Goal: Information Seeking & Learning: Learn about a topic

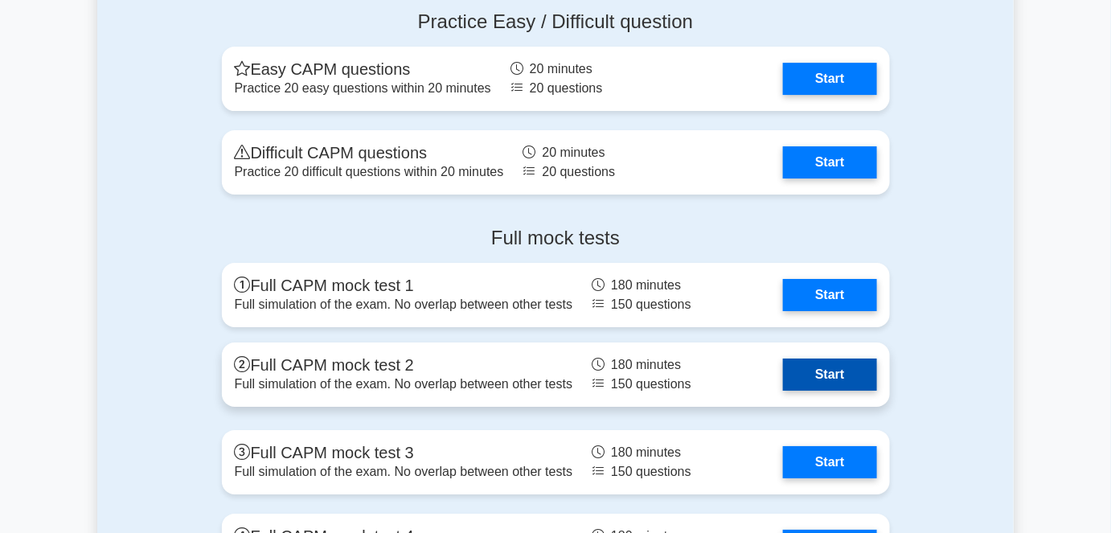
scroll to position [3873, 0]
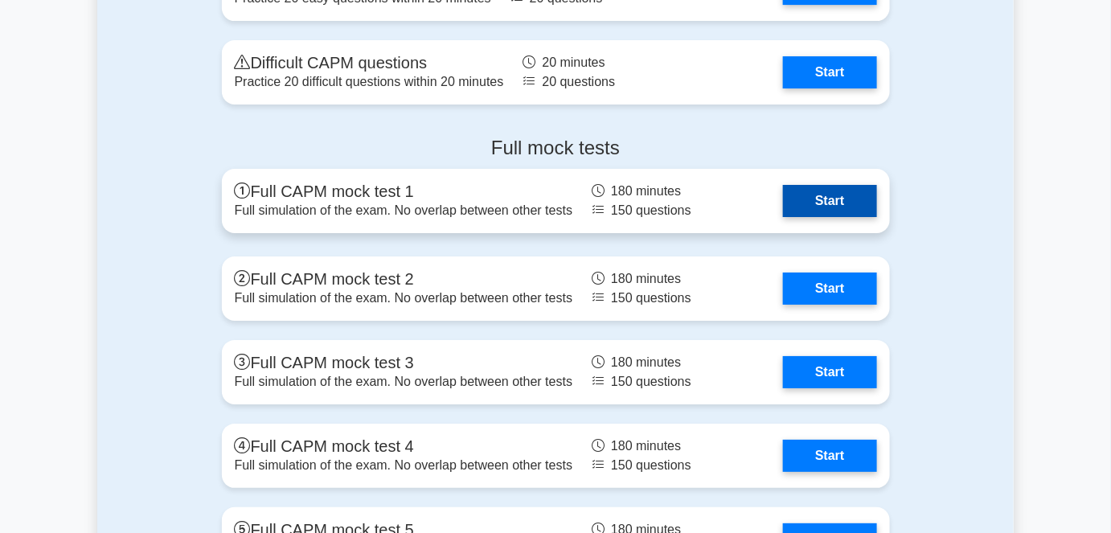
click at [829, 195] on link "Start" at bounding box center [829, 201] width 93 height 32
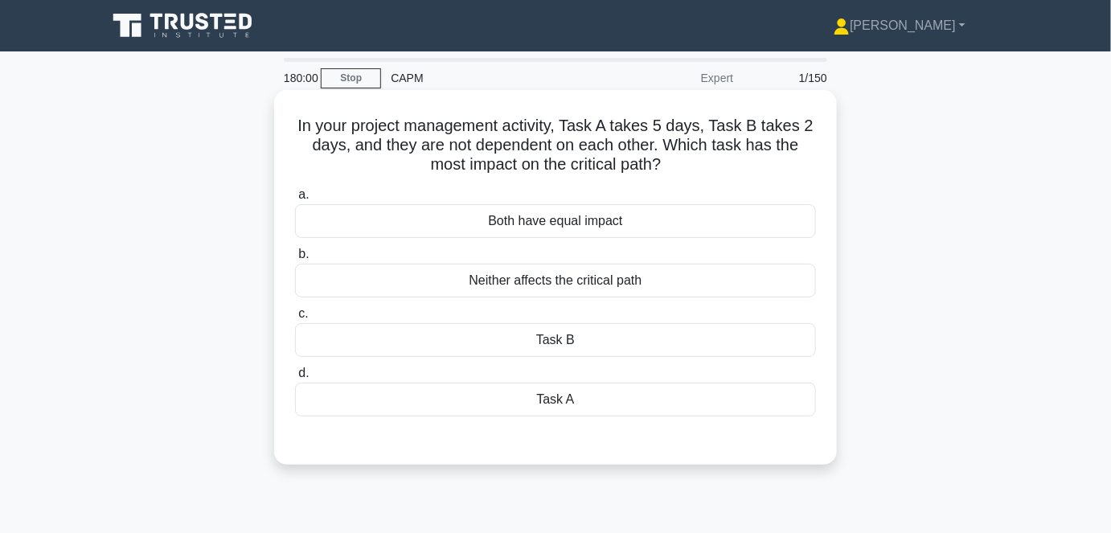
click at [636, 237] on div "Both have equal impact" at bounding box center [555, 221] width 521 height 34
click at [295, 200] on input "a. Both have equal impact" at bounding box center [295, 195] width 0 height 10
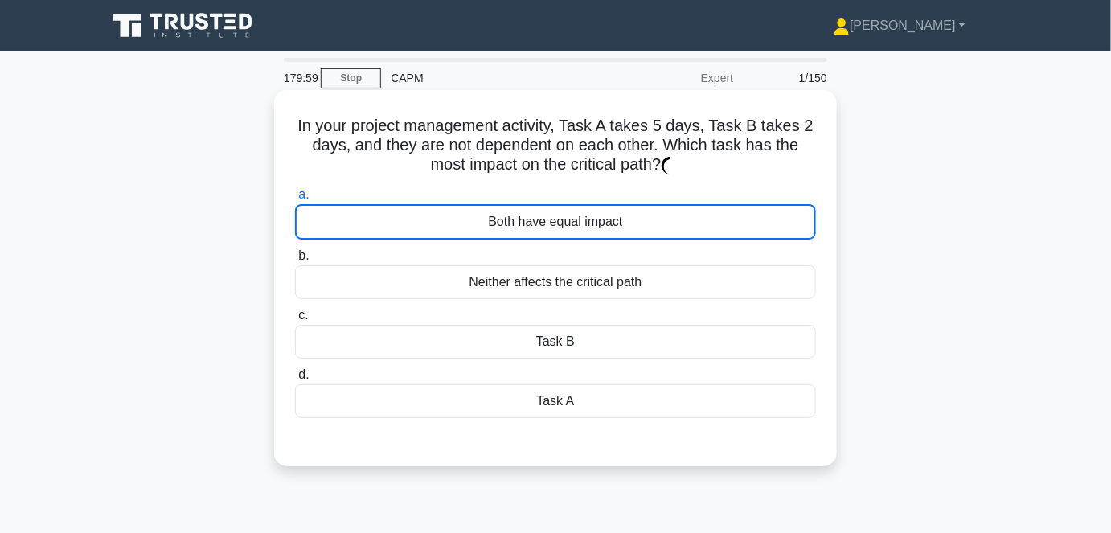
click at [637, 227] on div "Both have equal impact" at bounding box center [555, 221] width 521 height 35
click at [295, 200] on input "a. Both have equal impact" at bounding box center [295, 195] width 0 height 10
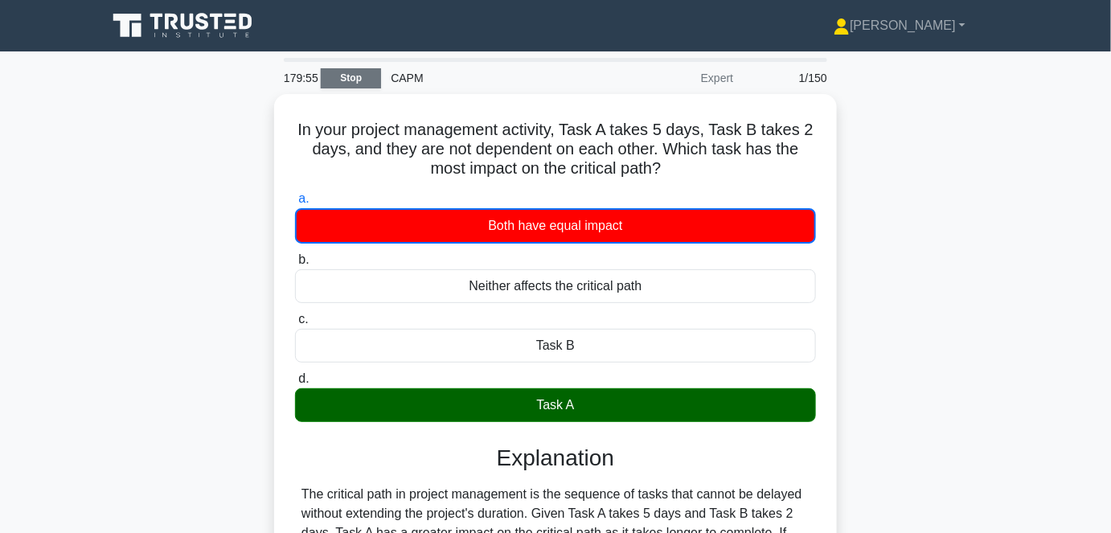
click at [356, 83] on link "Stop" at bounding box center [351, 78] width 60 height 20
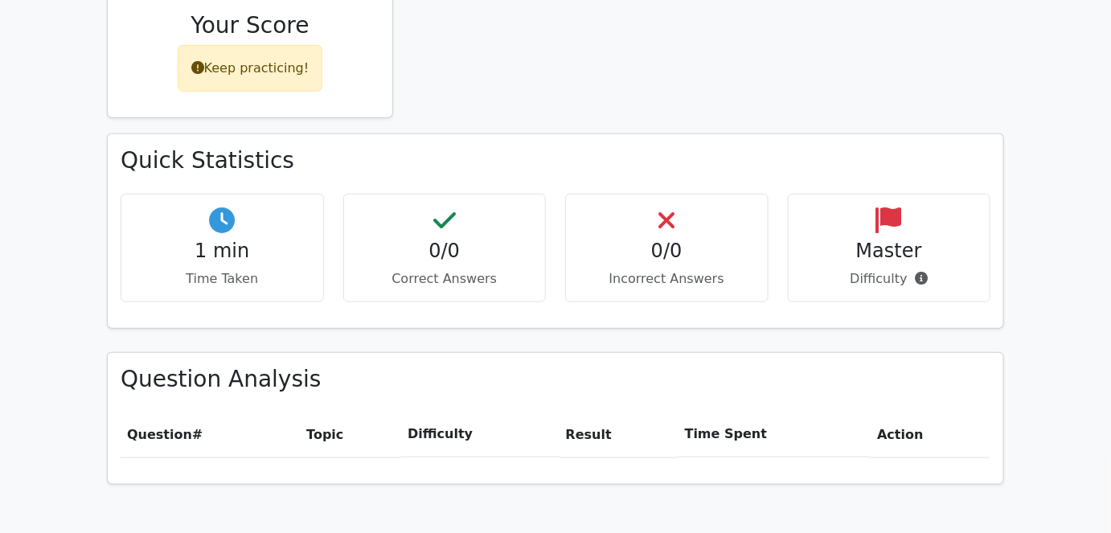
scroll to position [414, 0]
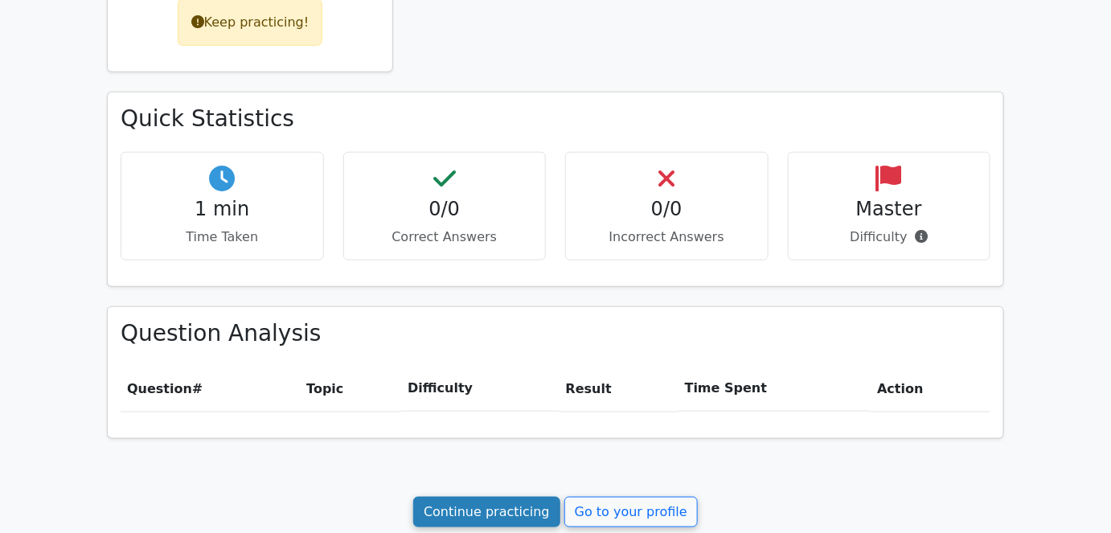
click at [497, 506] on link "Continue practicing" at bounding box center [486, 512] width 147 height 31
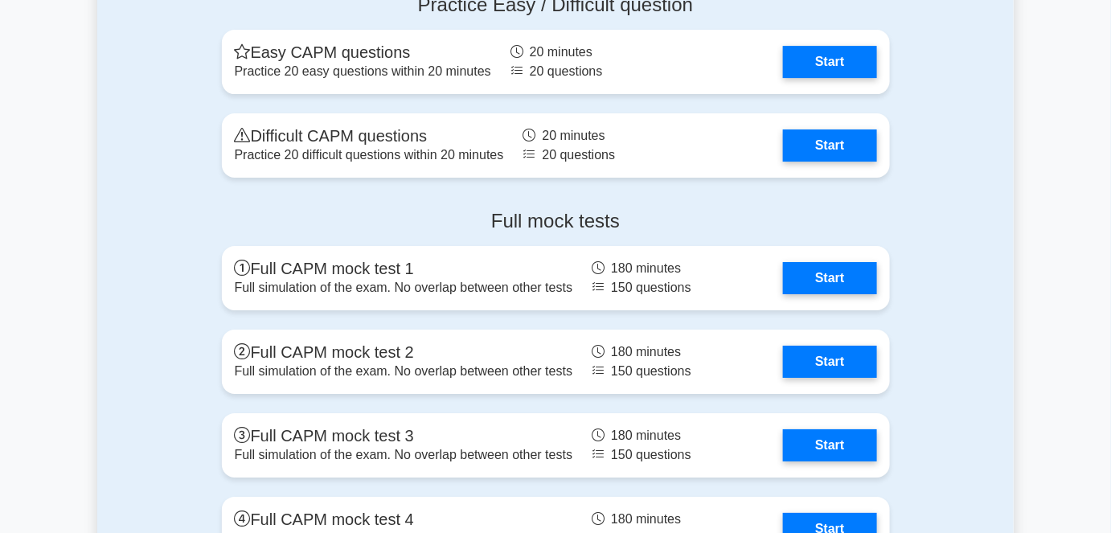
scroll to position [3803, 0]
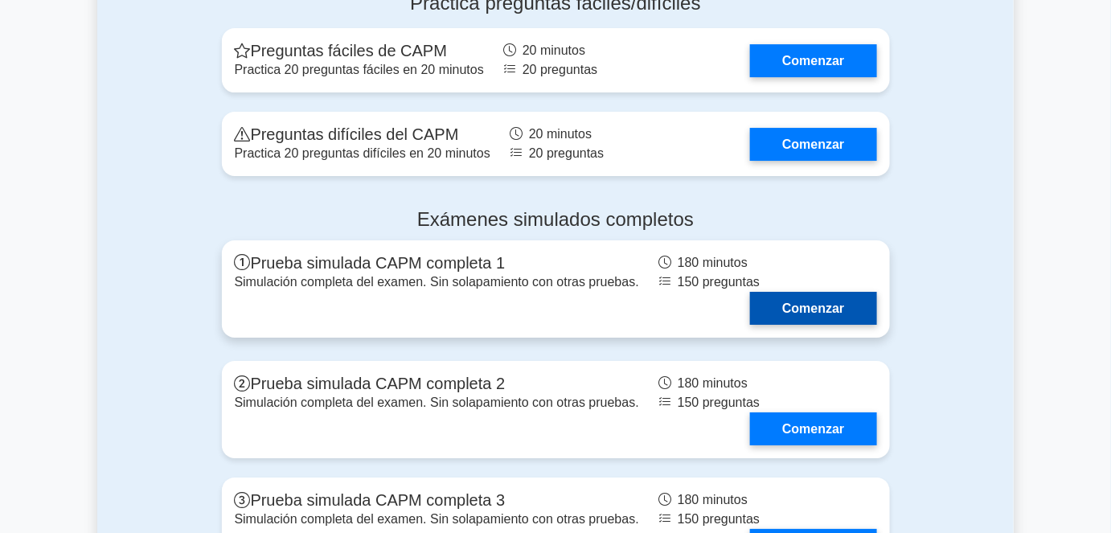
click at [807, 313] on link "Comenzar" at bounding box center [813, 308] width 126 height 33
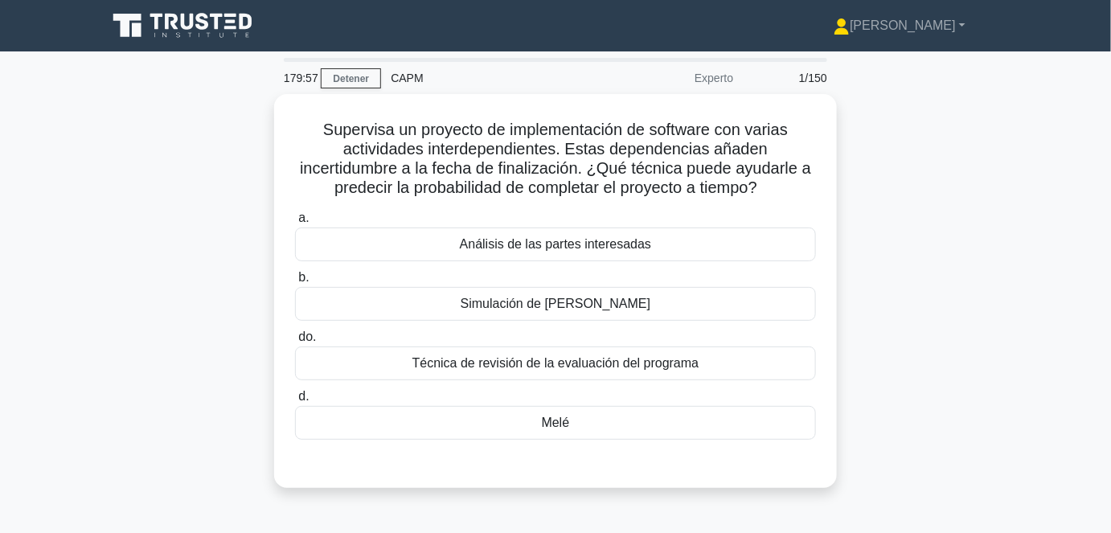
click at [288, 80] on font "179:57" at bounding box center [301, 78] width 35 height 13
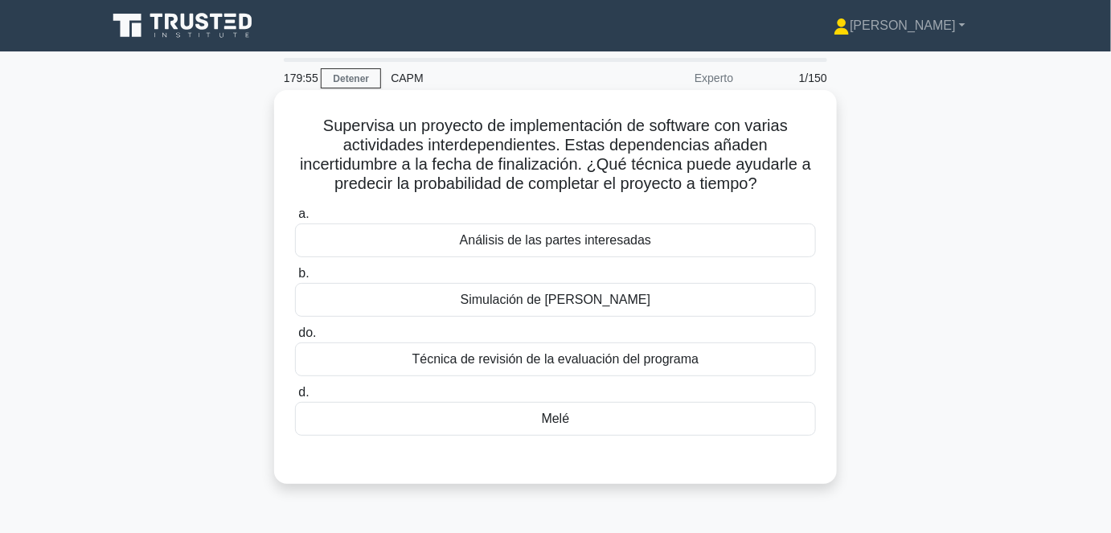
click at [719, 248] on div "Análisis de las partes interesadas" at bounding box center [555, 240] width 521 height 34
click at [295, 219] on input "a. Análisis de las partes interesadas" at bounding box center [295, 214] width 0 height 10
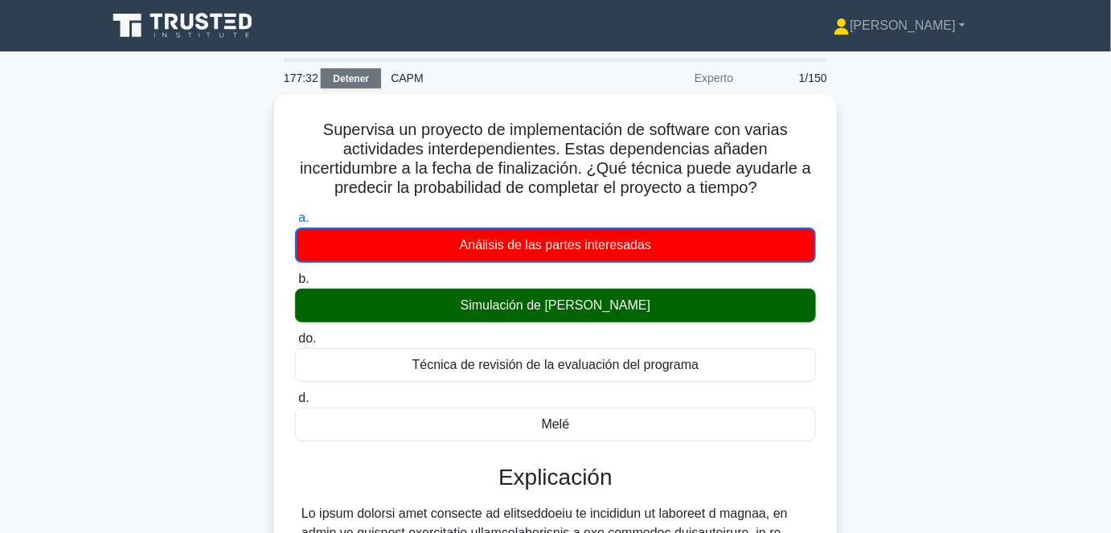
click at [358, 73] on font "Detener" at bounding box center [351, 78] width 36 height 11
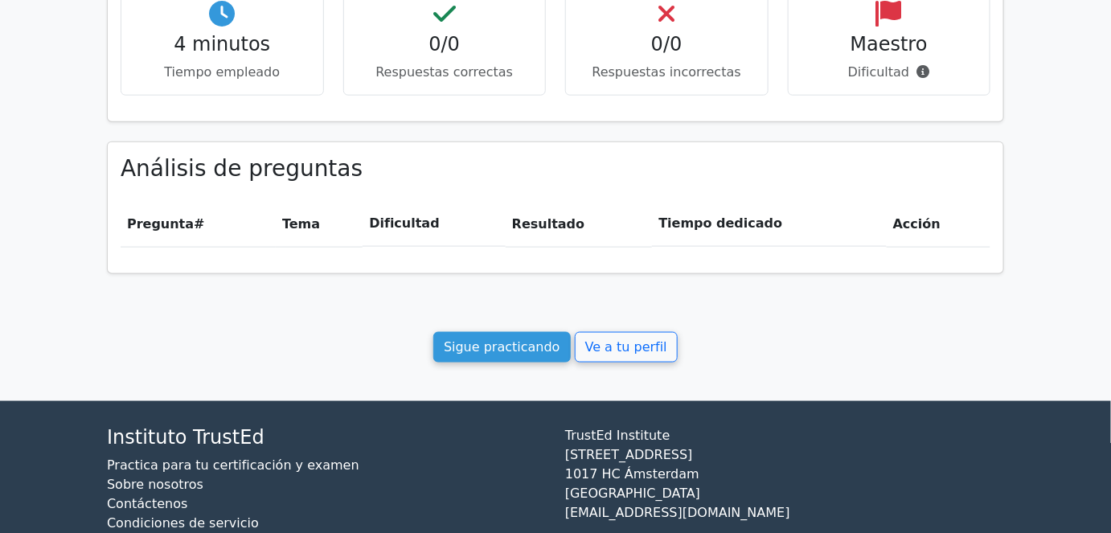
scroll to position [584, 0]
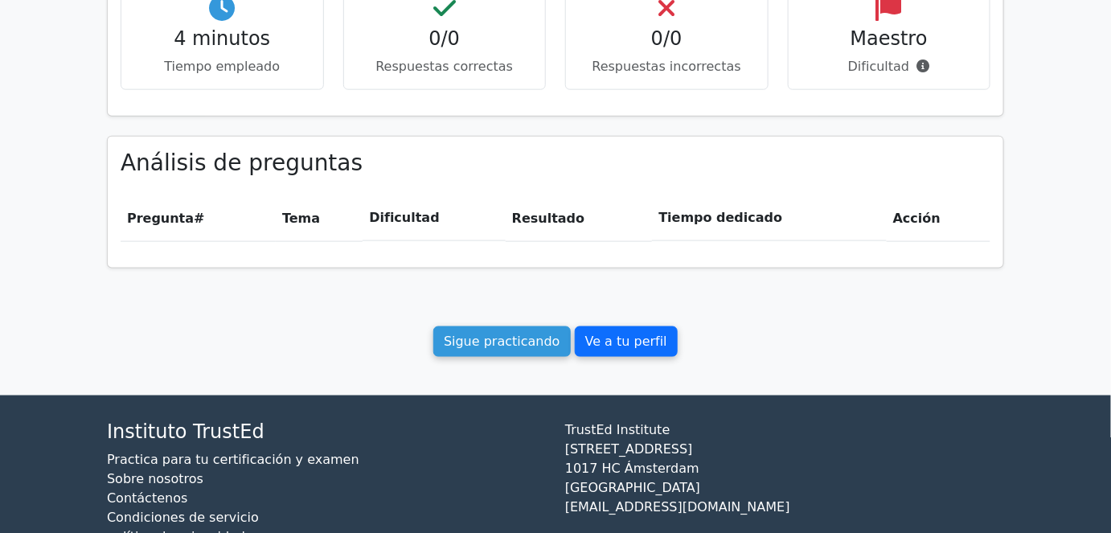
click at [608, 338] on font "Ve a tu perfil" at bounding box center [626, 341] width 82 height 15
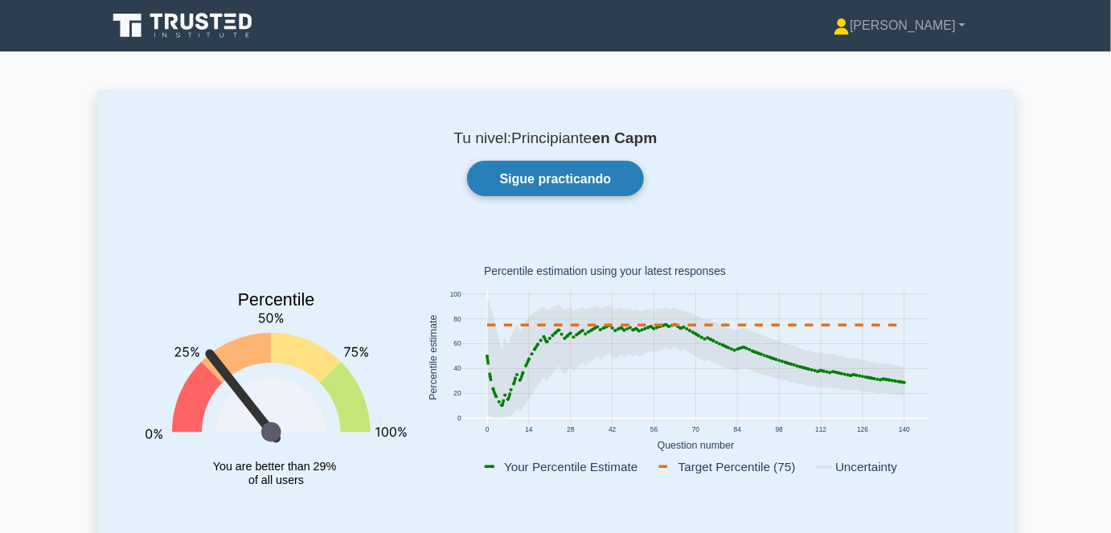
click at [580, 186] on font "Sigue practicando" at bounding box center [556, 179] width 112 height 14
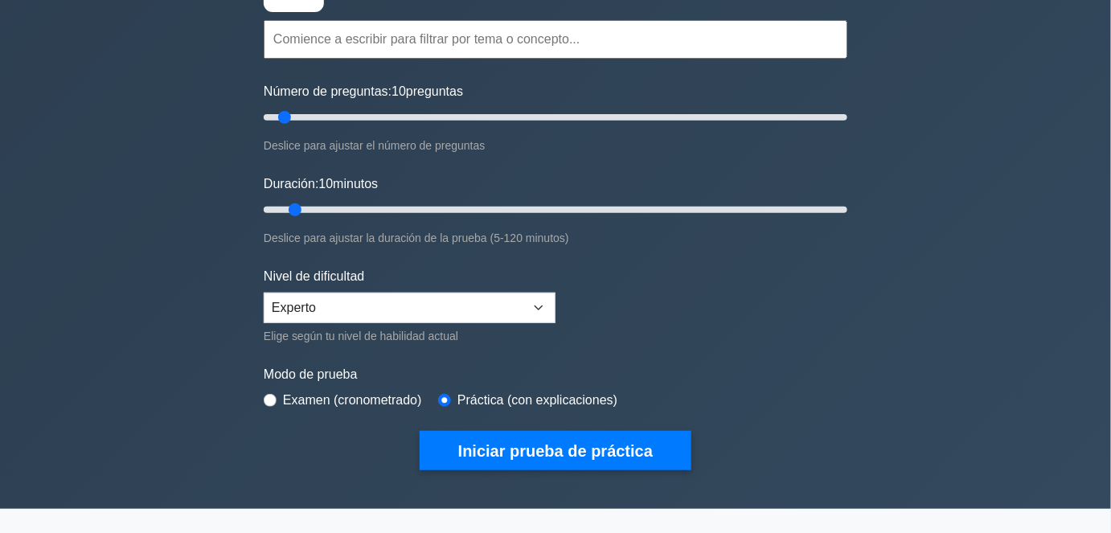
scroll to position [145, 0]
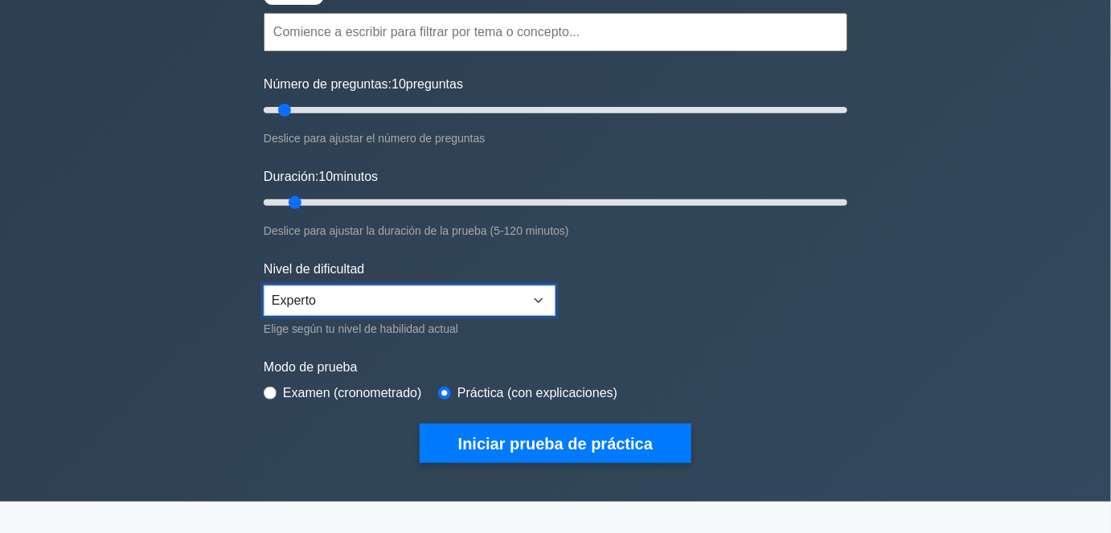
click at [420, 298] on select "Principiante Intermedio Experto" at bounding box center [410, 300] width 292 height 31
click at [264, 285] on select "Principiante Intermedio Experto" at bounding box center [410, 300] width 292 height 31
drag, startPoint x: 434, startPoint y: 103, endPoint x: 869, endPoint y: 157, distance: 438.2
type input "200"
click at [847, 120] on input "Número de preguntas: 200 preguntas" at bounding box center [556, 109] width 584 height 19
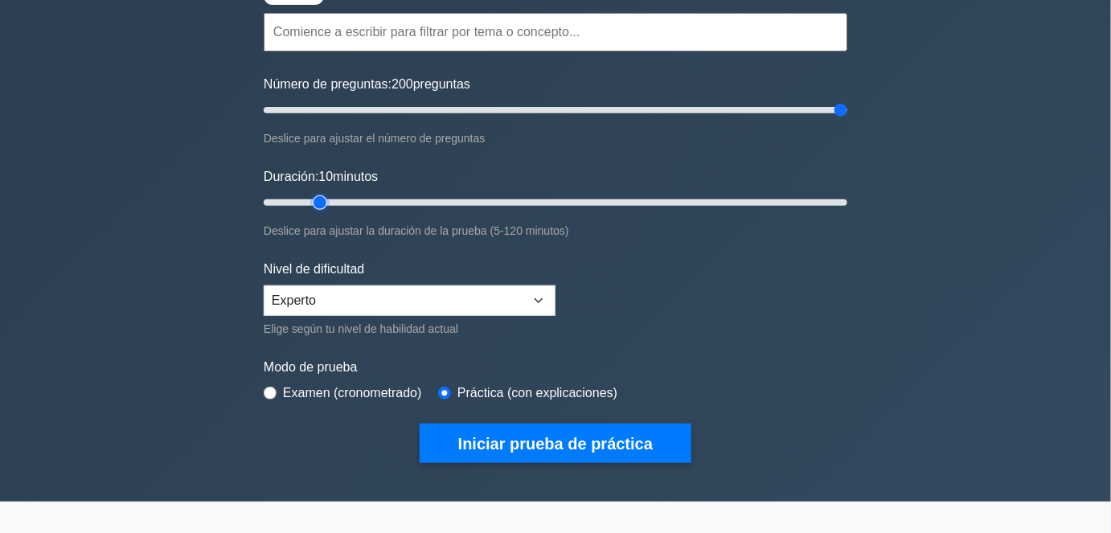
drag, startPoint x: 302, startPoint y: 198, endPoint x: 327, endPoint y: 198, distance: 24.9
type input "15"
click at [327, 198] on input "Duración: 10 minutos" at bounding box center [556, 202] width 584 height 19
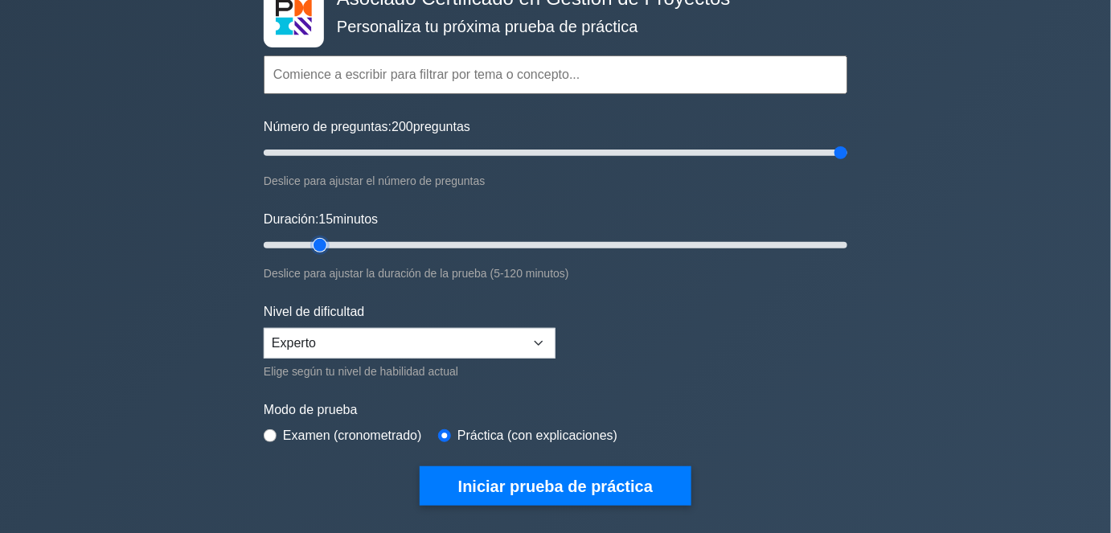
scroll to position [0, 0]
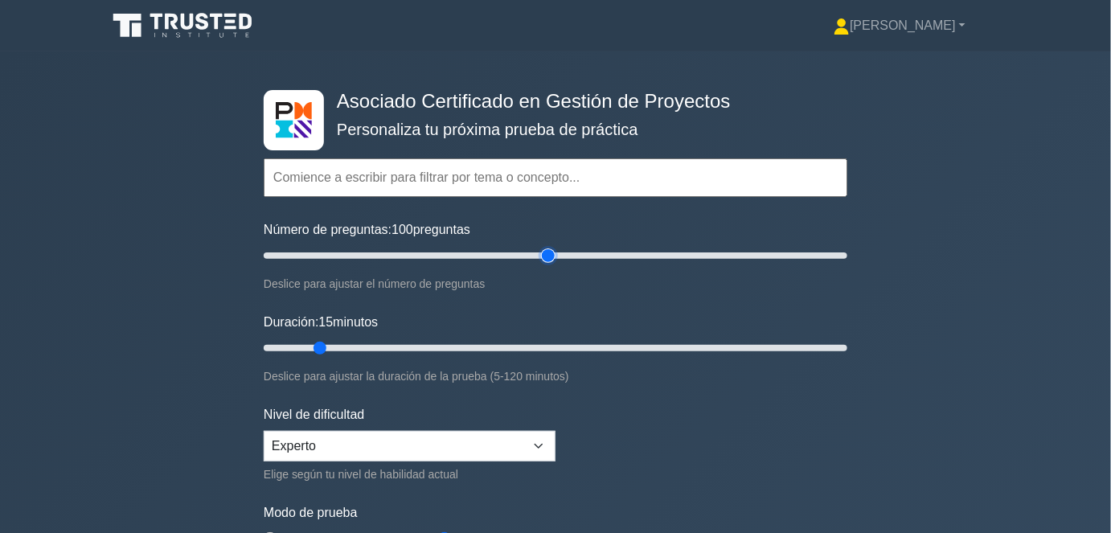
drag, startPoint x: 834, startPoint y: 256, endPoint x: 547, endPoint y: 258, distance: 287.0
type input "100"
click at [547, 258] on input "Número de preguntas: 100 preguntas" at bounding box center [556, 255] width 584 height 19
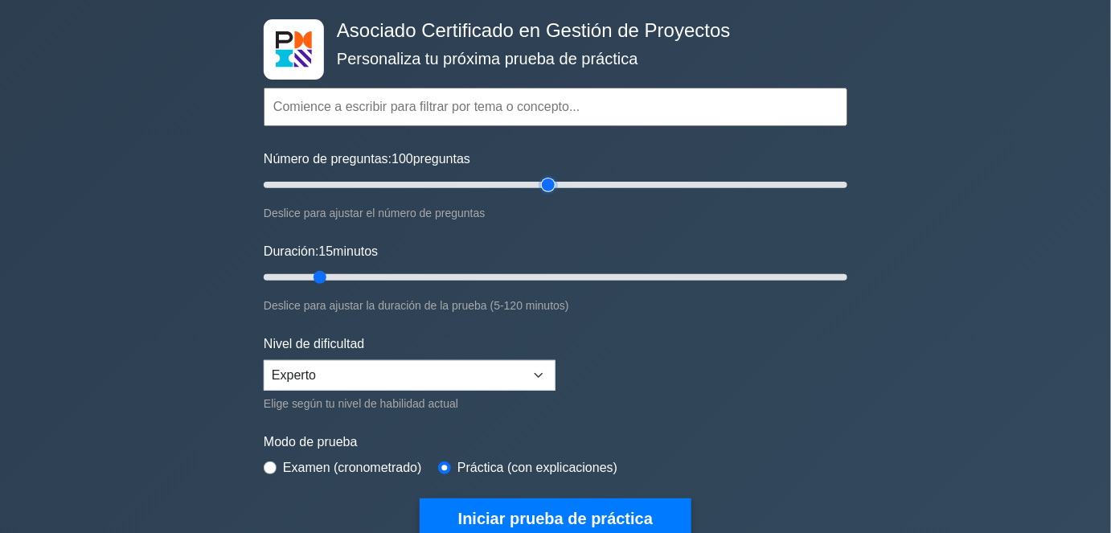
scroll to position [72, 0]
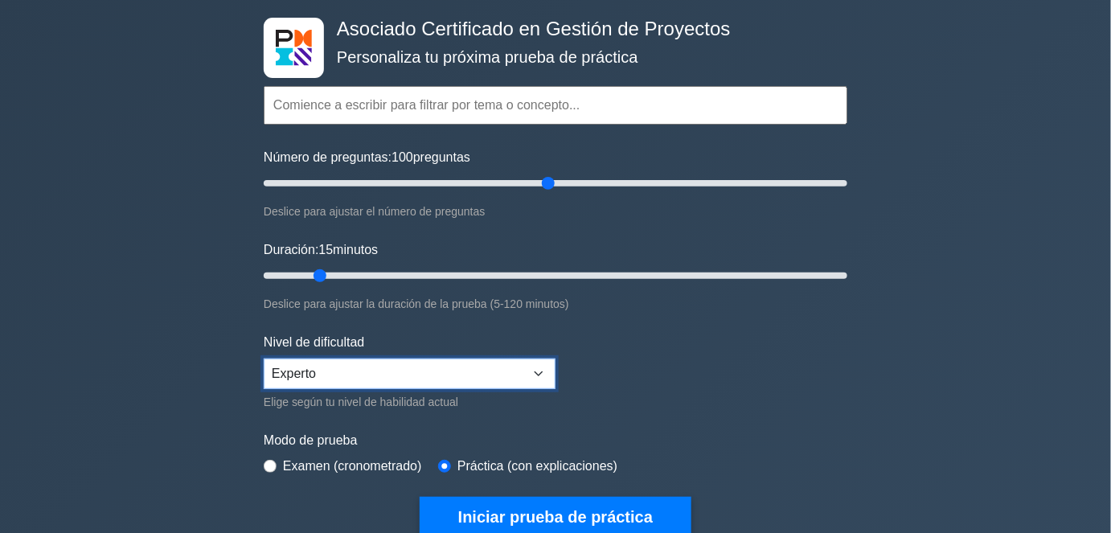
click at [374, 363] on select "Principiante Intermedio Experto" at bounding box center [410, 373] width 292 height 31
click at [264, 358] on select "Principiante Intermedio Experto" at bounding box center [410, 373] width 292 height 31
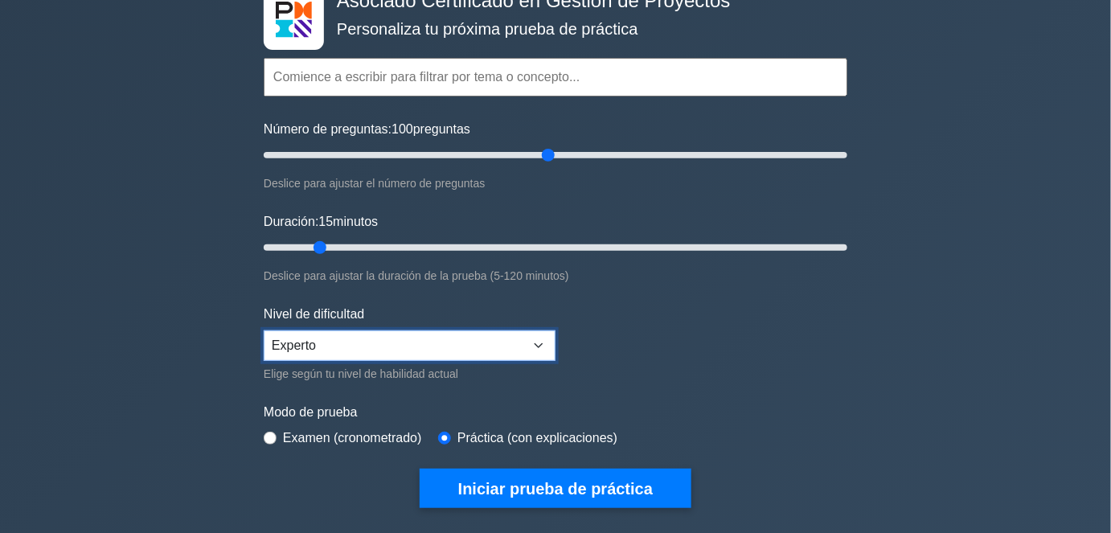
scroll to position [219, 0]
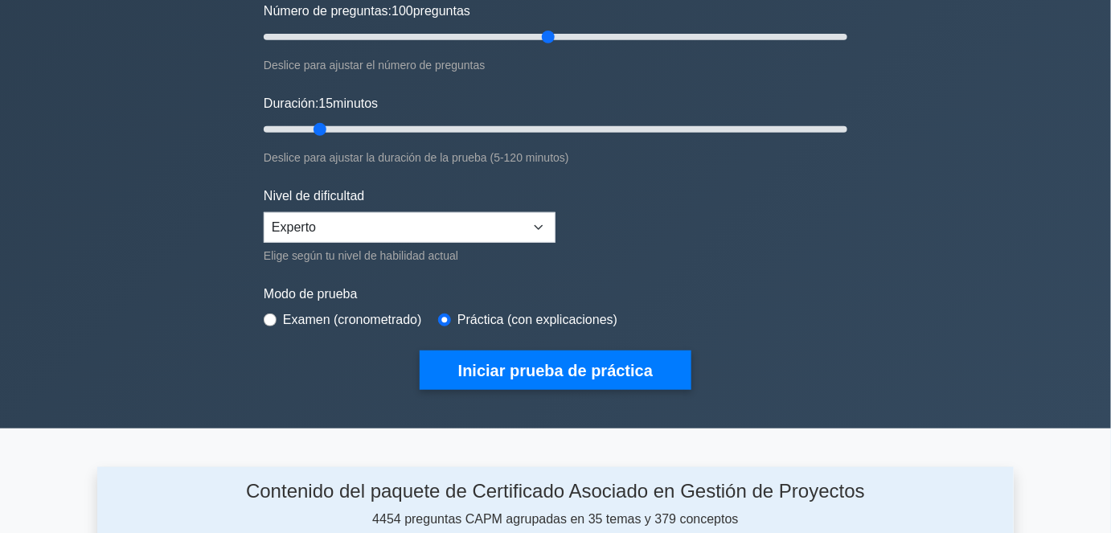
click at [336, 288] on font "Modo de prueba" at bounding box center [311, 294] width 94 height 14
click at [313, 313] on font "Examen (cronometrado)" at bounding box center [352, 320] width 139 height 14
click at [278, 334] on form "Temas Gestión del alcance del proyecto Gestión del tiempo del proyecto Gestión …" at bounding box center [556, 140] width 584 height 498
click at [274, 317] on input "radio" at bounding box center [270, 319] width 13 height 13
radio input "true"
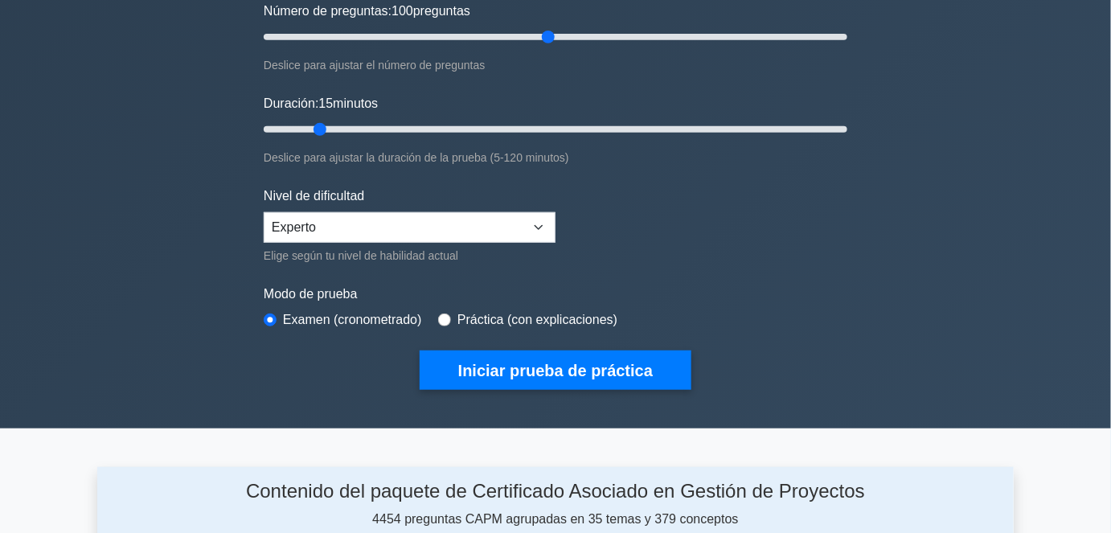
click at [406, 207] on div "Nivel de dificultad Principiante Intermedio Experto Elige según tu nivel de hab…" at bounding box center [410, 225] width 292 height 79
click at [406, 215] on select "Principiante Intermedio Experto" at bounding box center [410, 227] width 292 height 31
click at [264, 212] on select "Principiante Intermedio Experto" at bounding box center [410, 227] width 292 height 31
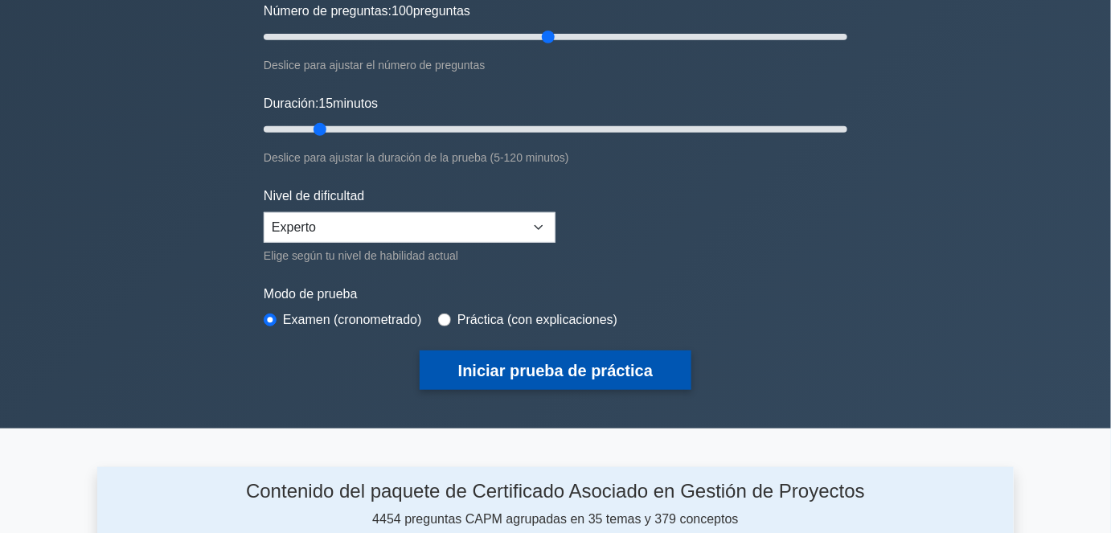
click at [570, 373] on font "Iniciar prueba de práctica" at bounding box center [555, 372] width 195 height 18
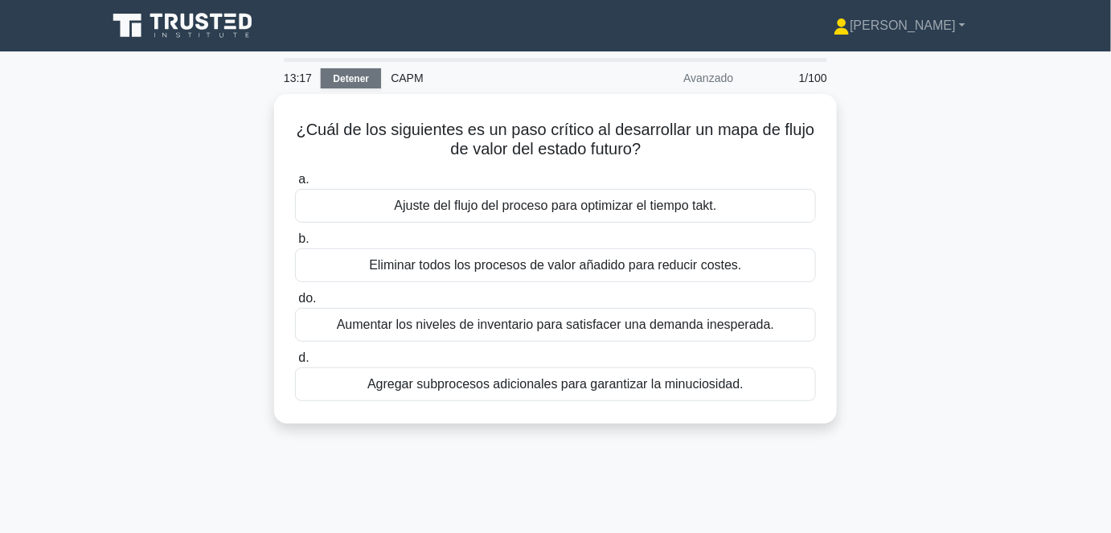
click at [346, 76] on font "Detener" at bounding box center [351, 78] width 36 height 11
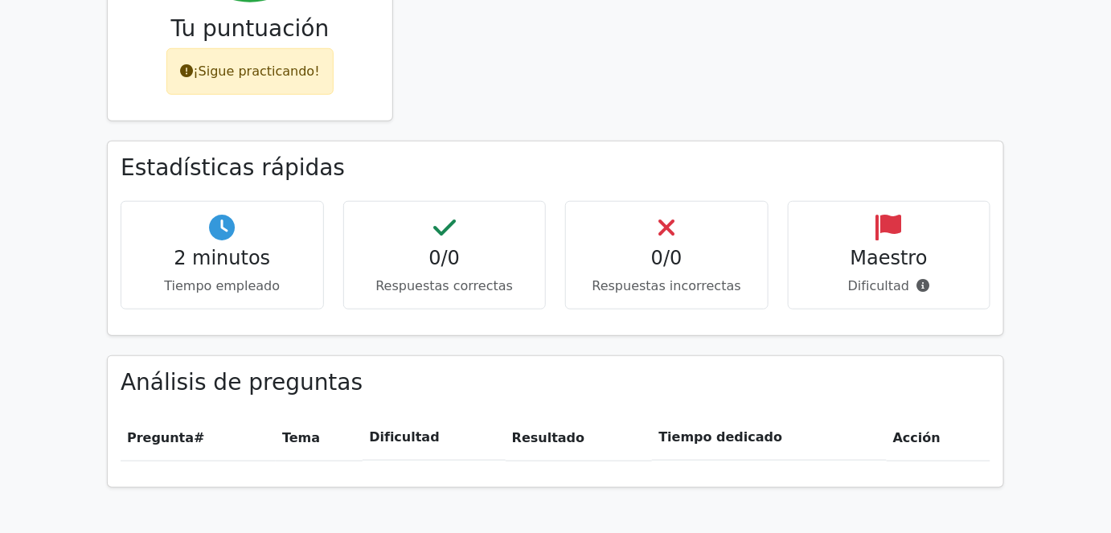
scroll to position [637, 0]
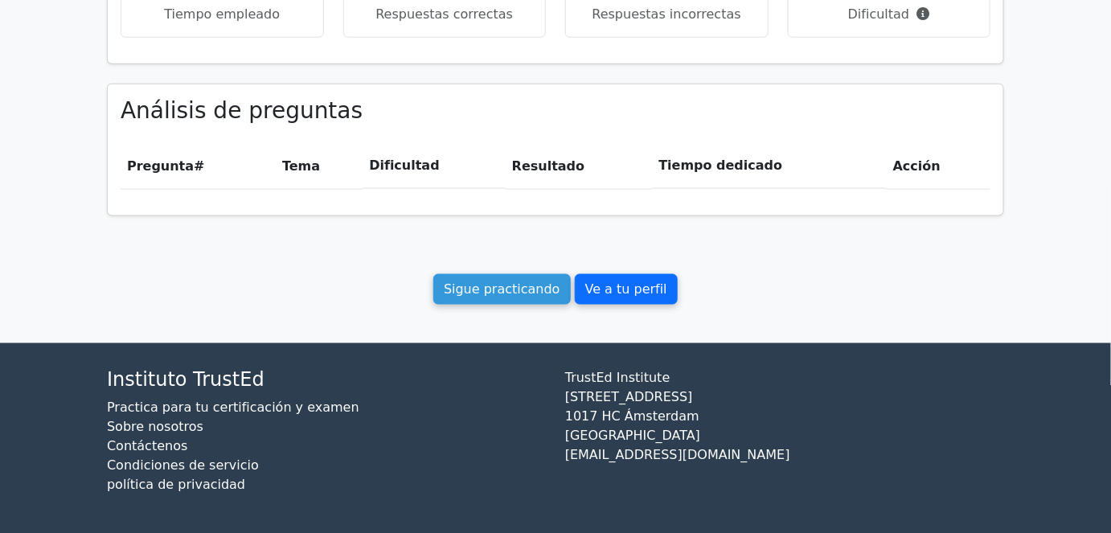
click at [621, 296] on font "Ve a tu perfil" at bounding box center [626, 288] width 82 height 15
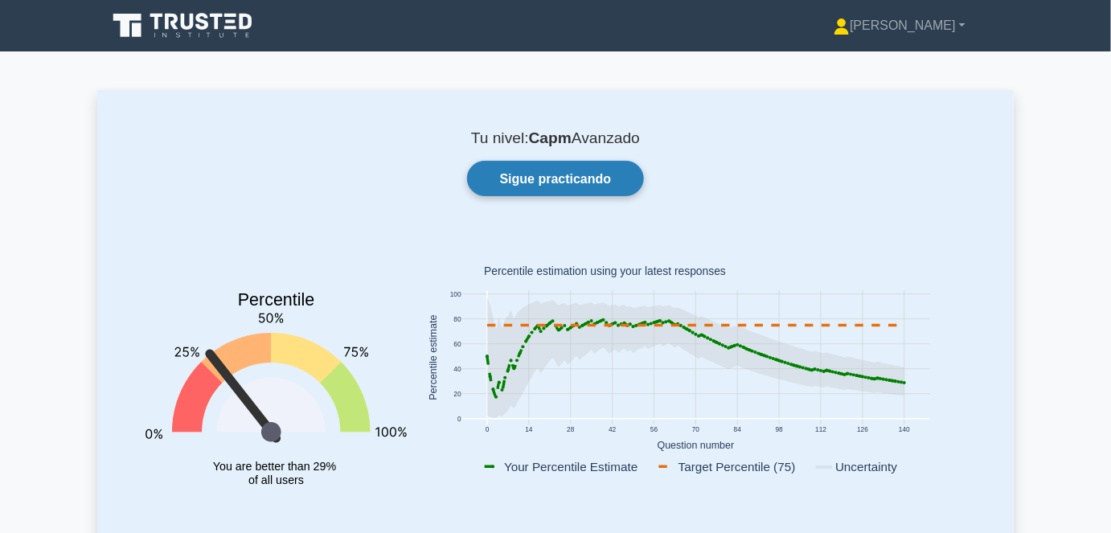
click at [563, 178] on font "Sigue practicando" at bounding box center [556, 179] width 112 height 14
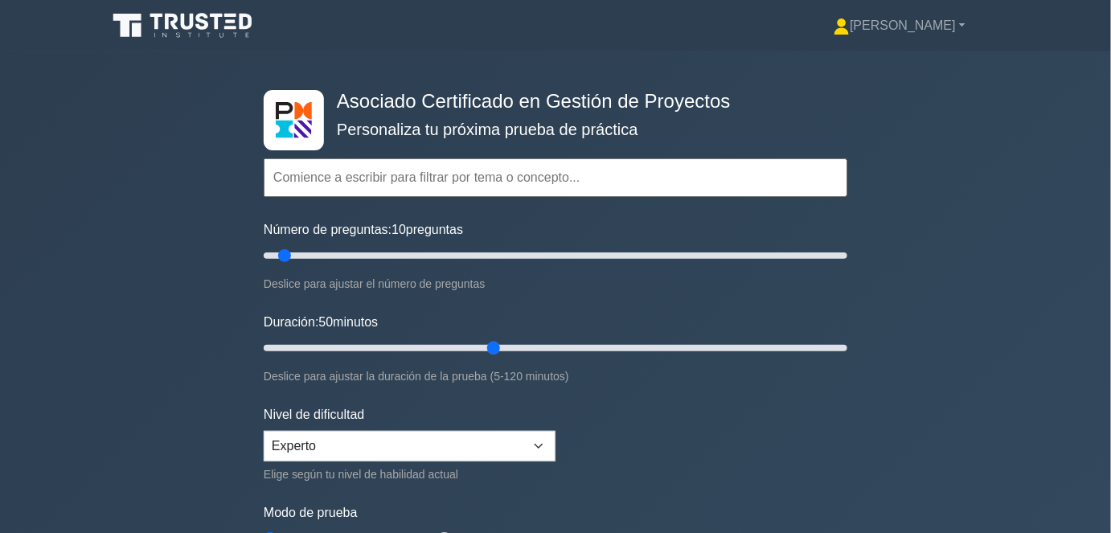
drag, startPoint x: 326, startPoint y: 344, endPoint x: 509, endPoint y: 332, distance: 183.7
type input "50"
click at [503, 341] on input "Duración: 50 minutos" at bounding box center [556, 347] width 584 height 19
drag, startPoint x: 285, startPoint y: 253, endPoint x: 490, endPoint y: 252, distance: 205.0
type input "80"
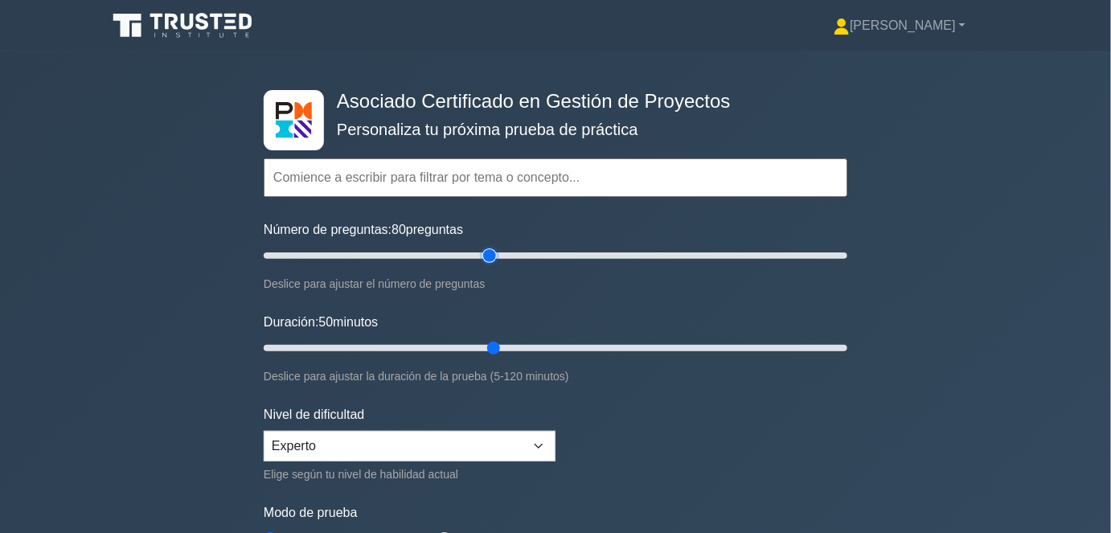
click at [490, 252] on input "Número de preguntas: 80 preguntas" at bounding box center [556, 255] width 584 height 19
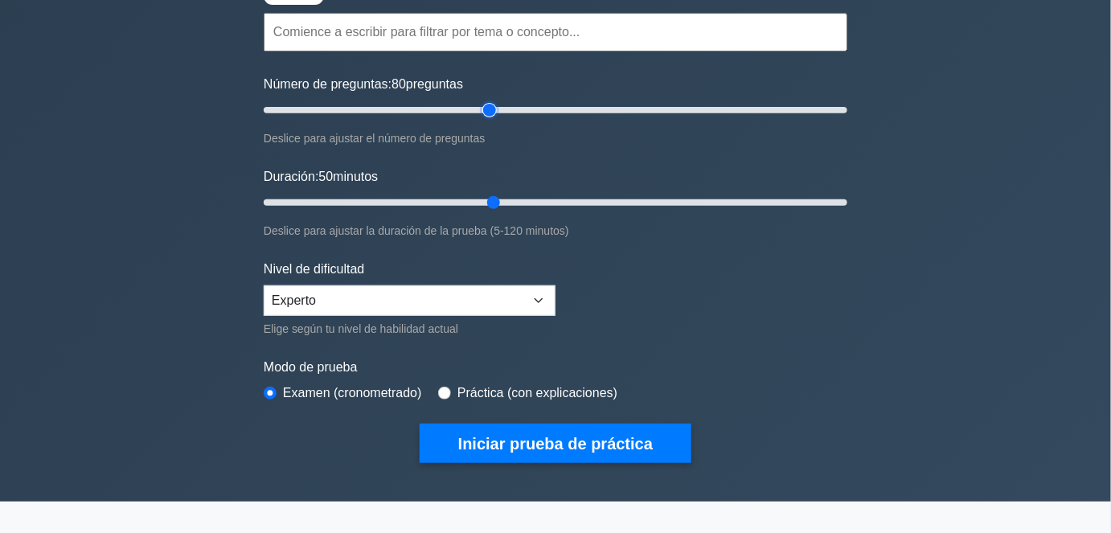
scroll to position [145, 0]
click at [472, 294] on select "Principiante Intermedio Experto" at bounding box center [410, 300] width 292 height 31
click at [264, 285] on select "Principiante Intermedio Experto" at bounding box center [410, 300] width 292 height 31
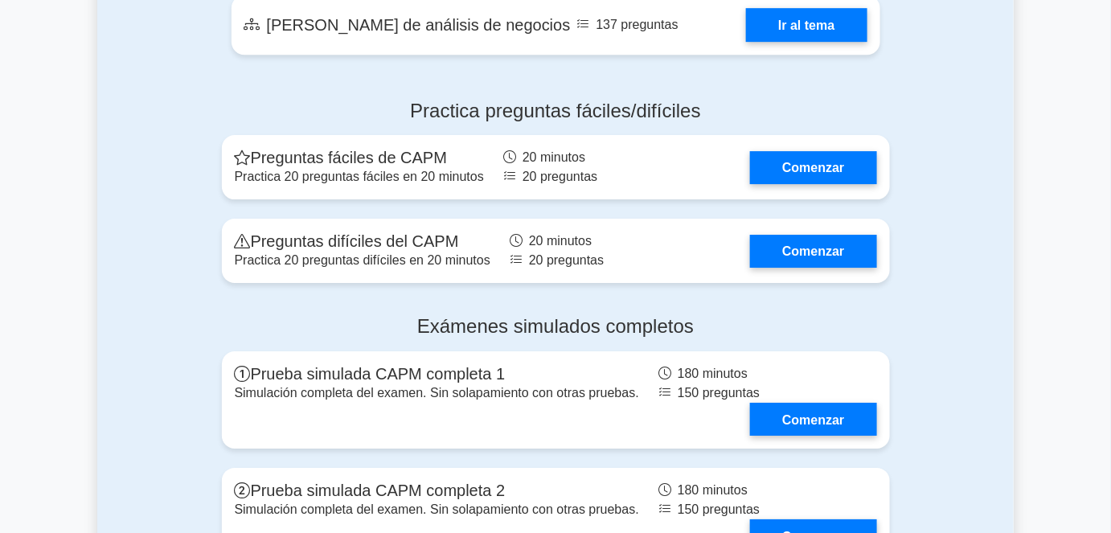
scroll to position [3726, 0]
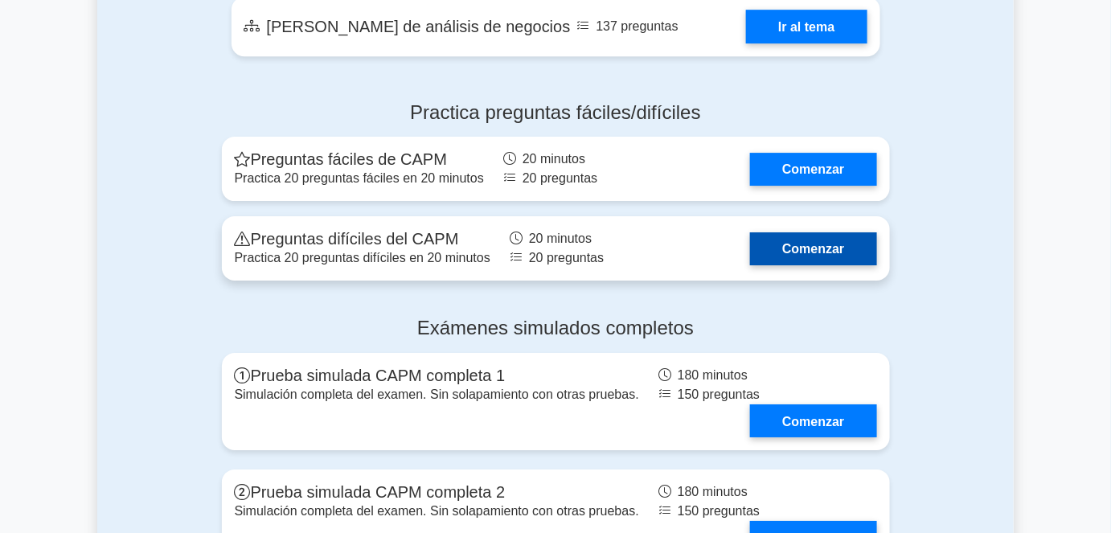
click at [791, 265] on link "Comenzar" at bounding box center [813, 248] width 126 height 33
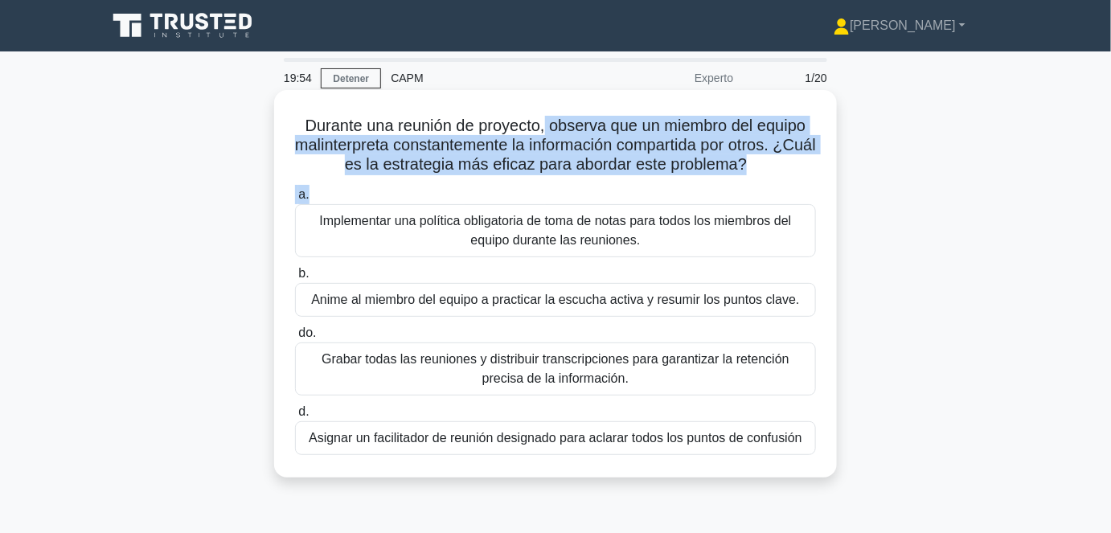
drag, startPoint x: 542, startPoint y: 127, endPoint x: 670, endPoint y: 199, distance: 146.5
click at [666, 195] on div "Durante una reunión de proyecto, observa que un miembro del equipo malinterpret…" at bounding box center [556, 283] width 550 height 375
click at [702, 173] on font "Durante una reunión de proyecto, observa que un miembro del equipo malinterpret…" at bounding box center [555, 145] width 521 height 56
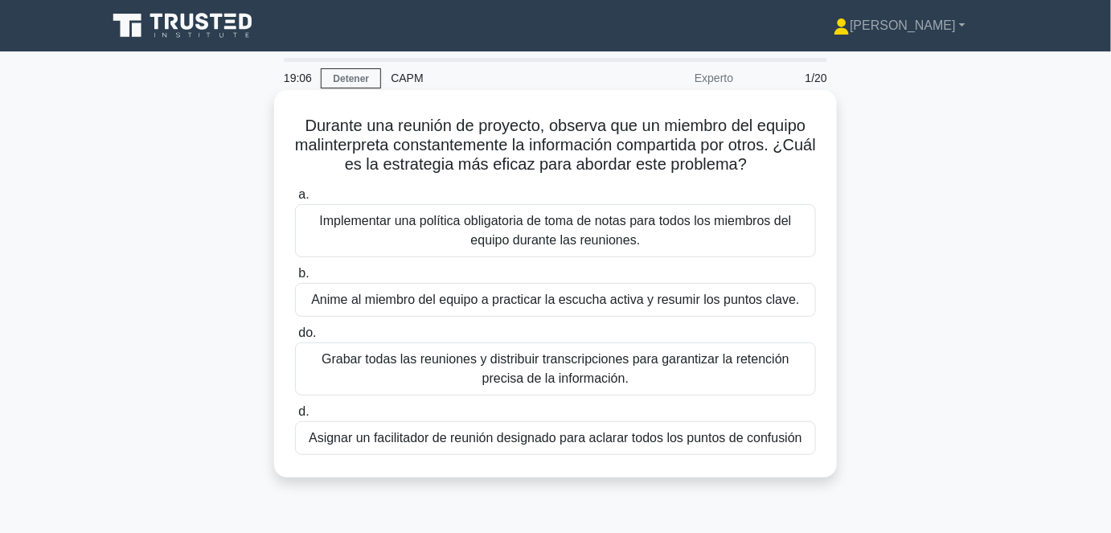
click at [473, 305] on font "Anime al miembro del equipo a practicar la escucha activa y resumir los puntos …" at bounding box center [555, 300] width 488 height 14
click at [295, 279] on input "b. Anime al miembro del equipo a practicar la escucha activa y resumir los punt…" at bounding box center [295, 273] width 0 height 10
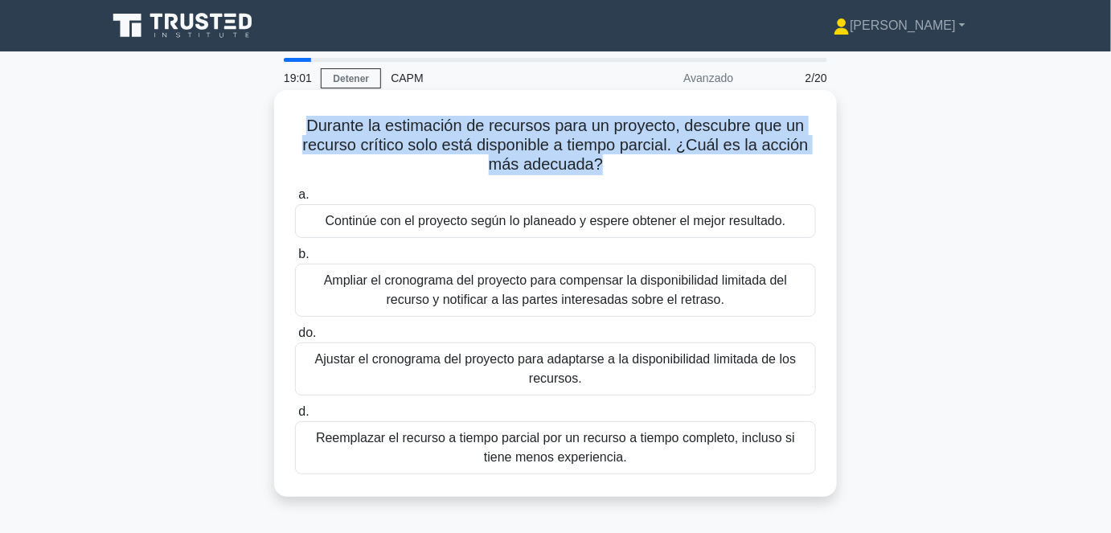
drag, startPoint x: 600, startPoint y: 166, endPoint x: 301, endPoint y: 121, distance: 302.5
click at [301, 121] on h5 "Durante la estimación de recursos para un proyecto, descubre que un recurso crí…" at bounding box center [555, 145] width 524 height 59
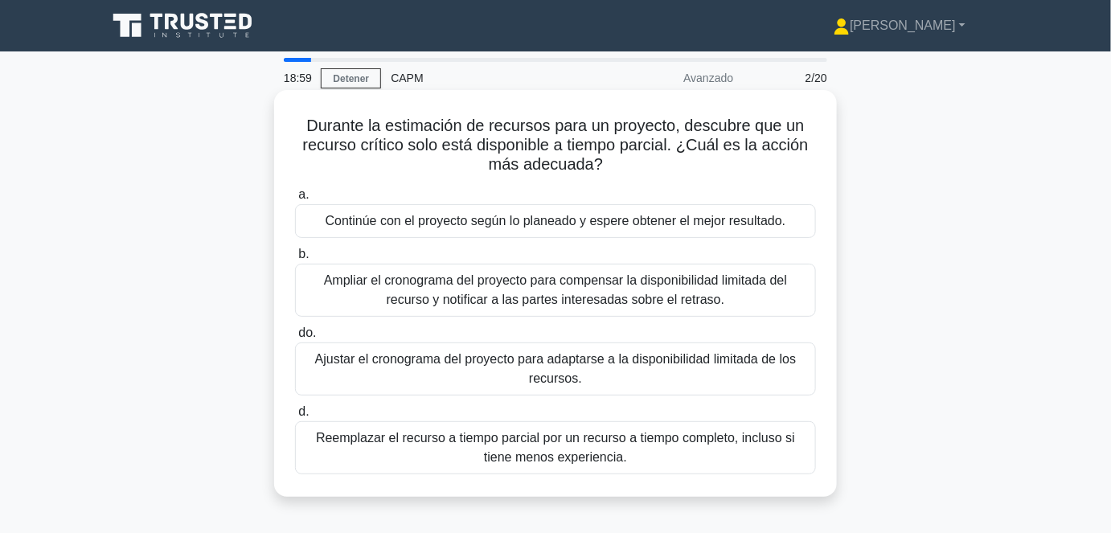
drag, startPoint x: 327, startPoint y: 123, endPoint x: 635, endPoint y: 160, distance: 310.1
click at [635, 160] on h5 "Durante la estimación de recursos para un proyecto, descubre que un recurso crí…" at bounding box center [555, 145] width 524 height 59
click at [605, 170] on icon ".spinner_0XTQ{transform-origin:center;animation:spinner_y6GP .75s linear infini…" at bounding box center [612, 165] width 19 height 19
drag, startPoint x: 614, startPoint y: 163, endPoint x: 289, endPoint y: 134, distance: 326.8
click at [289, 134] on div "Durante la estimación de recursos para un proyecto, descubre que un recurso crí…" at bounding box center [556, 293] width 550 height 394
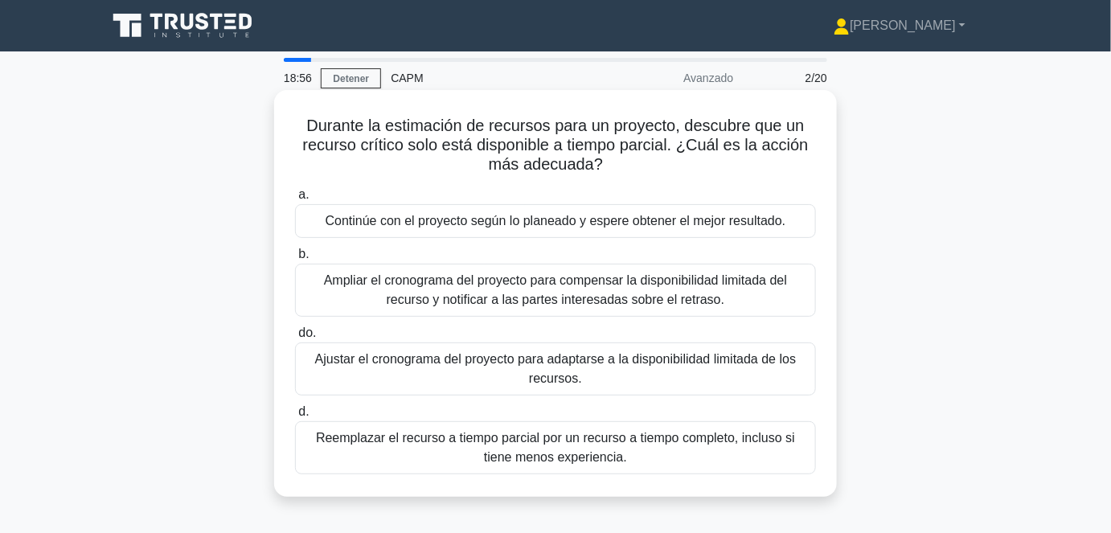
click at [629, 167] on h5 "Durante la estimación de recursos para un proyecto, descubre que un recurso crí…" at bounding box center [555, 145] width 524 height 59
drag, startPoint x: 638, startPoint y: 163, endPoint x: 295, endPoint y: 125, distance: 345.4
click at [295, 125] on h5 "Durante la estimación de recursos para un proyecto, descubre que un recurso crí…" at bounding box center [555, 145] width 524 height 59
click at [707, 170] on h5 "Durante la estimación de recursos para un proyecto, descubre que un recurso crí…" at bounding box center [555, 145] width 524 height 59
drag, startPoint x: 647, startPoint y: 166, endPoint x: 301, endPoint y: 127, distance: 348.7
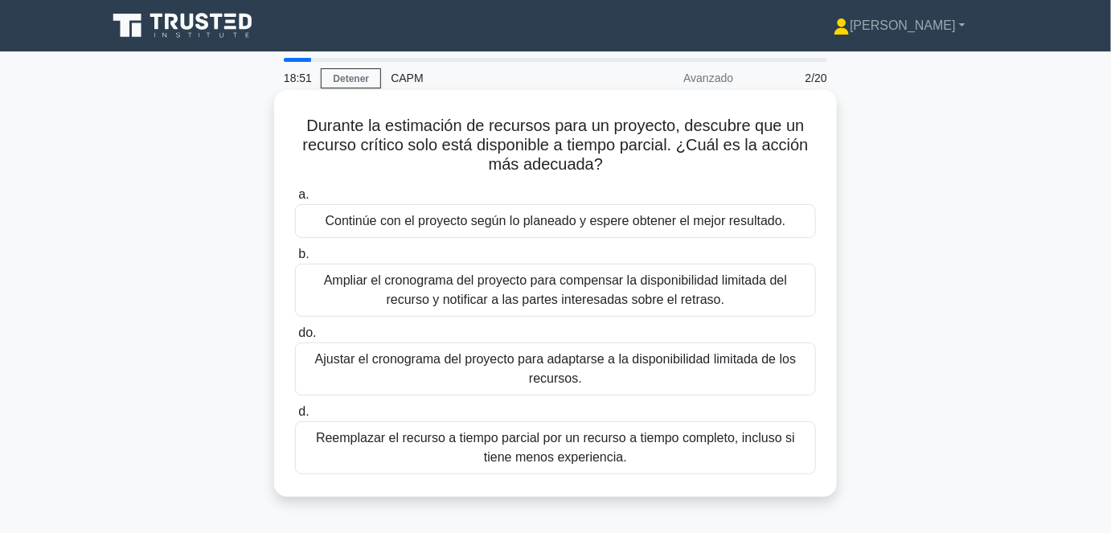
click at [301, 127] on h5 "Durante la estimación de recursos para un proyecto, descubre que un recurso crí…" at bounding box center [555, 145] width 524 height 59
click at [302, 128] on h5 "Durante la estimación de recursos para un proyecto, descubre que un recurso crí…" at bounding box center [555, 145] width 524 height 59
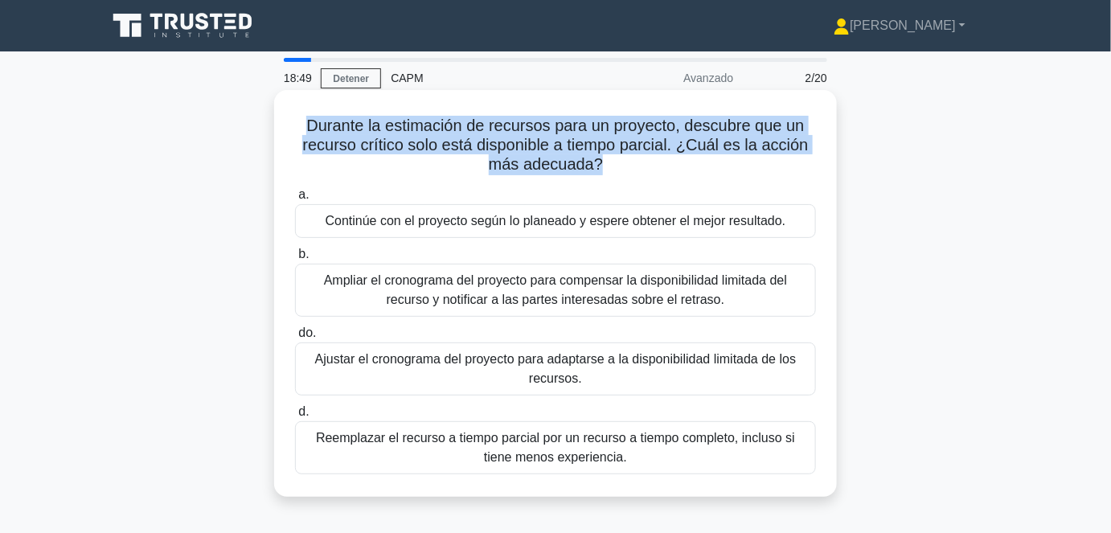
drag, startPoint x: 336, startPoint y: 125, endPoint x: 619, endPoint y: 165, distance: 285.7
click at [619, 165] on h5 "Durante la estimación de recursos para un proyecto, descubre que un recurso crí…" at bounding box center [555, 145] width 524 height 59
click at [617, 166] on icon ".spinner_0XTQ{transform-origin:center;animation:spinner_y6GP .75s linear infini…" at bounding box center [612, 165] width 19 height 19
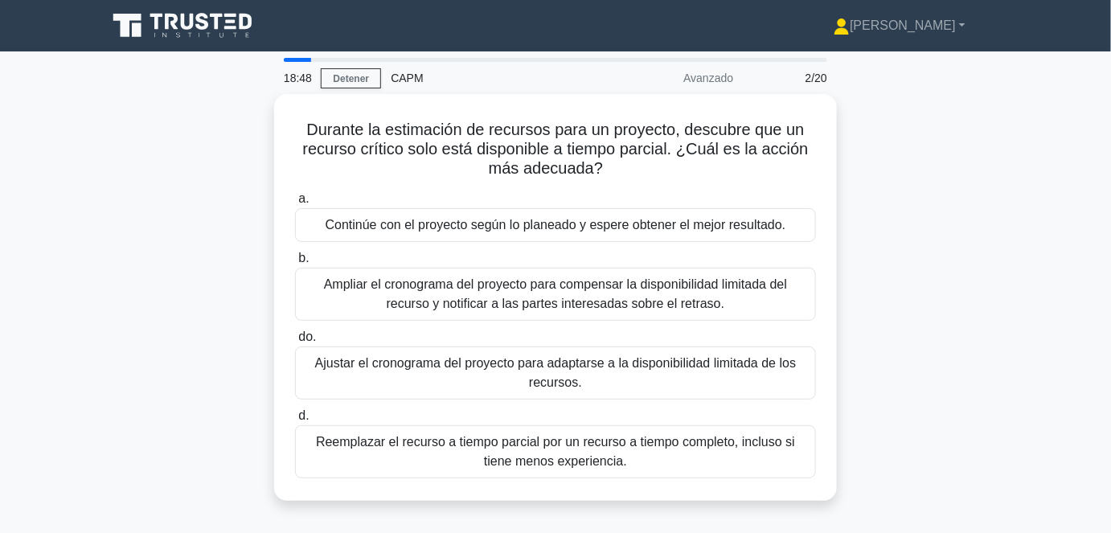
drag, startPoint x: 621, startPoint y: 169, endPoint x: 254, endPoint y: 127, distance: 368.9
click at [254, 127] on div "Durante la estimación de recursos para un proyecto, descubre que un recurso crí…" at bounding box center [555, 307] width 916 height 426
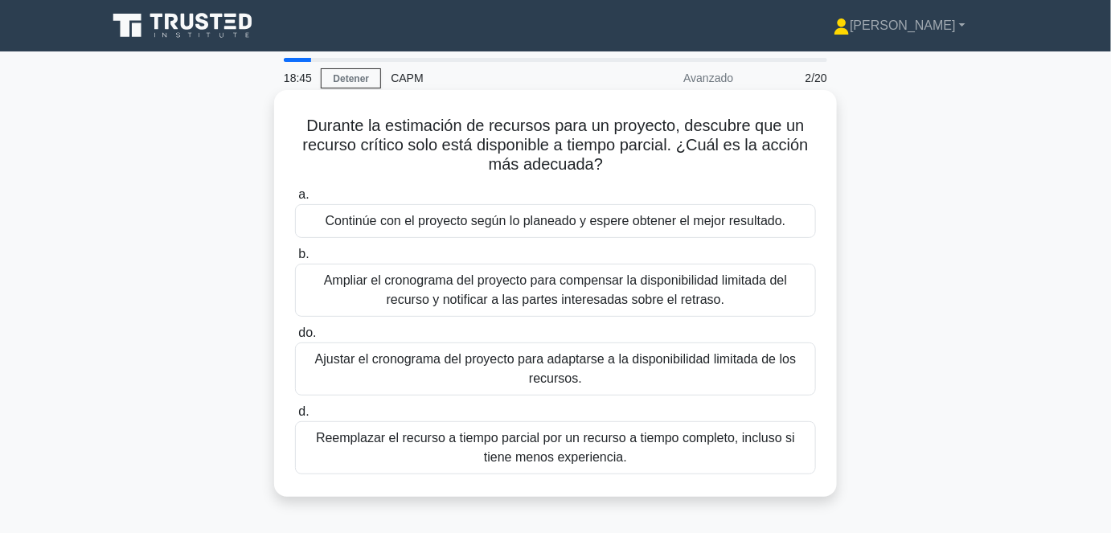
click at [645, 166] on h5 "Durante la estimación de recursos para un proyecto, descubre que un recurso crí…" at bounding box center [555, 145] width 524 height 59
click at [537, 354] on font "Ajustar el cronograma del proyecto para adaptarse a la disponibilidad limitada …" at bounding box center [555, 368] width 481 height 33
click at [295, 338] on input "do. Ajustar el cronograma del proyecto para adaptarse a la disponibilidad limit…" at bounding box center [295, 333] width 0 height 10
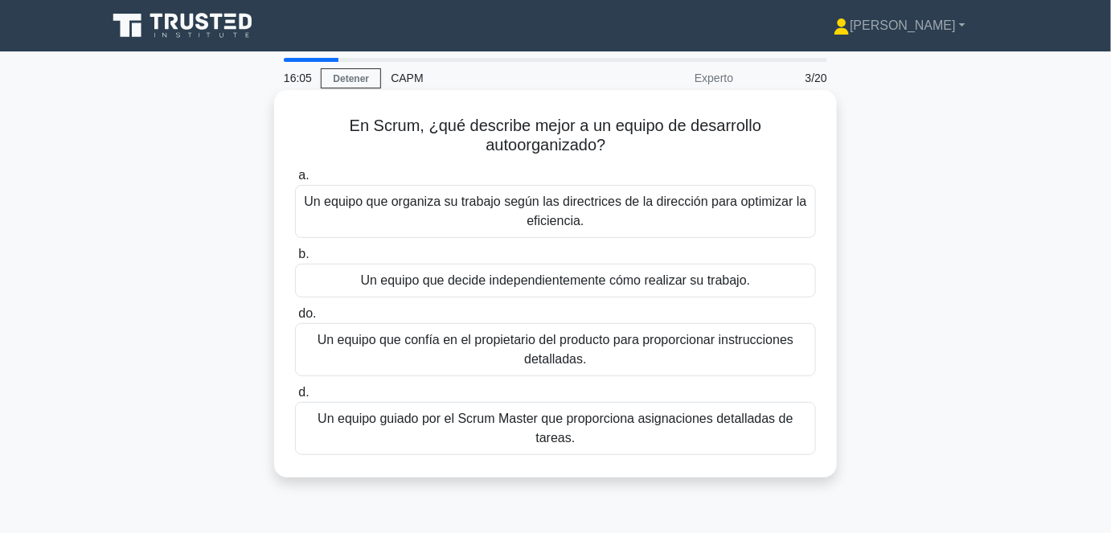
click at [558, 286] on font "Un equipo que decide independientemente cómo realizar su trabajo." at bounding box center [556, 280] width 390 height 14
click at [295, 260] on input "b. Un equipo que decide independientemente cómo realizar su trabajo." at bounding box center [295, 254] width 0 height 10
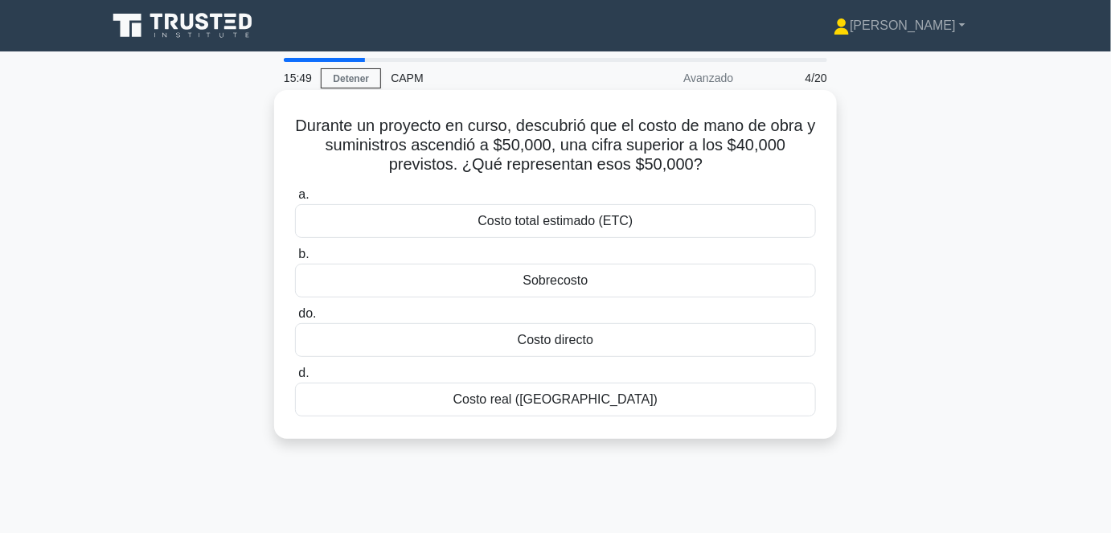
drag, startPoint x: 707, startPoint y: 166, endPoint x: 304, endPoint y: 125, distance: 404.9
click at [304, 125] on h5 "Durante un proyecto en curso, descubrió que el costo de mano de obra y suminist…" at bounding box center [555, 145] width 524 height 59
click at [300, 129] on font "Durante un proyecto en curso, descubrió que el costo de mano de obra y suminist…" at bounding box center [555, 145] width 520 height 56
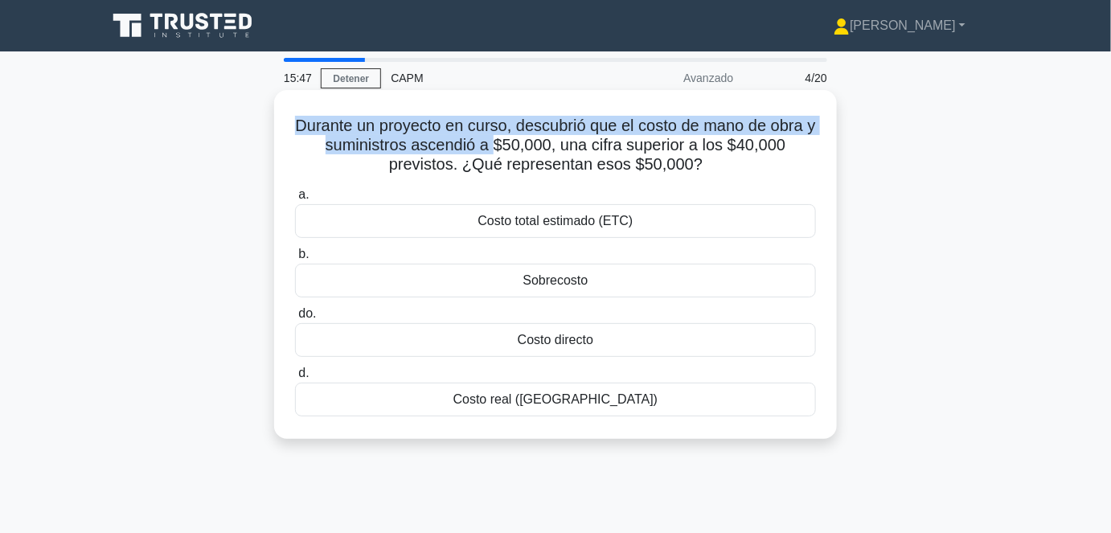
drag, startPoint x: 297, startPoint y: 125, endPoint x: 490, endPoint y: 153, distance: 194.8
click at [503, 140] on font "Durante un proyecto en curso, descubrió que el costo de mano de obra y suminist…" at bounding box center [555, 145] width 520 height 56
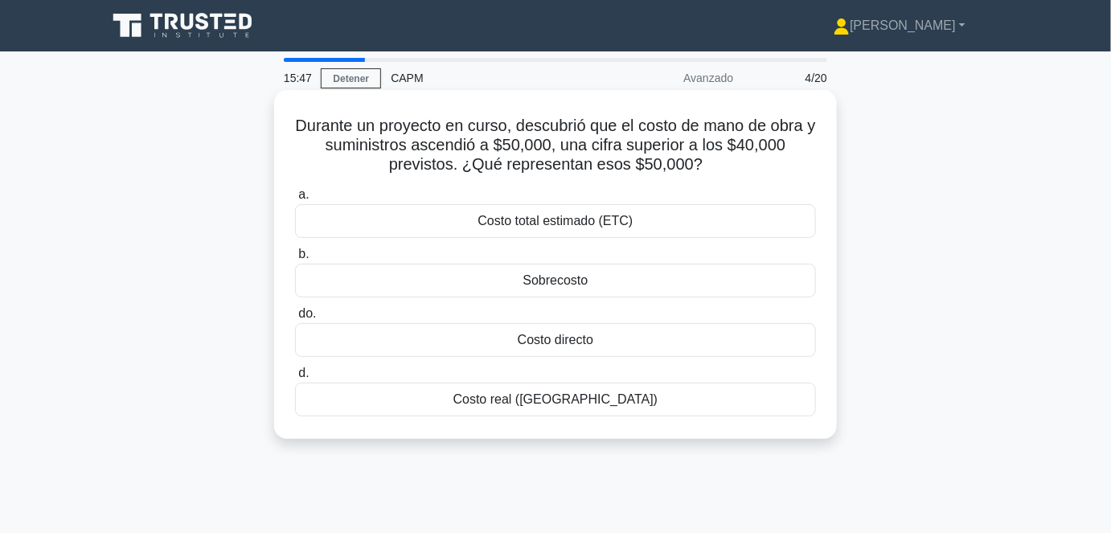
click at [473, 161] on font "Durante un proyecto en curso, descubrió que el costo de mano de obra y suminist…" at bounding box center [555, 145] width 520 height 56
click at [561, 392] on font "Costo real (CA)" at bounding box center [555, 399] width 205 height 14
click at [295, 379] on input "d. Costo real (CA)" at bounding box center [295, 373] width 0 height 10
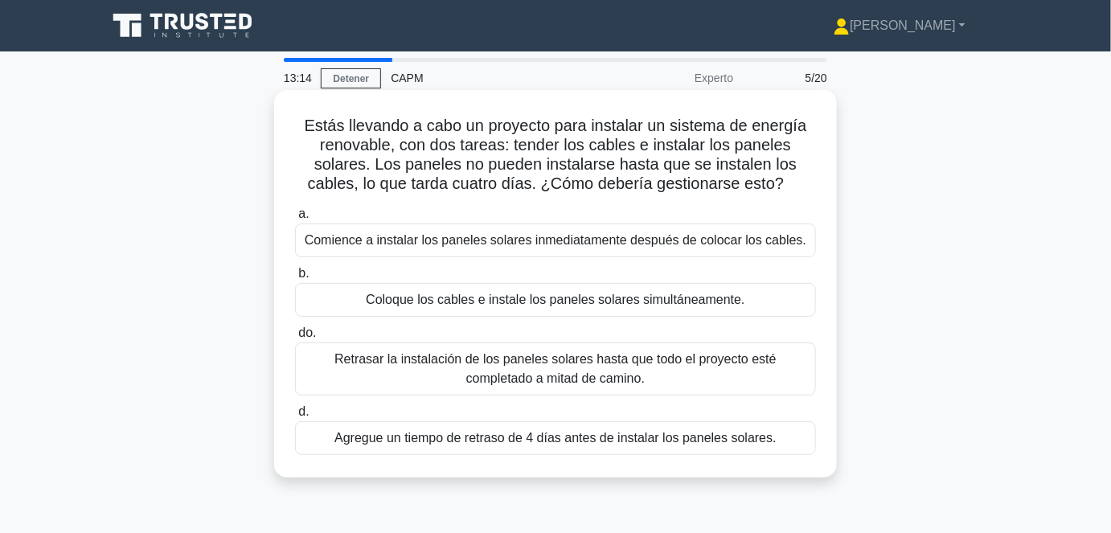
click at [453, 247] on font "Comience a instalar los paneles solares inmediatamente después de colocar los c…" at bounding box center [556, 240] width 502 height 14
click at [295, 219] on input "a. Comience a instalar los paneles solares inmediatamente después de colocar lo…" at bounding box center [295, 214] width 0 height 10
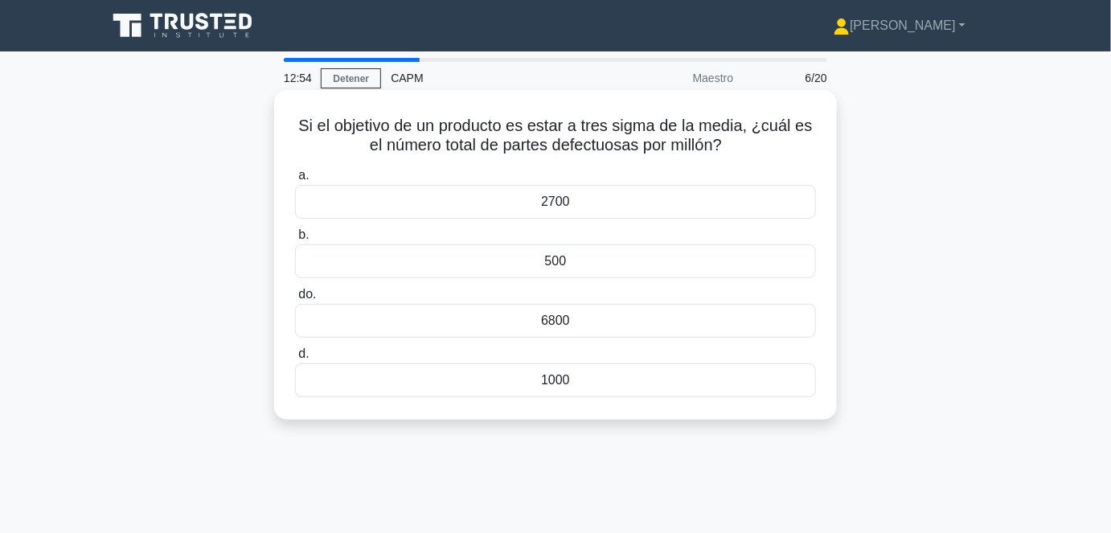
drag, startPoint x: 288, startPoint y: 125, endPoint x: 606, endPoint y: 383, distance: 410.3
click at [606, 383] on div "Si el objetivo de un producto es estar a tres sigma de la media, ¿cuál es el nú…" at bounding box center [556, 254] width 550 height 317
copy div "Si el objetivo de un producto es estar a tres sigma de la media, ¿cuál es el nú…"
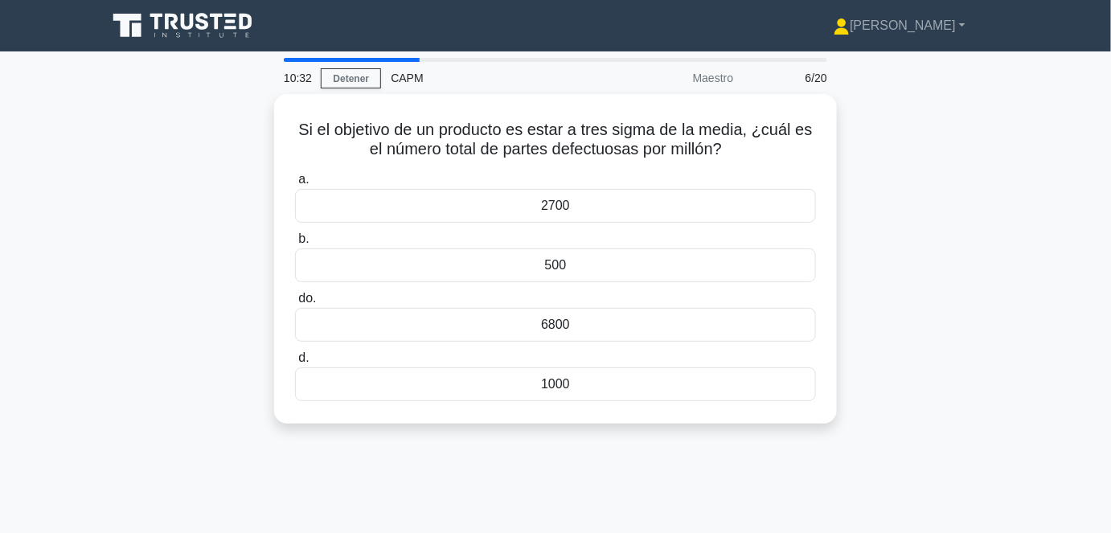
click at [891, 154] on div "Si el objetivo de un producto es estar a tres sigma de la media, ¿cuál es el nú…" at bounding box center [555, 268] width 916 height 349
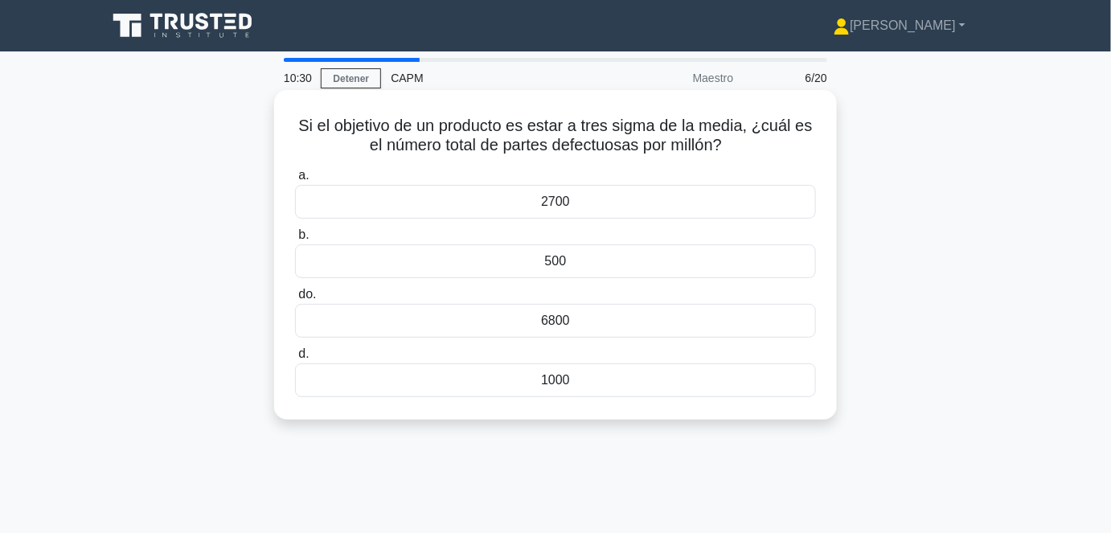
click at [623, 204] on div "2700" at bounding box center [555, 202] width 521 height 34
click at [295, 181] on input "a. 2700" at bounding box center [295, 175] width 0 height 10
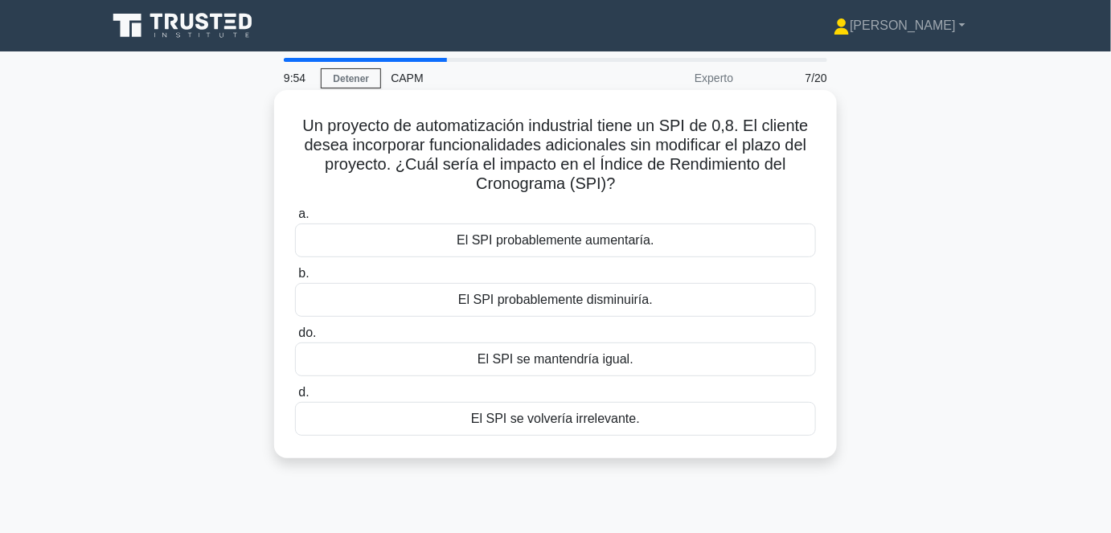
click at [621, 299] on font "El SPI probablemente disminuiría." at bounding box center [555, 300] width 195 height 14
click at [295, 279] on input "b. El SPI probablemente disminuiría." at bounding box center [295, 273] width 0 height 10
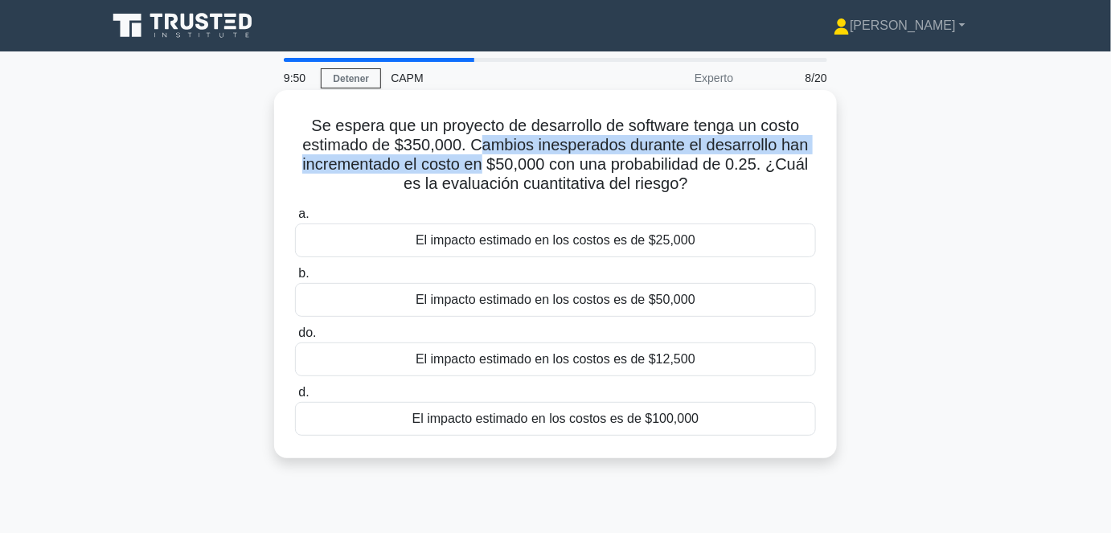
drag, startPoint x: 481, startPoint y: 144, endPoint x: 480, endPoint y: 160, distance: 16.1
click at [480, 160] on font "Se espera que un proyecto de desarrollo de software tenga un costo estimado de …" at bounding box center [555, 155] width 506 height 76
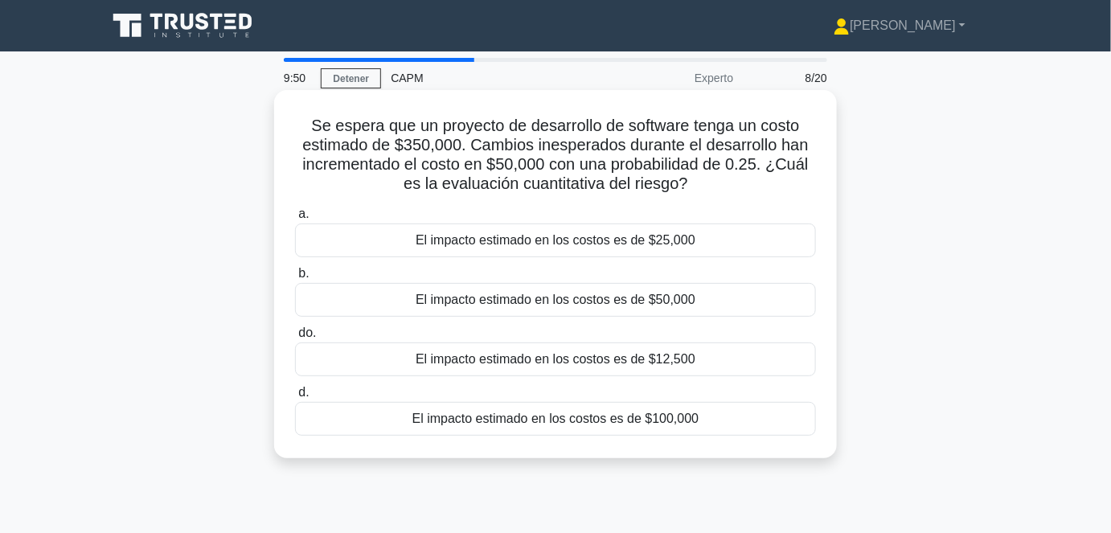
click at [512, 157] on font "Se espera que un proyecto de desarrollo de software tenga un costo estimado de …" at bounding box center [555, 155] width 506 height 76
drag, startPoint x: 700, startPoint y: 178, endPoint x: 296, endPoint y: 126, distance: 407.7
click at [296, 126] on h5 "Se espera que un proyecto de desarrollo de software tenga un costo estimado de …" at bounding box center [555, 155] width 524 height 79
click at [305, 121] on h5 "Se espera que un proyecto de desarrollo de software tenga un costo estimado de …" at bounding box center [555, 155] width 524 height 79
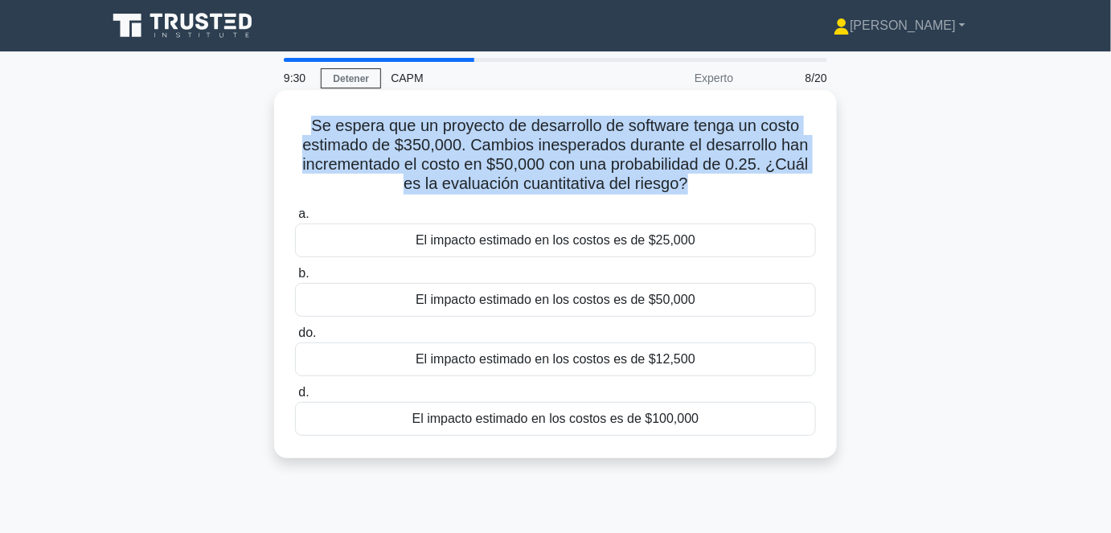
drag, startPoint x: 305, startPoint y: 122, endPoint x: 747, endPoint y: 190, distance: 446.5
click at [747, 190] on h5 "Se espera que un proyecto de desarrollo de software tenga un costo estimado de …" at bounding box center [555, 155] width 524 height 79
click at [716, 186] on h5 "Se espera que un proyecto de desarrollo de software tenga un costo estimado de …" at bounding box center [555, 155] width 524 height 79
drag, startPoint x: 716, startPoint y: 186, endPoint x: 309, endPoint y: 134, distance: 410.9
click at [309, 134] on h5 "Se espera que un proyecto de desarrollo de software tenga un costo estimado de …" at bounding box center [555, 155] width 524 height 79
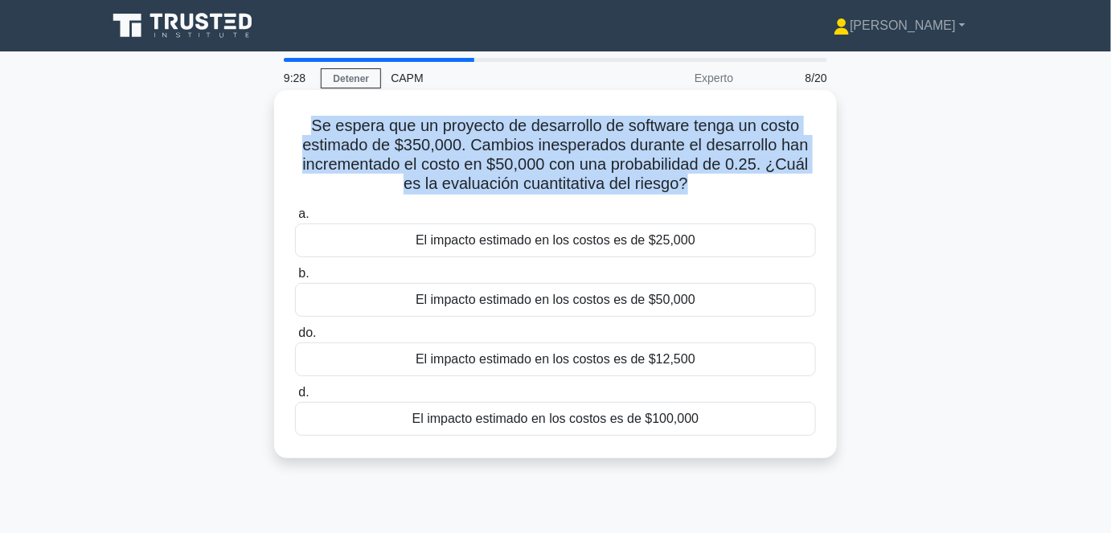
click at [308, 127] on font "Se espera que un proyecto de desarrollo de software tenga un costo estimado de …" at bounding box center [555, 155] width 506 height 76
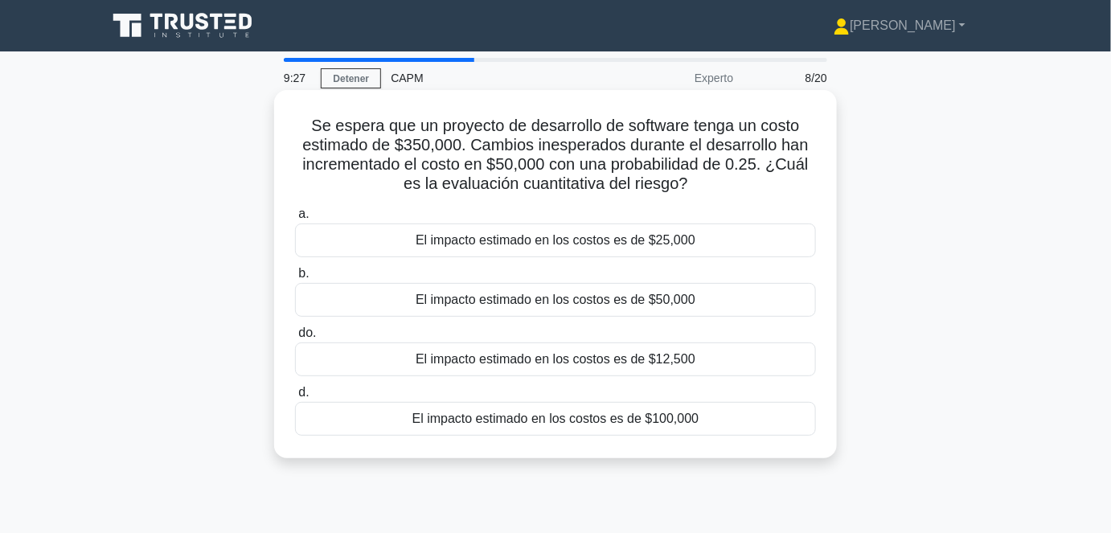
drag, startPoint x: 309, startPoint y: 121, endPoint x: 808, endPoint y: 195, distance: 504.6
click at [808, 195] on h5 "Se espera que un proyecto de desarrollo de software tenga un costo estimado de …" at bounding box center [555, 155] width 524 height 79
click at [729, 186] on h5 "Se espera que un proyecto de desarrollo de software tenga un costo estimado de …" at bounding box center [555, 155] width 524 height 79
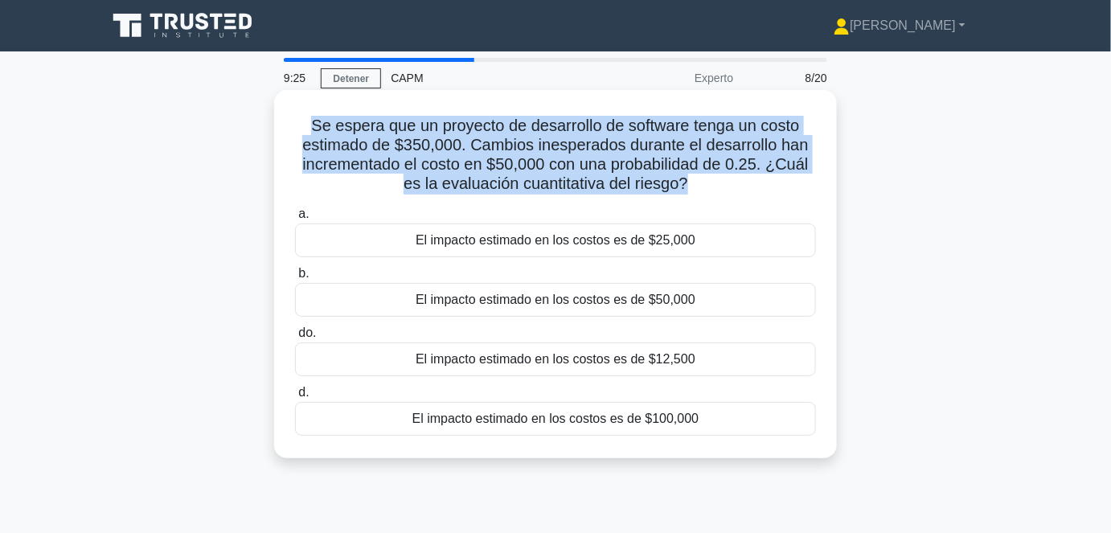
drag, startPoint x: 728, startPoint y: 185, endPoint x: 296, endPoint y: 123, distance: 436.8
click at [296, 123] on h5 "Se espera que un proyecto de desarrollo de software tenga un costo estimado de …" at bounding box center [555, 155] width 524 height 79
click at [319, 123] on font "Se espera que un proyecto de desarrollo de software tenga un costo estimado de …" at bounding box center [555, 155] width 506 height 76
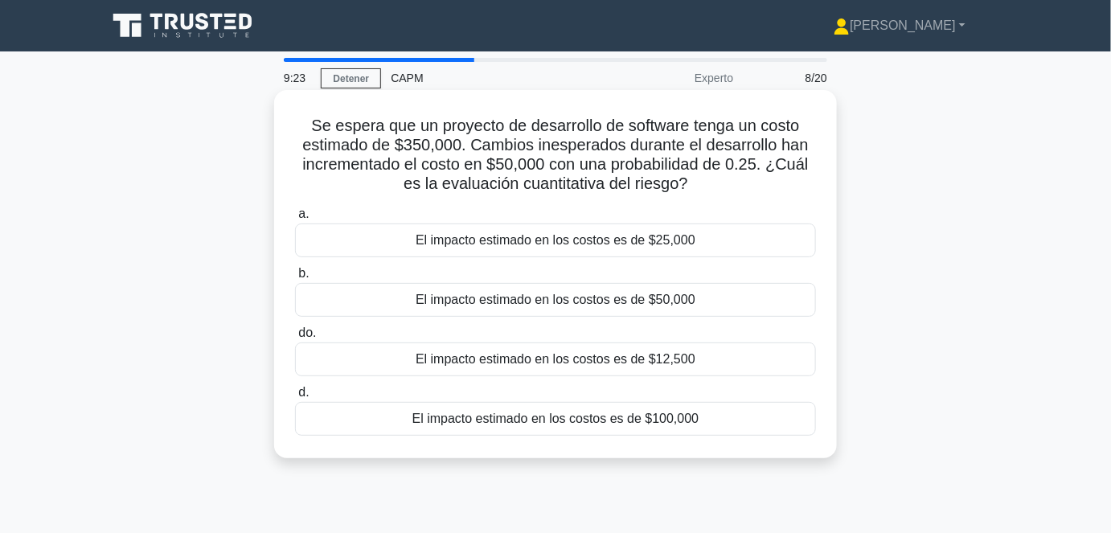
drag, startPoint x: 408, startPoint y: 133, endPoint x: 745, endPoint y: 176, distance: 340.3
click at [745, 176] on h5 "Se espera que un proyecto de desarrollo de software tenga un costo estimado de …" at bounding box center [555, 155] width 524 height 79
click at [734, 193] on h5 "Se espera que un proyecto de desarrollo de software tenga un costo estimado de …" at bounding box center [555, 155] width 524 height 79
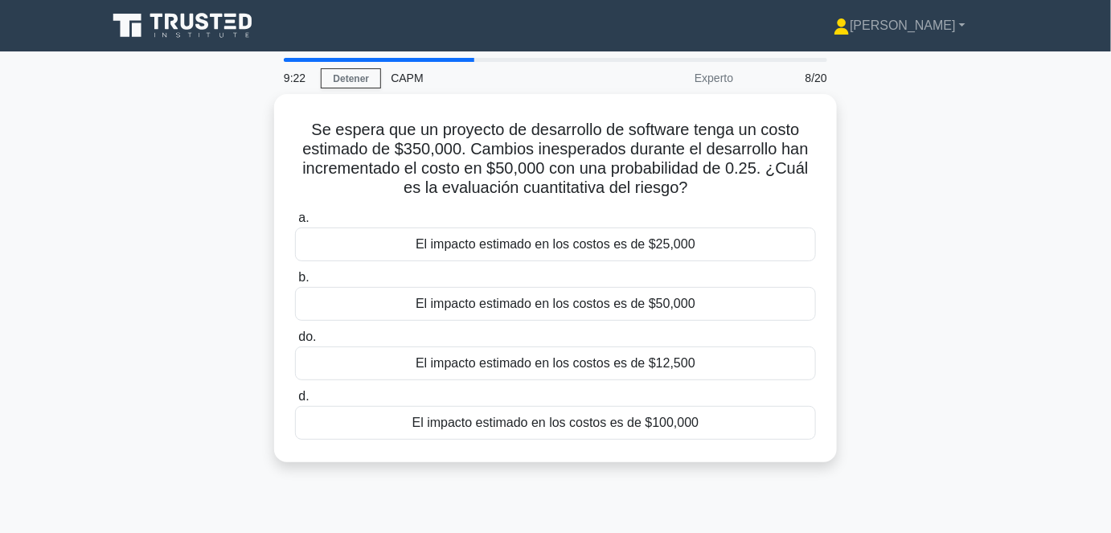
drag, startPoint x: 731, startPoint y: 186, endPoint x: 269, endPoint y: 135, distance: 464.2
click at [269, 135] on div "Se espera que un proyecto de desarrollo de software tenga un costo estimado de …" at bounding box center [555, 287] width 916 height 387
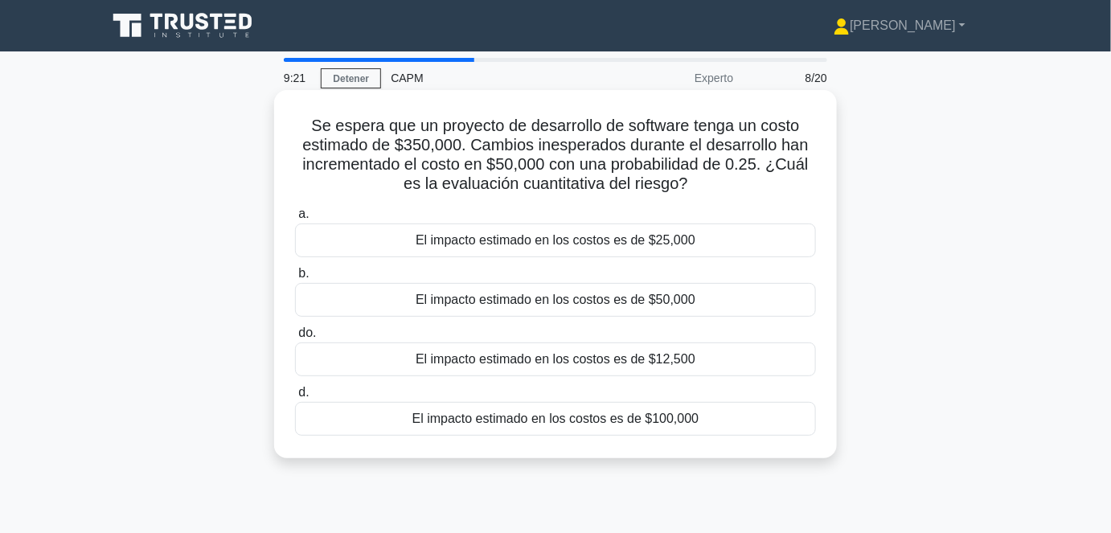
click at [298, 118] on h5 "Se espera que un proyecto de desarrollo de software tenga un costo estimado de …" at bounding box center [555, 155] width 524 height 79
click at [302, 121] on h5 "Se espera que un proyecto de desarrollo de software tenga un costo estimado de …" at bounding box center [555, 155] width 524 height 79
click at [313, 122] on font "Se espera que un proyecto de desarrollo de software tenga un costo estimado de …" at bounding box center [555, 155] width 506 height 76
drag, startPoint x: 308, startPoint y: 122, endPoint x: 764, endPoint y: 182, distance: 460.5
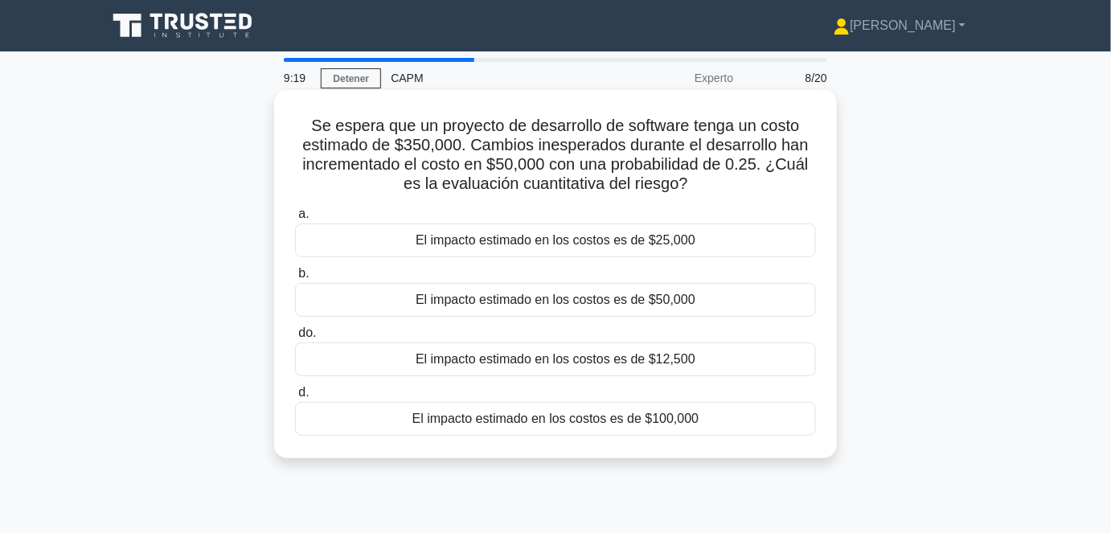
click at [764, 182] on h5 "Se espera que un proyecto de desarrollo de software tenga un costo estimado de …" at bounding box center [555, 155] width 524 height 79
click at [714, 195] on div "Se espera que un proyecto de desarrollo de software tenga un costo estimado de …" at bounding box center [556, 273] width 550 height 355
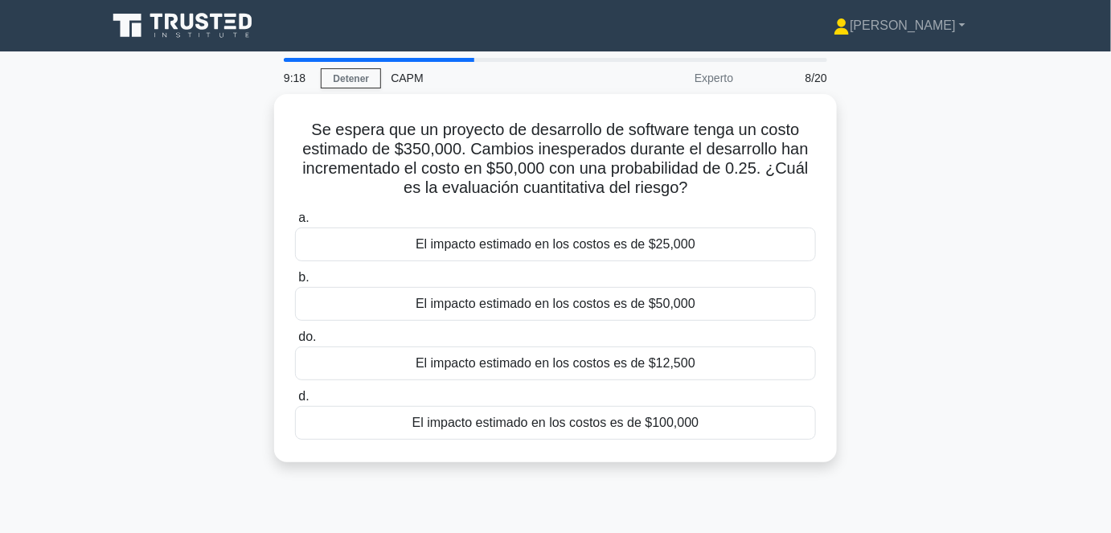
drag, startPoint x: 713, startPoint y: 186, endPoint x: 187, endPoint y: 137, distance: 528.0
click at [187, 137] on div "Se espera que un proyecto de desarrollo de software tenga un costo estimado de …" at bounding box center [555, 287] width 916 height 387
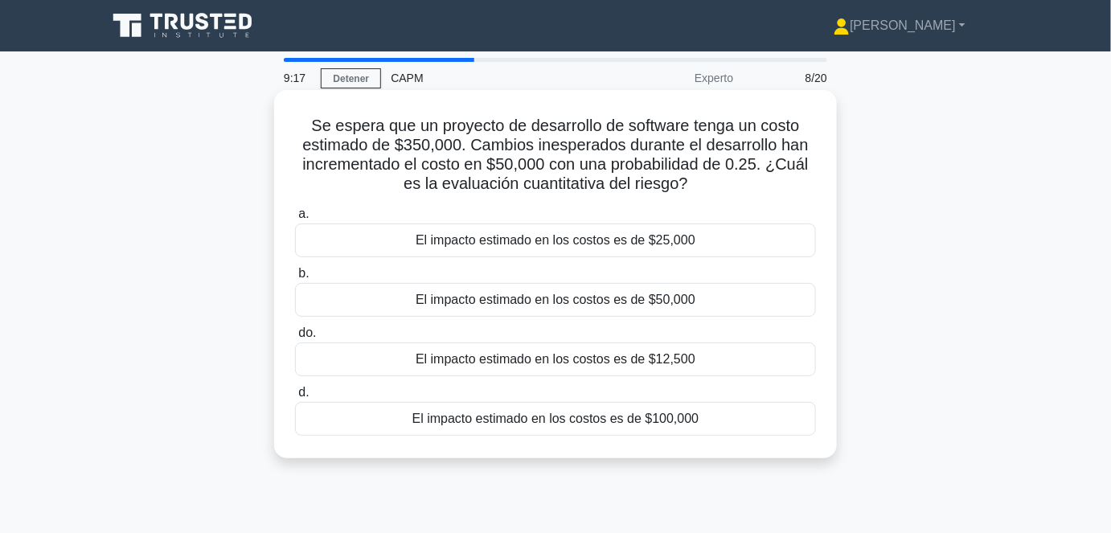
click at [504, 148] on font "Se espera que un proyecto de desarrollo de software tenga un costo estimado de …" at bounding box center [555, 155] width 506 height 76
drag, startPoint x: 308, startPoint y: 127, endPoint x: 705, endPoint y: 414, distance: 489.9
click at [706, 416] on div "Se espera que un proyecto de desarrollo de software tenga un costo estimado de …" at bounding box center [556, 273] width 550 height 355
drag, startPoint x: 596, startPoint y: 153, endPoint x: 641, endPoint y: 161, distance: 44.9
click at [641, 161] on font "Se espera que un proyecto de desarrollo de software tenga un costo estimado de …" at bounding box center [555, 155] width 506 height 76
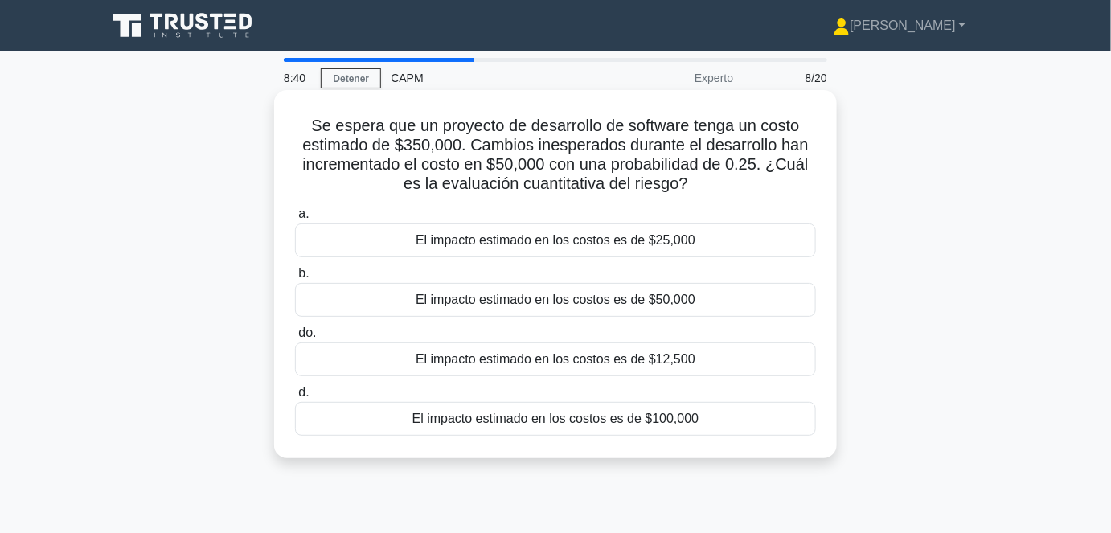
click at [641, 167] on font "Se espera que un proyecto de desarrollo de software tenga un costo estimado de …" at bounding box center [555, 155] width 506 height 76
click at [403, 152] on font "Se espera que un proyecto de desarrollo de software tenga un costo estimado de …" at bounding box center [555, 155] width 506 height 76
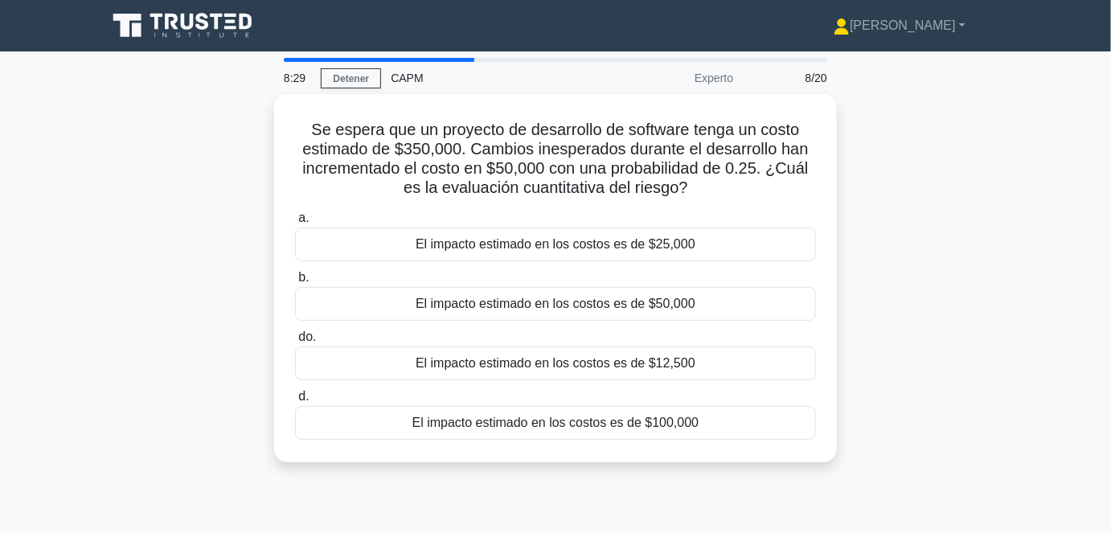
drag, startPoint x: 310, startPoint y: 125, endPoint x: 481, endPoint y: 500, distance: 411.8
click at [481, 500] on div "8:29 Detener CAPM Experto 8/20 Se espera que un proyecto de desarrollo de softw…" at bounding box center [555, 460] width 916 height 804
click at [694, 502] on div "8:27 Detener CAPM Experto 8/20 Se espera que un proyecto de desarrollo de softw…" at bounding box center [555, 460] width 916 height 804
drag, startPoint x: 746, startPoint y: 487, endPoint x: 217, endPoint y: 50, distance: 686.2
click at [217, 50] on body "José Perfil Ajustes" at bounding box center [555, 434] width 1111 height 868
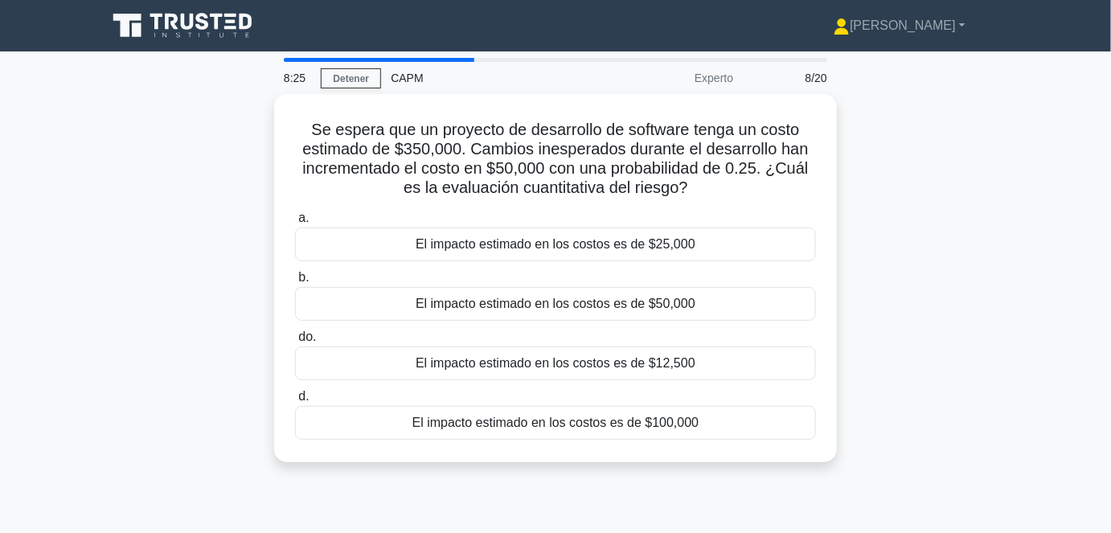
copy body "José Perfil Ajustes 8:26 Detener CAPM Experto 8/20 Se espera que un proyecto de…"
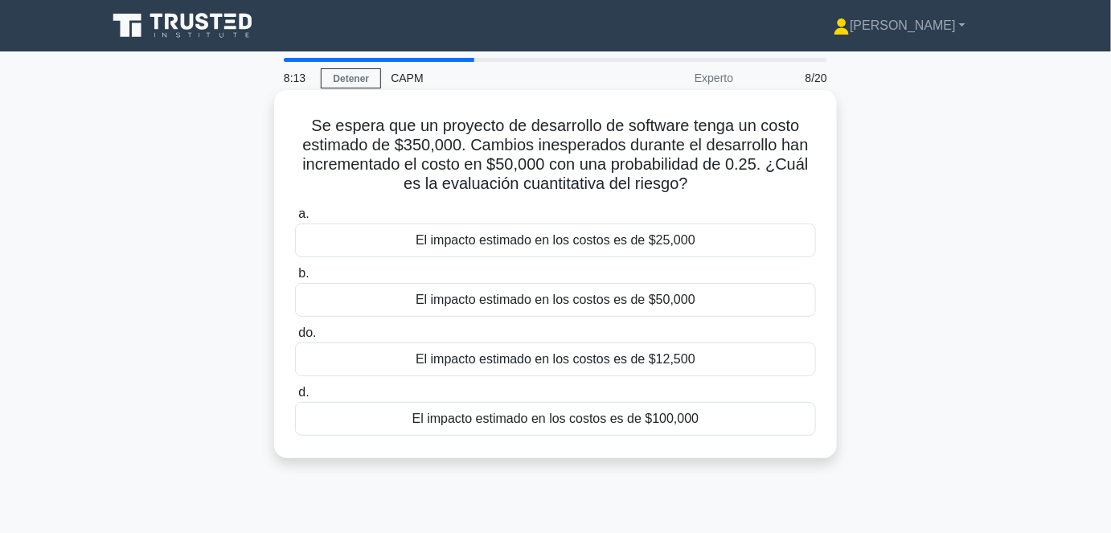
click at [744, 162] on font "Se espera que un proyecto de desarrollo de software tenga un costo estimado de …" at bounding box center [555, 155] width 506 height 76
click at [683, 356] on font "El impacto estimado en los costos es de $12,500" at bounding box center [556, 359] width 280 height 14
click at [295, 338] on input "do. El impacto estimado en los costos es de $12,500" at bounding box center [295, 333] width 0 height 10
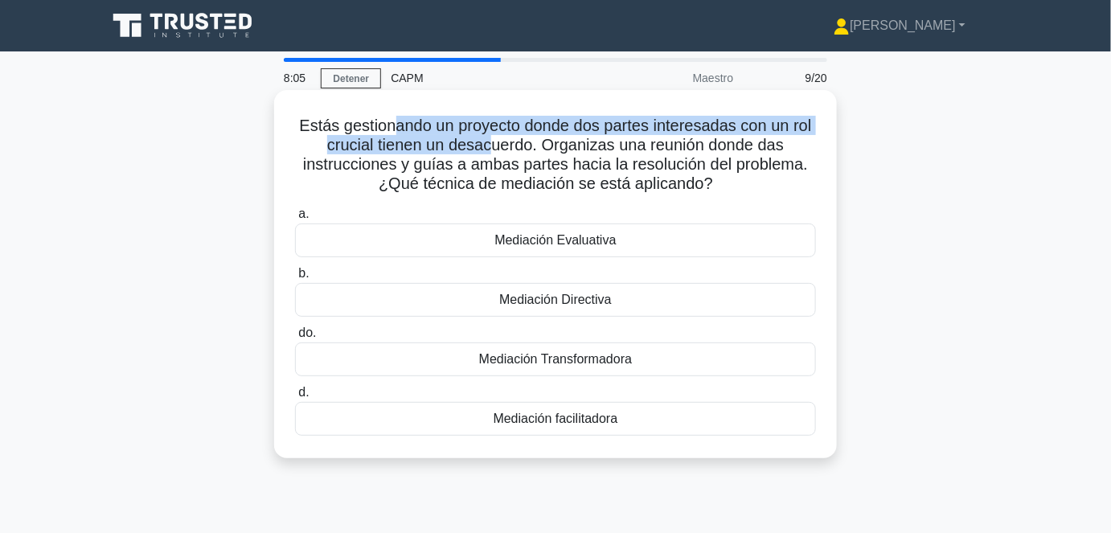
drag, startPoint x: 390, startPoint y: 127, endPoint x: 509, endPoint y: 141, distance: 119.7
click at [498, 140] on font "Estás gestionando un proyecto donde dos partes interesadas con un rol crucial t…" at bounding box center [555, 155] width 512 height 76
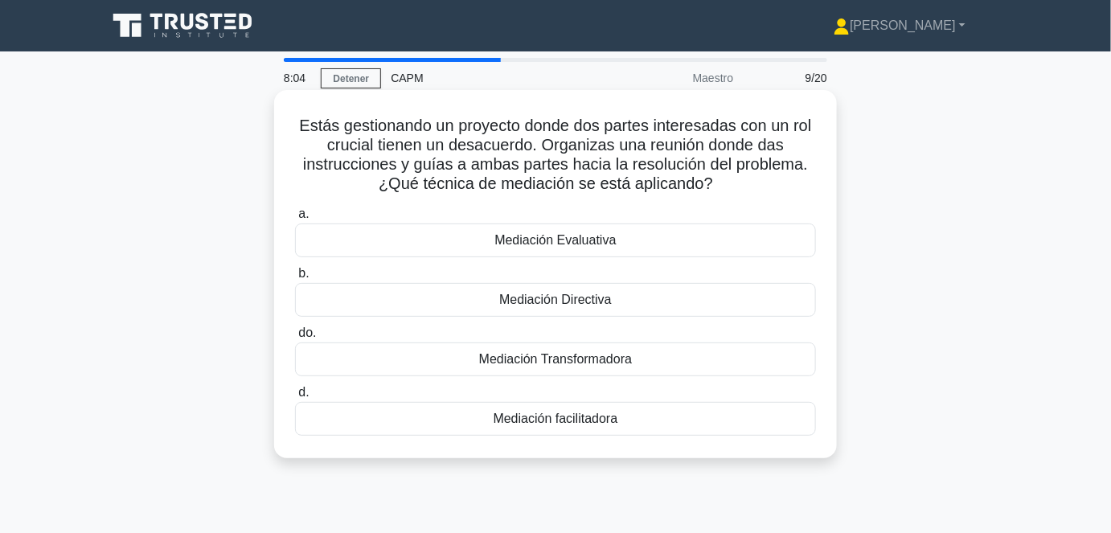
click at [553, 155] on font "Estás gestionando un proyecto donde dos partes interesadas con un rol crucial t…" at bounding box center [555, 155] width 512 height 76
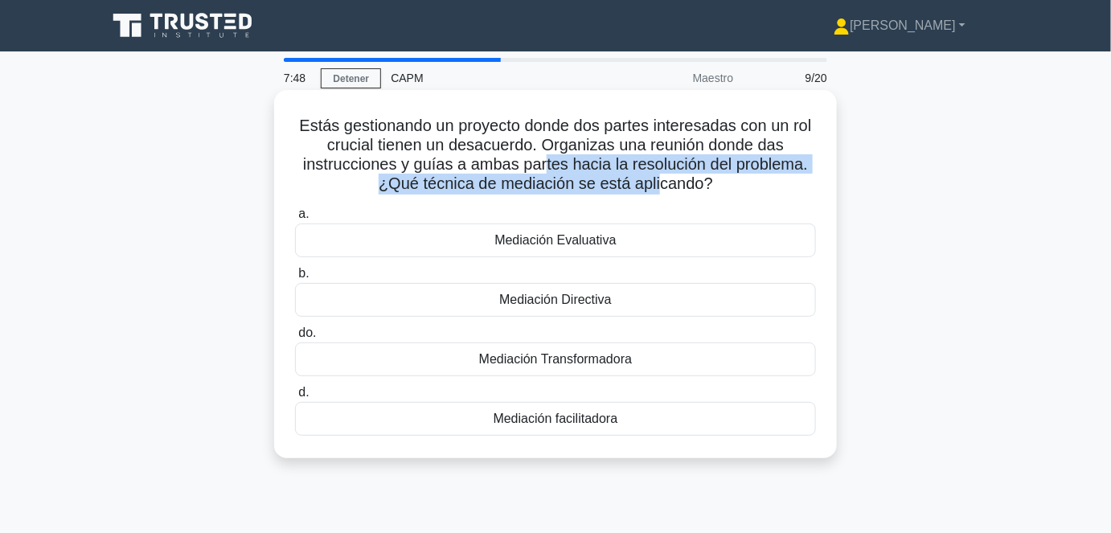
drag, startPoint x: 555, startPoint y: 165, endPoint x: 658, endPoint y: 179, distance: 103.9
click at [658, 179] on font "Estás gestionando un proyecto donde dos partes interesadas con un rol crucial t…" at bounding box center [555, 155] width 512 height 76
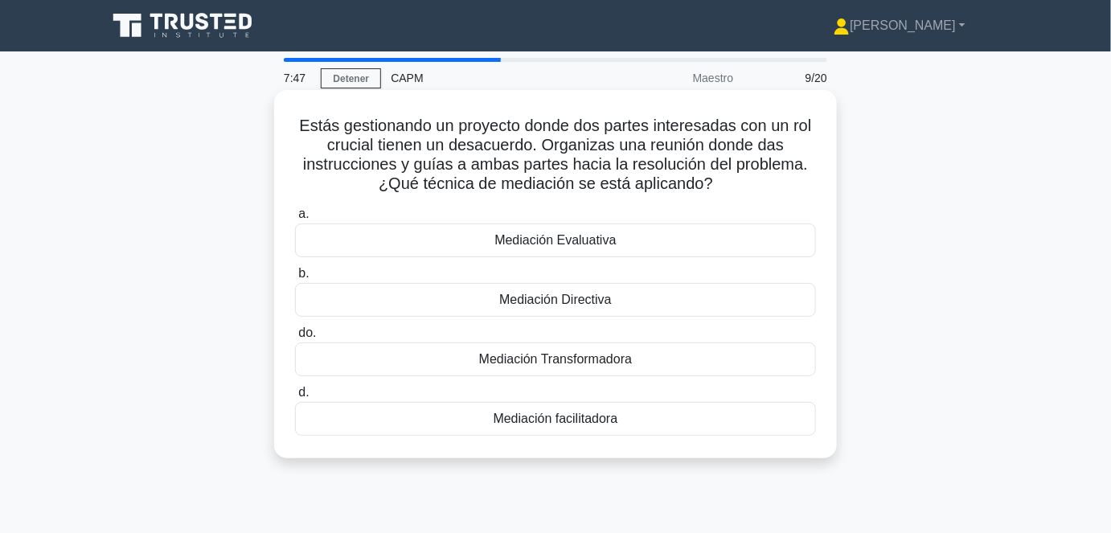
click at [644, 199] on div "Estás gestionando un proyecto donde dos partes interesadas con un rol crucial t…" at bounding box center [556, 273] width 550 height 355
click at [604, 425] on font "Mediación facilitadora" at bounding box center [556, 419] width 125 height 14
click at [295, 398] on input "d. Mediación facilitadora" at bounding box center [295, 392] width 0 height 10
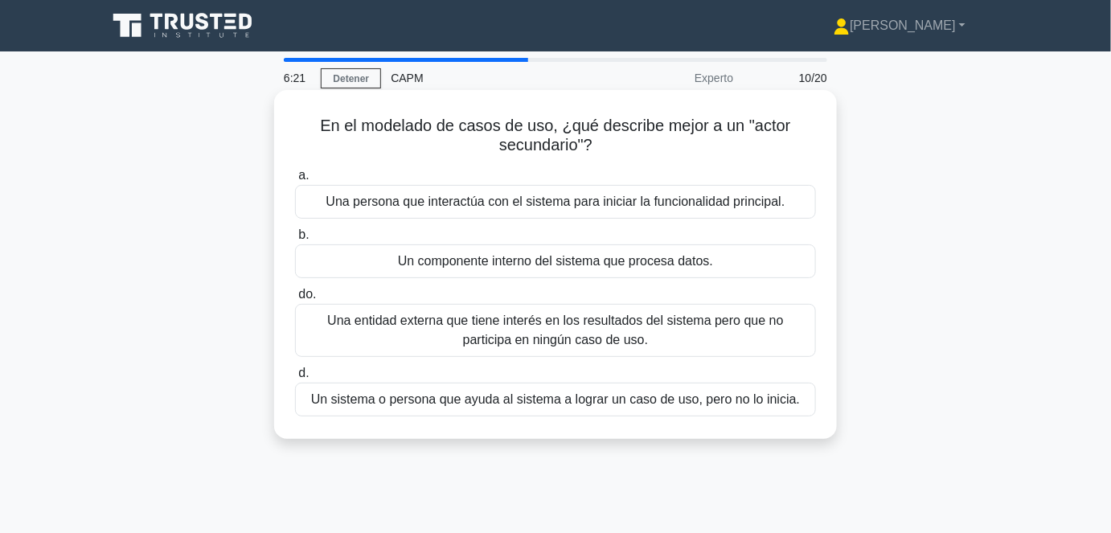
drag, startPoint x: 322, startPoint y: 129, endPoint x: 635, endPoint y: 154, distance: 314.5
click at [635, 154] on h5 "En el modelado de casos de uso, ¿qué describe mejor a un "actor secundario"? .s…" at bounding box center [555, 136] width 524 height 40
click at [596, 150] on icon ".spinner_0XTQ{transform-origin:center;animation:spinner_y6GP .75s linear infini…" at bounding box center [601, 146] width 19 height 19
drag, startPoint x: 617, startPoint y: 149, endPoint x: 291, endPoint y: 122, distance: 327.4
click at [291, 122] on div "En el modelado de casos de uso, ¿qué describe mejor a un "actor secundario"? .s…" at bounding box center [556, 264] width 550 height 336
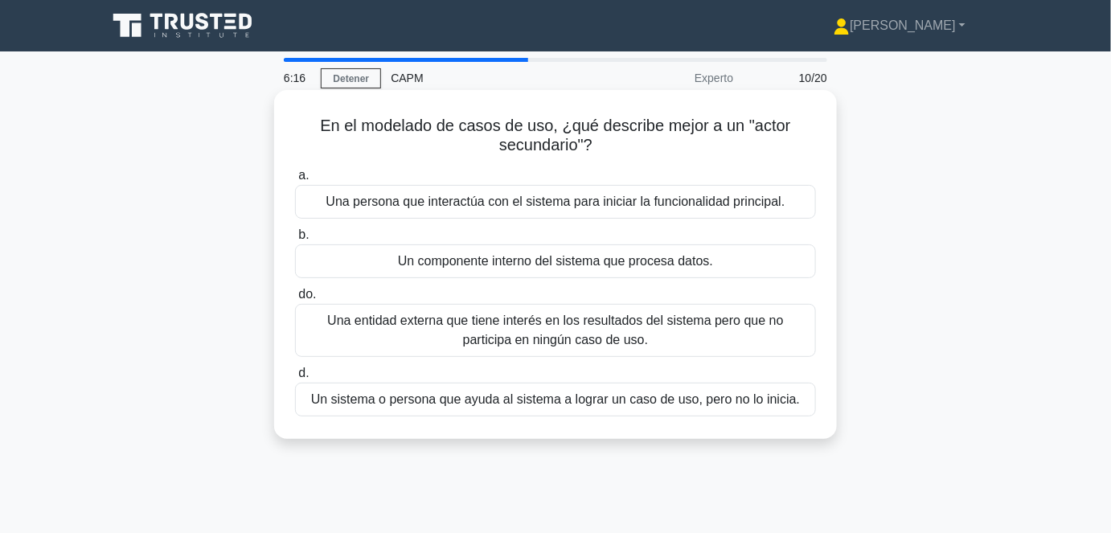
click at [289, 133] on div "En el modelado de casos de uso, ¿qué describe mejor a un "actor secundario"? .s…" at bounding box center [556, 264] width 550 height 336
drag, startPoint x: 301, startPoint y: 122, endPoint x: 749, endPoint y: 157, distance: 449.0
click at [749, 156] on h5 "En el modelado de casos de uso, ¿qué describe mejor a un "actor secundario"? .s…" at bounding box center [555, 136] width 524 height 40
click at [625, 165] on div "a. Una persona que interactúa con el sistema para iniciar la funcionalidad prin…" at bounding box center [555, 290] width 540 height 257
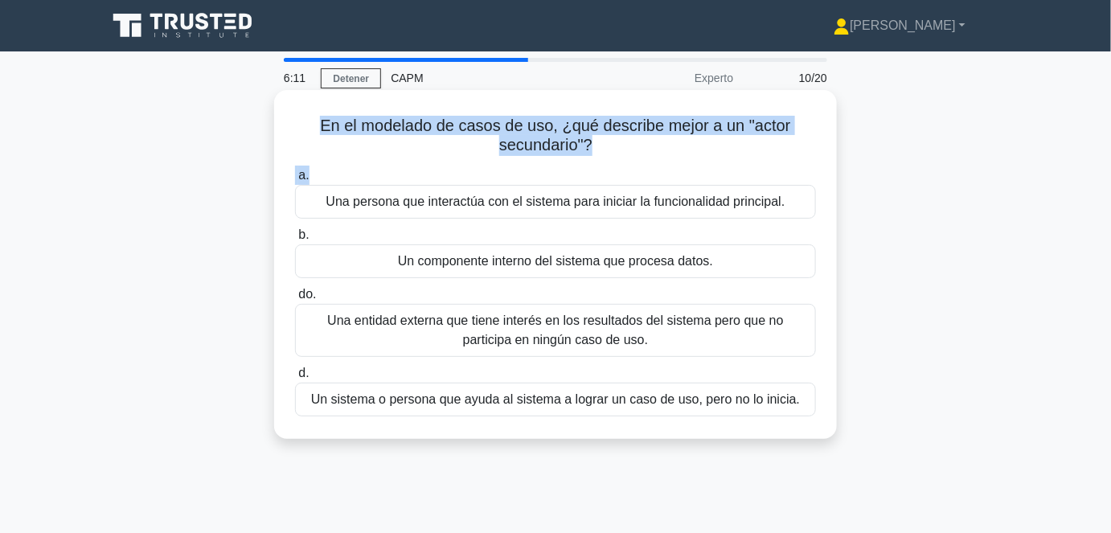
drag, startPoint x: 599, startPoint y: 167, endPoint x: 312, endPoint y: 133, distance: 288.9
click at [312, 133] on div "En el modelado de casos de uso, ¿qué describe mejor a un "actor secundario"? .s…" at bounding box center [556, 264] width 550 height 336
click at [305, 149] on h5 "En el modelado de casos de uso, ¿qué describe mejor a un "actor secundario"? .s…" at bounding box center [555, 136] width 524 height 40
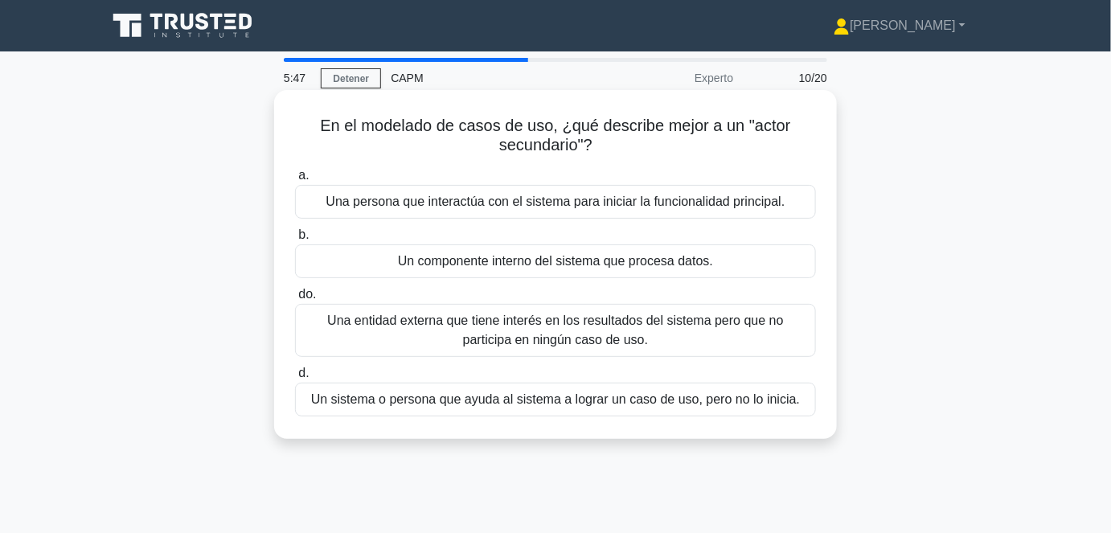
click at [480, 404] on font "Un sistema o persona que ayuda al sistema a lograr un caso de uso, pero no lo i…" at bounding box center [555, 399] width 489 height 14
click at [295, 379] on input "d. Un sistema o persona que ayuda al sistema a lograr un caso de uso, pero no l…" at bounding box center [295, 373] width 0 height 10
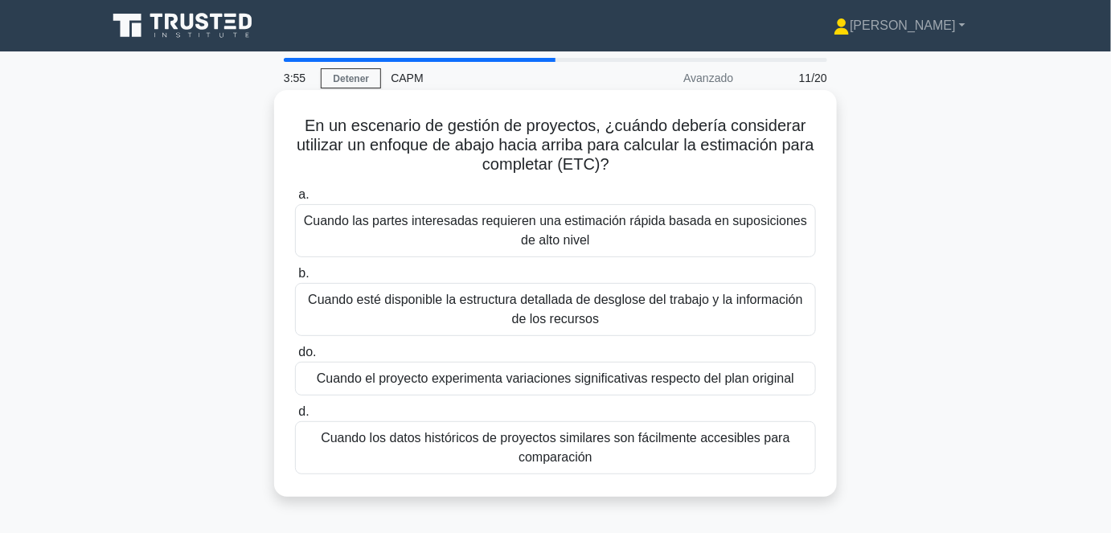
click at [485, 307] on font "Cuando esté disponible la estructura detallada de desglose del trabajo y la inf…" at bounding box center [555, 309] width 495 height 33
click at [295, 279] on input "b. Cuando esté disponible la estructura detallada de desglose del trabajo y la …" at bounding box center [295, 273] width 0 height 10
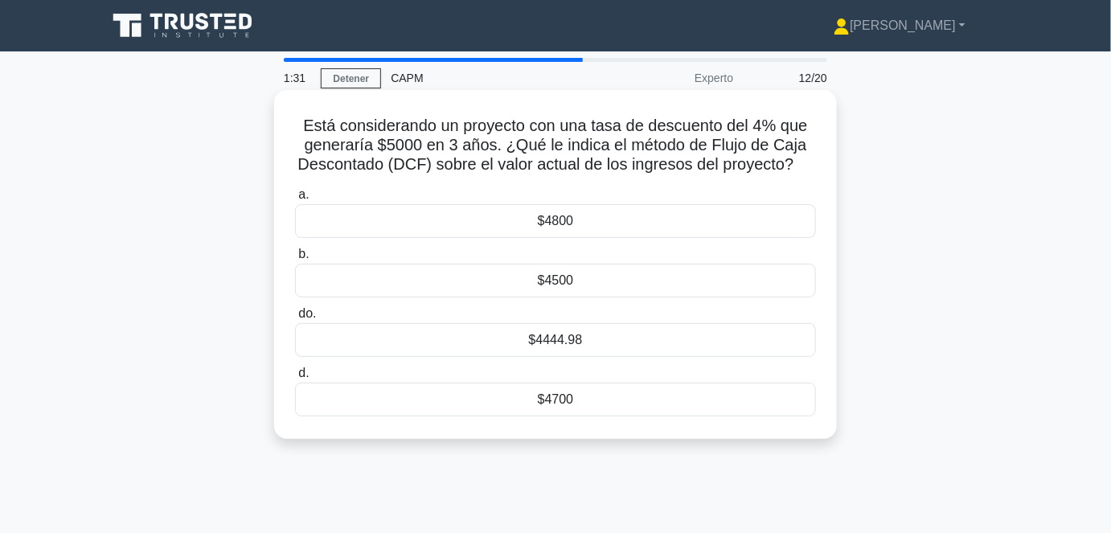
click at [561, 292] on div "$4500" at bounding box center [555, 281] width 521 height 34
click at [295, 260] on input "b. $4500" at bounding box center [295, 254] width 0 height 10
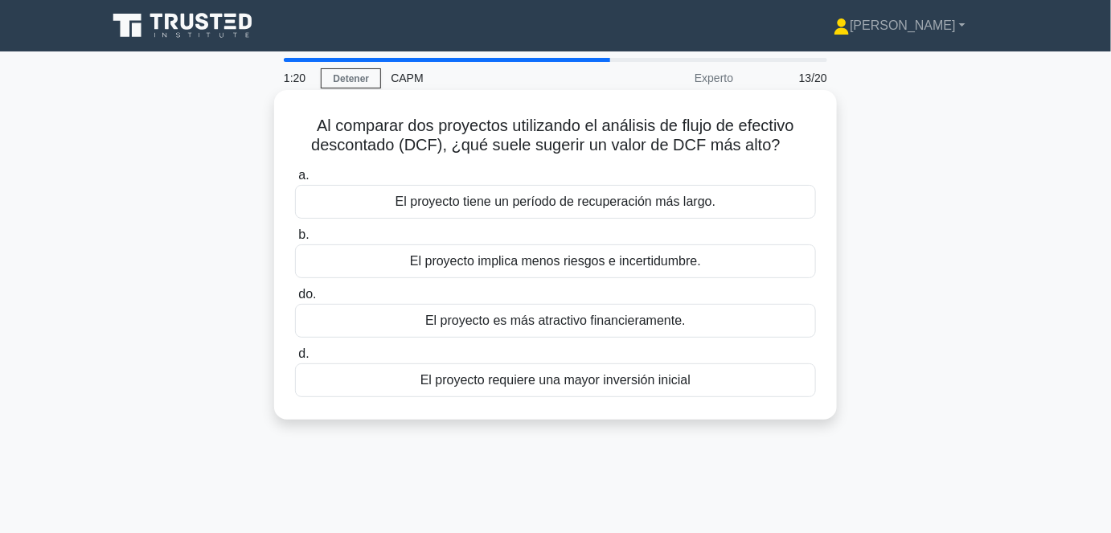
click at [575, 244] on label "b. El proyecto implica menos riesgos e incertidumbre." at bounding box center [555, 251] width 521 height 53
click at [295, 240] on input "b. El proyecto implica menos riesgos e incertidumbre." at bounding box center [295, 235] width 0 height 10
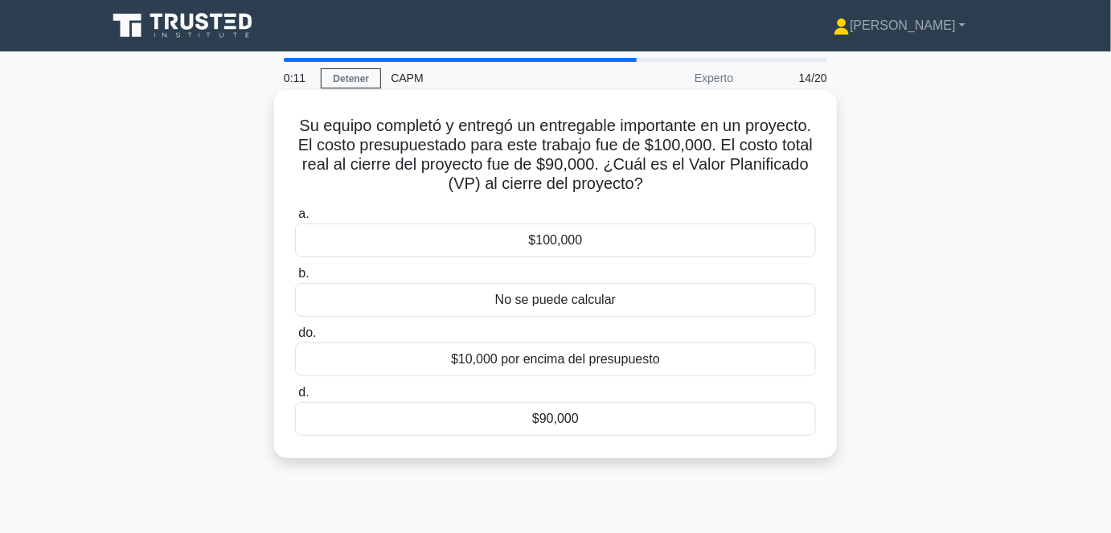
click at [576, 305] on font "No se puede calcular" at bounding box center [555, 300] width 121 height 14
click at [295, 279] on input "b. No se puede calcular" at bounding box center [295, 273] width 0 height 10
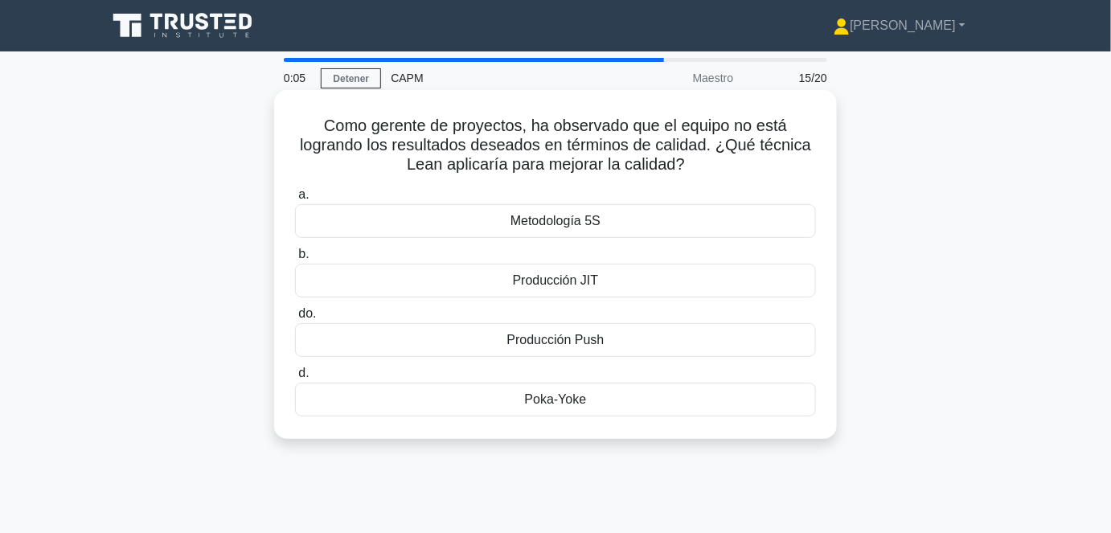
click at [583, 290] on font "Producción JIT" at bounding box center [556, 280] width 86 height 19
click at [295, 260] on input "b. Producción JIT" at bounding box center [295, 254] width 0 height 10
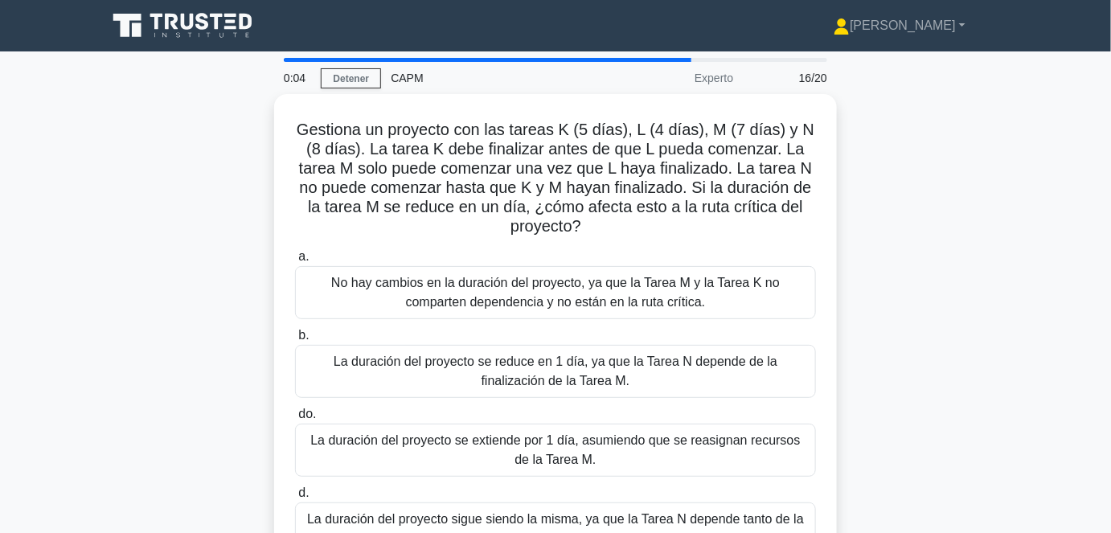
click at [583, 290] on font "No hay cambios en la duración del proyecto, ya que la Tarea M y la Tarea K no c…" at bounding box center [555, 292] width 449 height 33
click at [295, 262] on input "a. No hay cambios en la duración del proyecto, ya que la Tarea M y la Tarea K n…" at bounding box center [295, 257] width 0 height 10
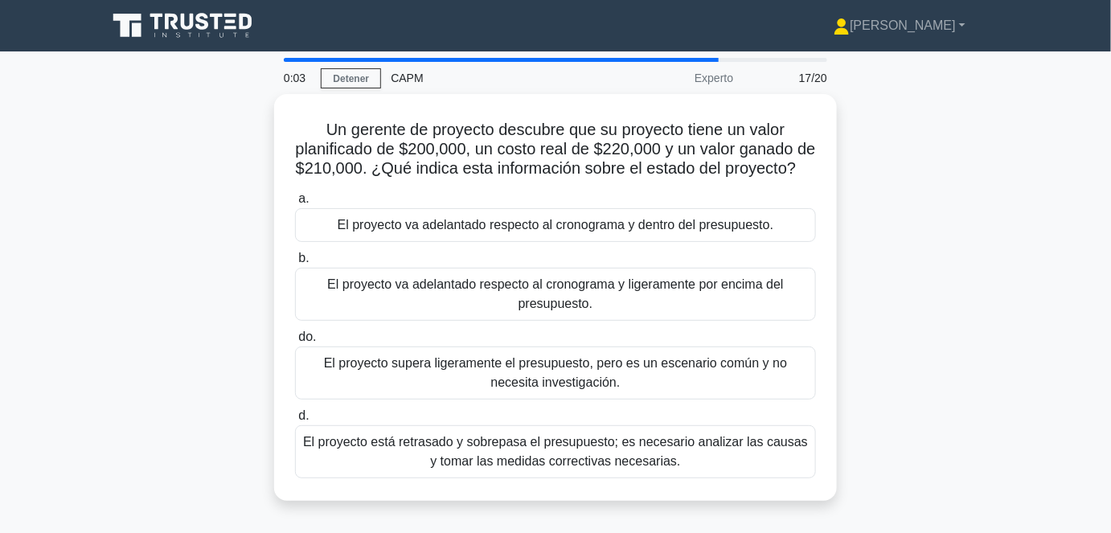
click at [583, 290] on font "El proyecto va adelantado respecto al cronograma y ligeramente por encima del p…" at bounding box center [555, 294] width 506 height 39
click at [295, 264] on input "b. El proyecto va adelantado respecto al cronograma y ligeramente por encima de…" at bounding box center [295, 258] width 0 height 10
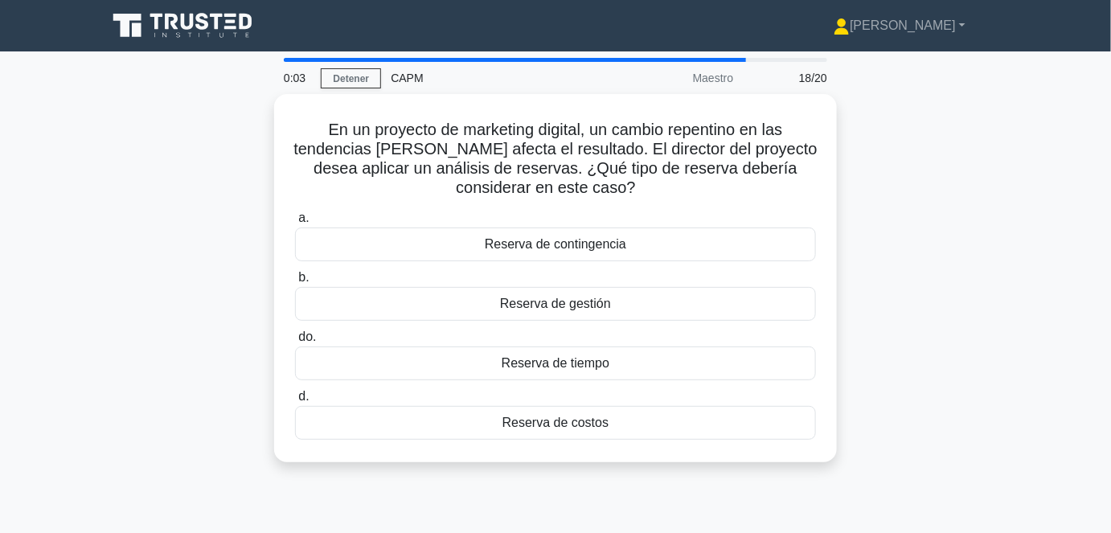
click at [583, 294] on font "Reserva de gestión" at bounding box center [555, 303] width 111 height 19
click at [295, 283] on input "b. Reserva de gestión" at bounding box center [295, 277] width 0 height 10
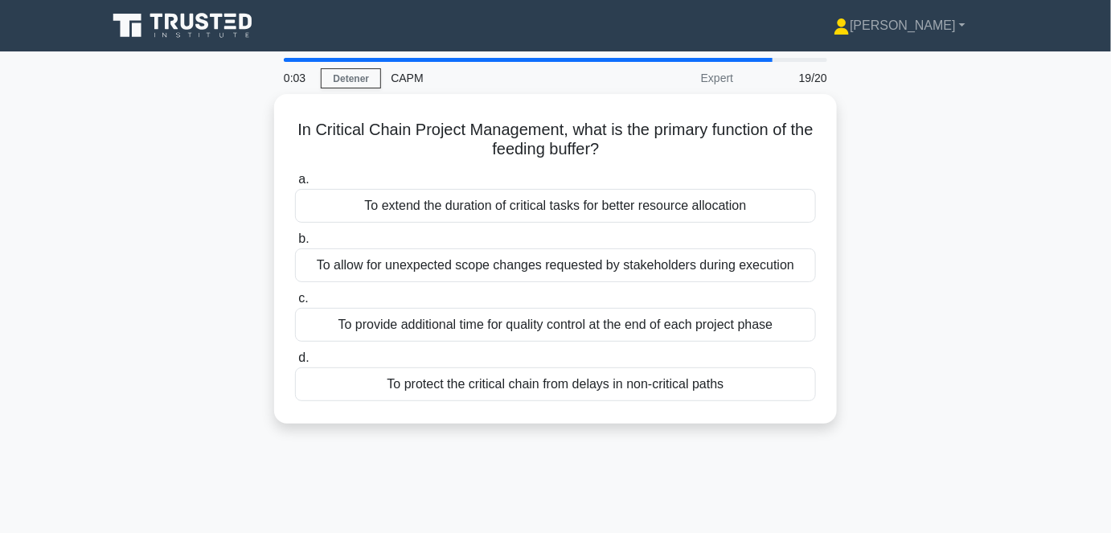
click at [583, 290] on div "a. To extend the duration of critical tasks for better resource allocation b. T…" at bounding box center [555, 285] width 540 height 238
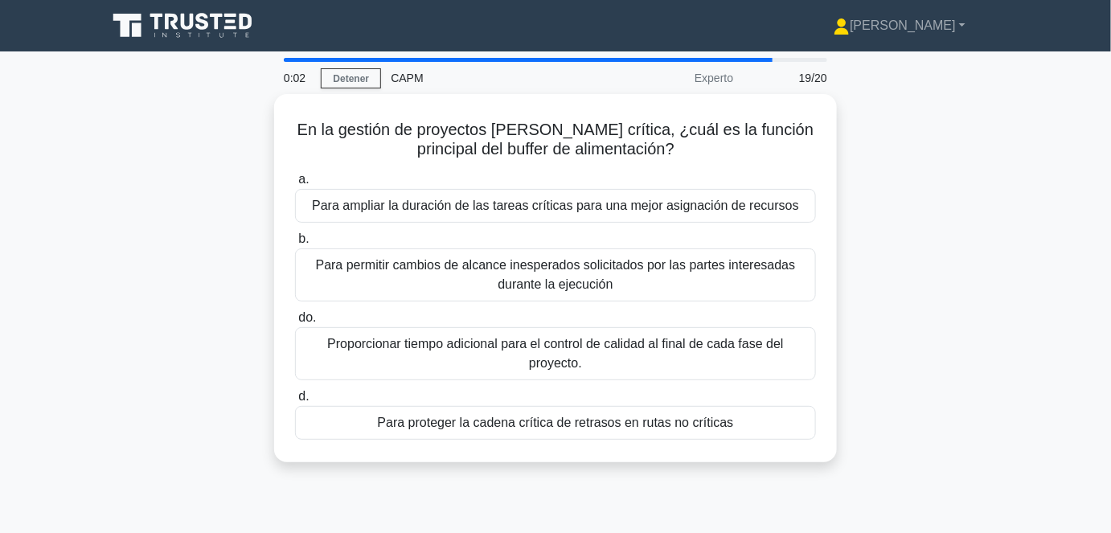
click at [583, 290] on font "Para permitir cambios de alcance inesperados solicitados por las partes interes…" at bounding box center [555, 275] width 506 height 39
click at [295, 244] on input "b. Para permitir cambios de alcance inesperados solicitados por las partes inte…" at bounding box center [295, 239] width 0 height 10
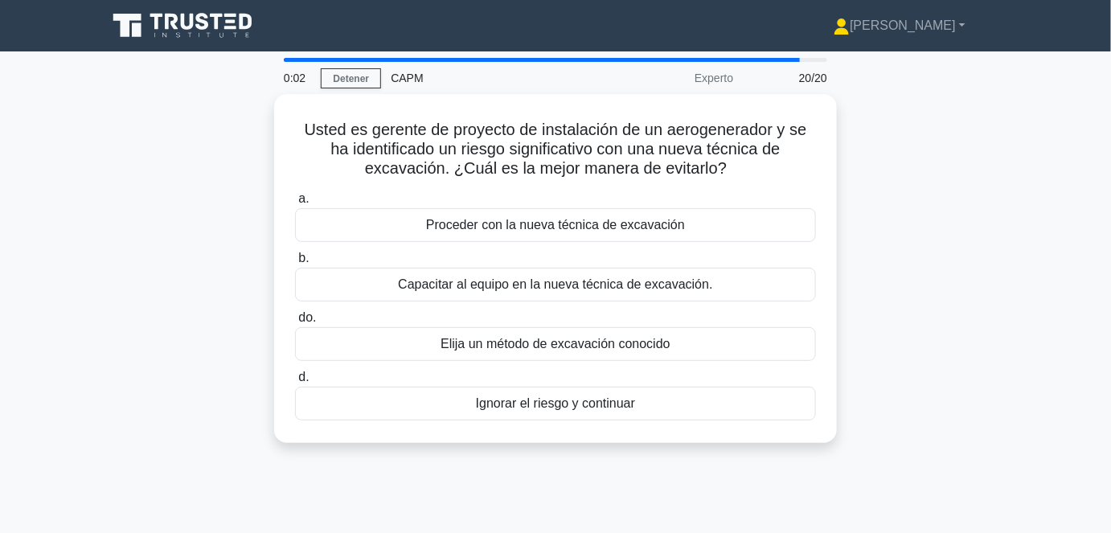
click at [583, 290] on font "Capacitar al equipo en la nueva técnica de excavación." at bounding box center [555, 284] width 314 height 19
click at [295, 264] on input "b. Capacitar al equipo en la nueva técnica de excavación." at bounding box center [295, 258] width 0 height 10
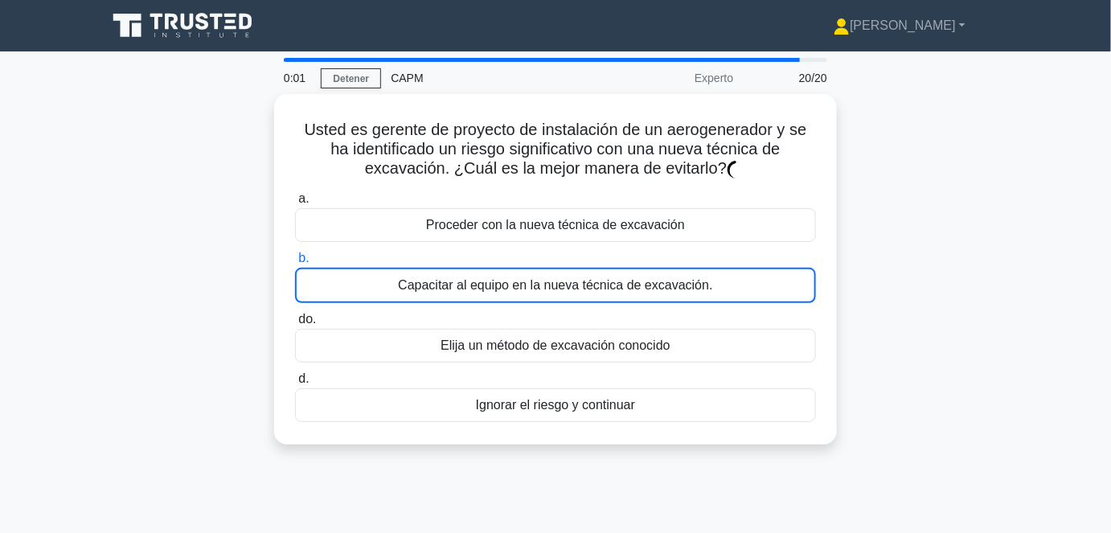
click at [583, 290] on font "Capacitar al equipo en la nueva técnica de excavación." at bounding box center [555, 285] width 314 height 19
click at [295, 264] on input "b. Capacitar al equipo en la nueva técnica de excavación." at bounding box center [295, 258] width 0 height 10
click at [583, 290] on font "Capacitar al equipo en la nueva técnica de excavación." at bounding box center [555, 285] width 314 height 19
click at [295, 264] on input "b. Capacitar al equipo en la nueva técnica de excavación." at bounding box center [295, 258] width 0 height 10
click at [583, 290] on font "Capacitar al equipo en la nueva técnica de excavación." at bounding box center [555, 285] width 314 height 19
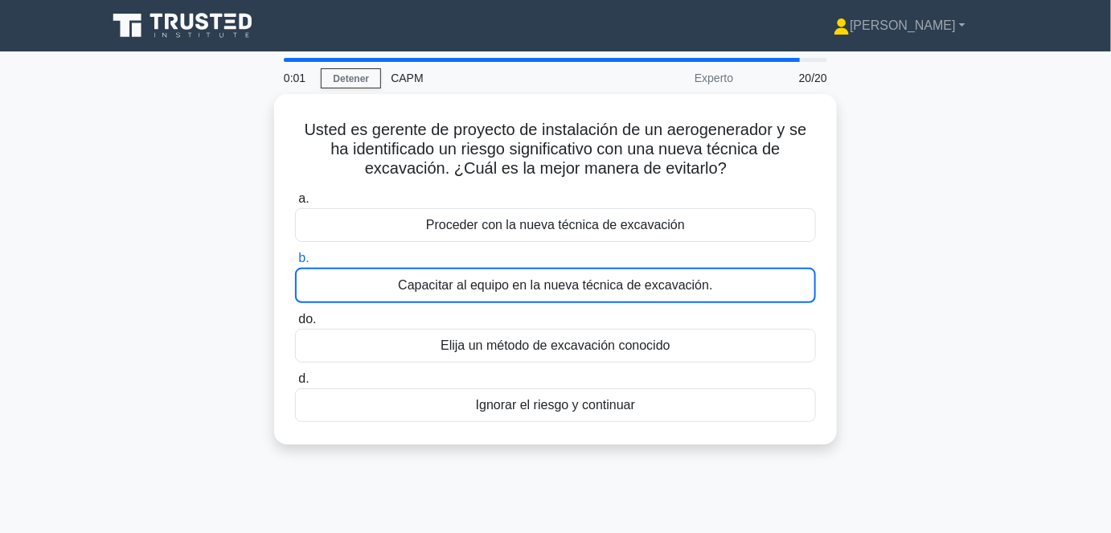
click at [295, 264] on input "b. Capacitar al equipo en la nueva técnica de excavación." at bounding box center [295, 258] width 0 height 10
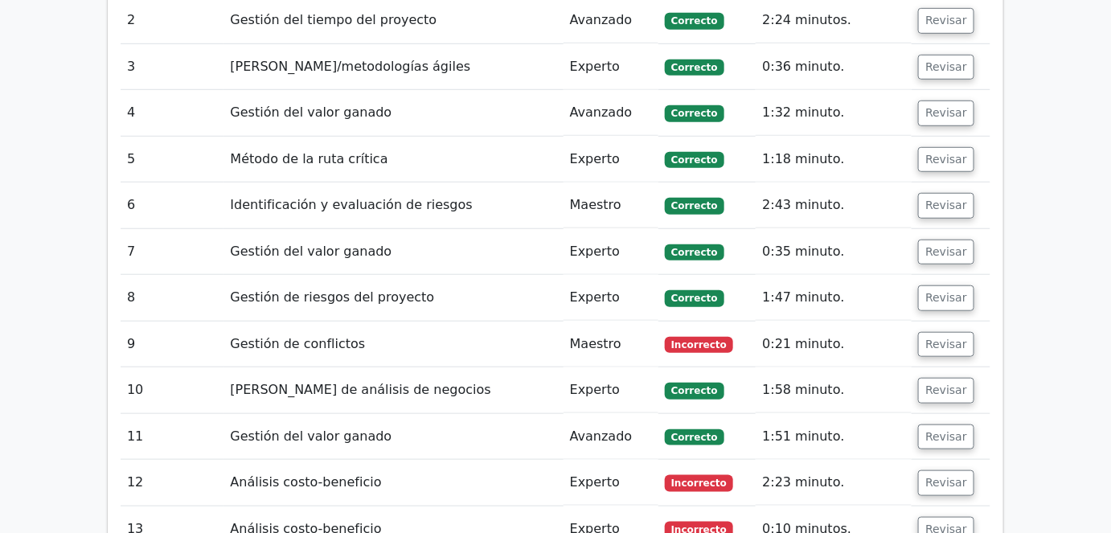
scroll to position [2274, 0]
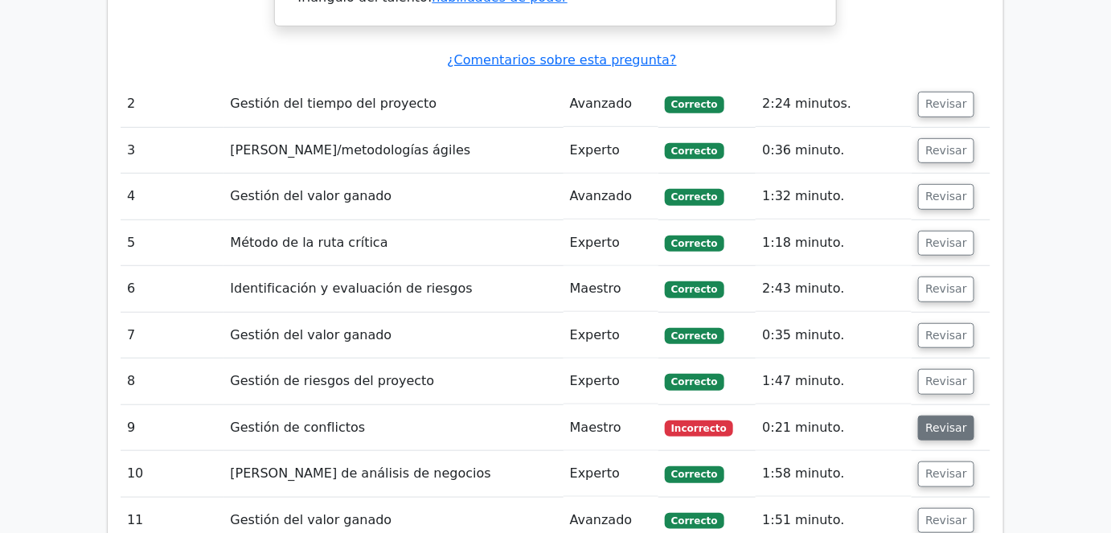
click at [950, 421] on font "Revisar" at bounding box center [946, 427] width 42 height 13
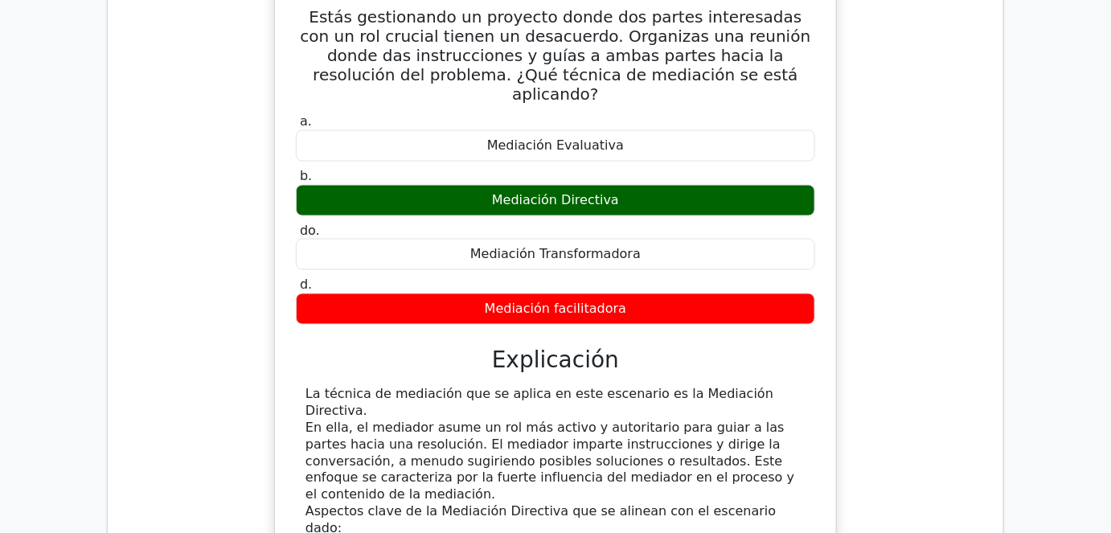
scroll to position [2786, 0]
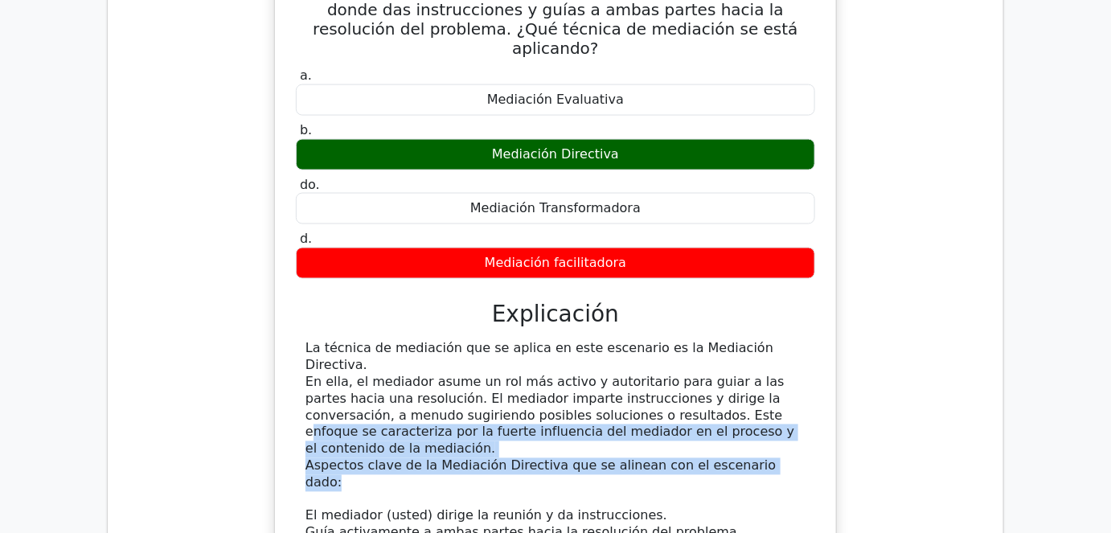
drag, startPoint x: 590, startPoint y: 269, endPoint x: 774, endPoint y: 309, distance: 188.2
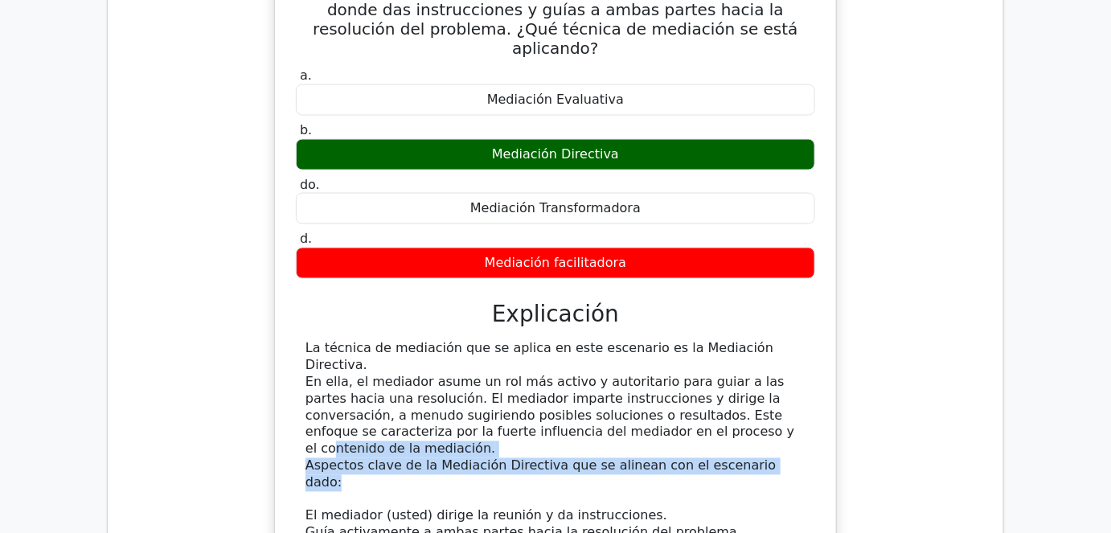
drag, startPoint x: 756, startPoint y: 305, endPoint x: 558, endPoint y: 277, distance: 199.6
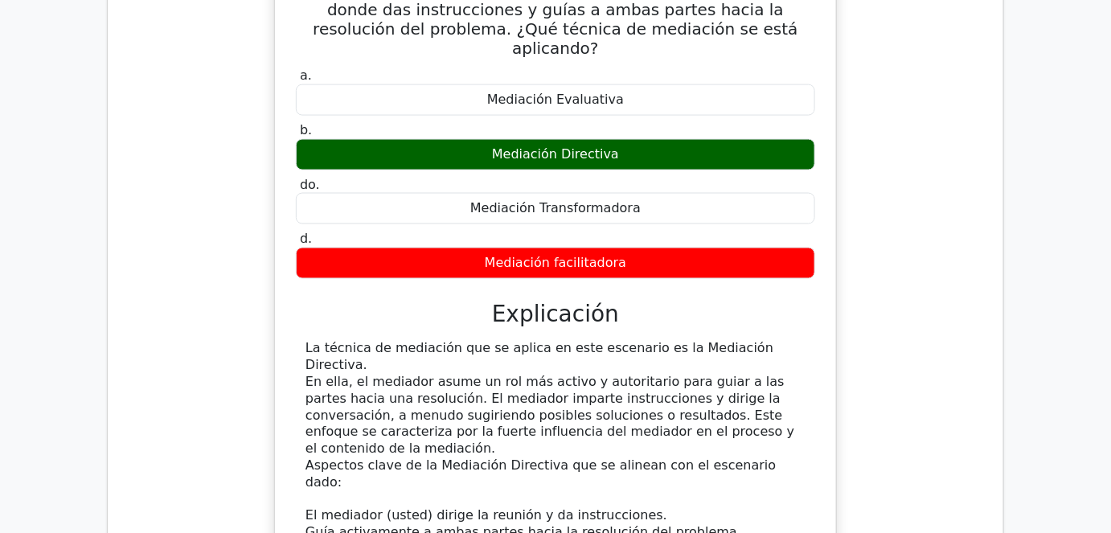
click at [558, 375] on font "En ella, el mediador asume un rol más activo y autoritario para guiar a las par…" at bounding box center [549, 416] width 489 height 82
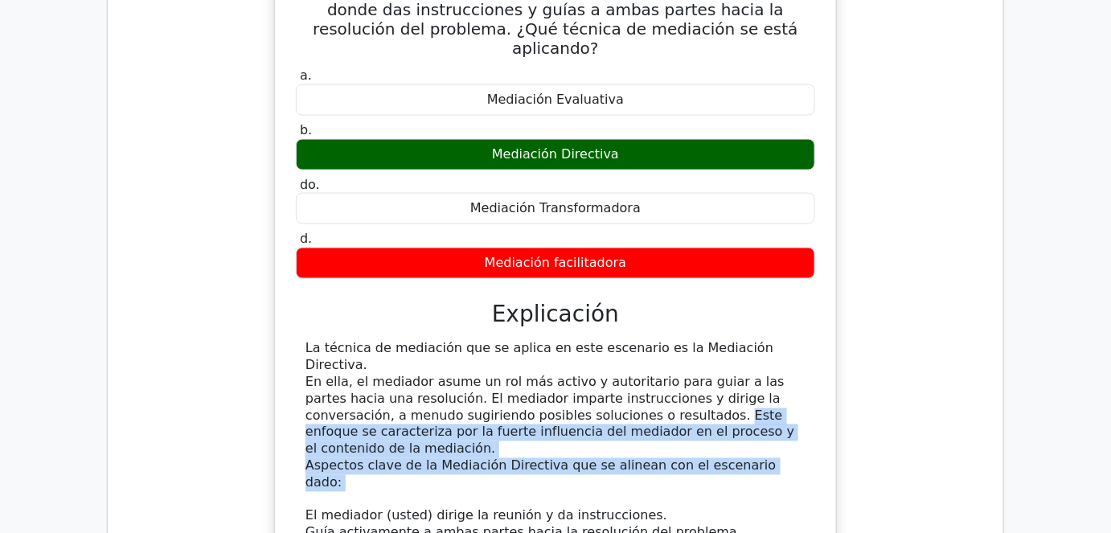
drag, startPoint x: 557, startPoint y: 272, endPoint x: 754, endPoint y: 311, distance: 200.7
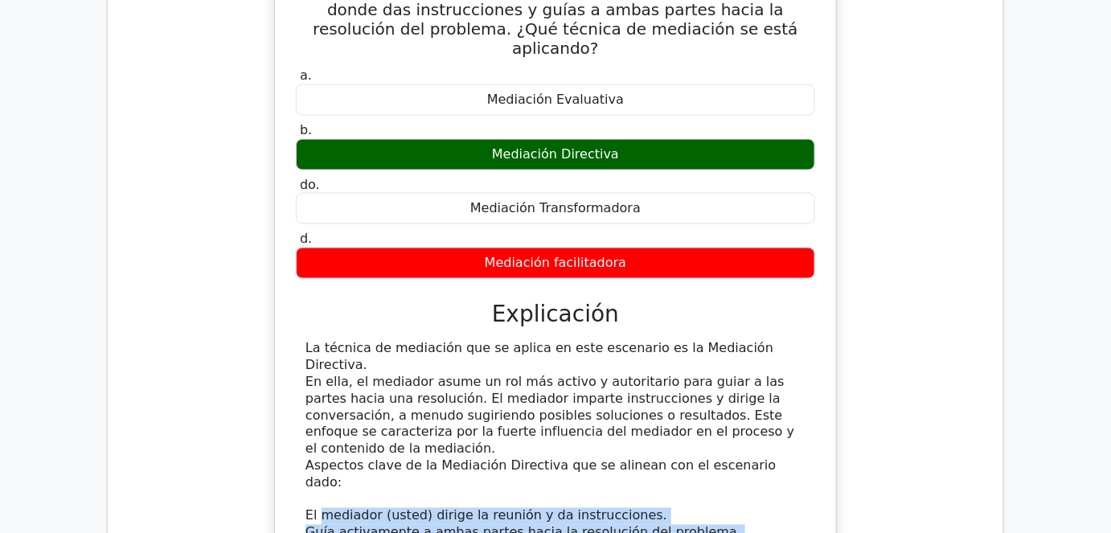
drag, startPoint x: 327, startPoint y: 339, endPoint x: 583, endPoint y: 359, distance: 256.4
click at [588, 525] on font "Guía activamente a ambas partes hacia la resolución del problema." at bounding box center [523, 532] width 436 height 15
drag, startPoint x: 302, startPoint y: 337, endPoint x: 721, endPoint y: 364, distance: 419.7
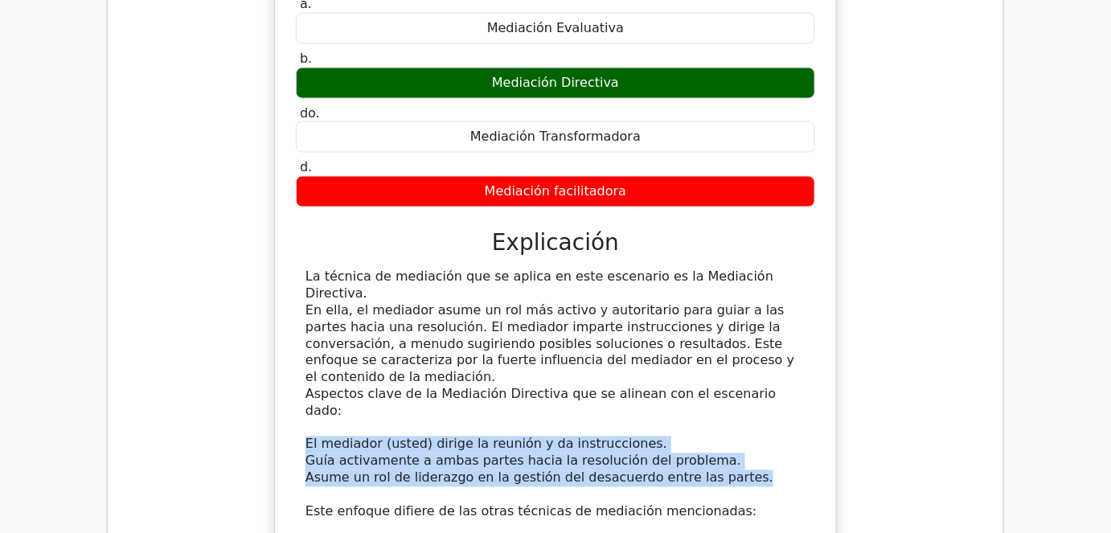
scroll to position [2859, 0]
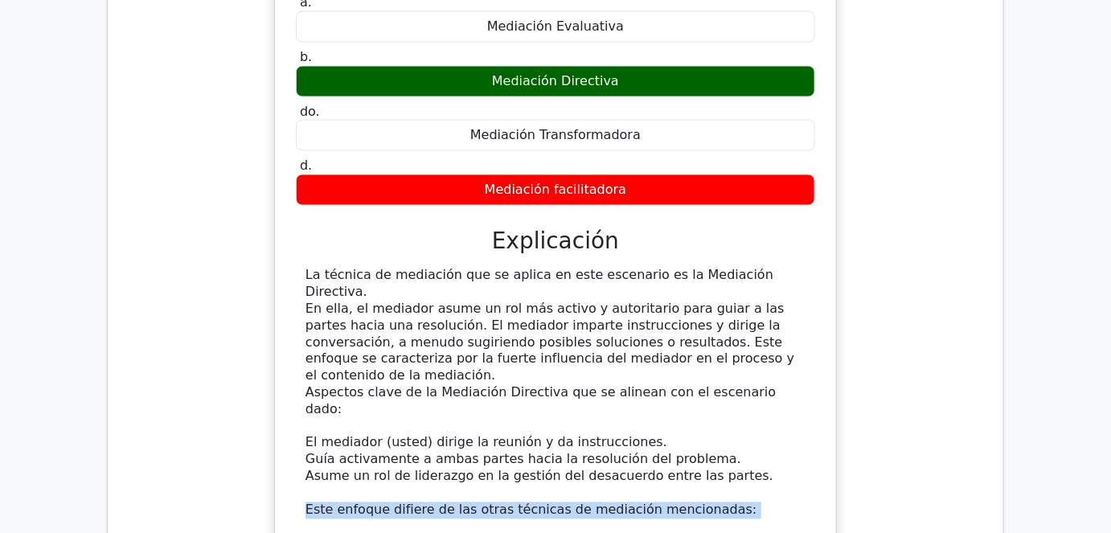
drag, startPoint x: 310, startPoint y: 328, endPoint x: 603, endPoint y: 352, distance: 293.6
click at [599, 352] on div "La técnica de mediación que se aplica en este escenario es la Mediación Directi…" at bounding box center [555, 510] width 500 height 485
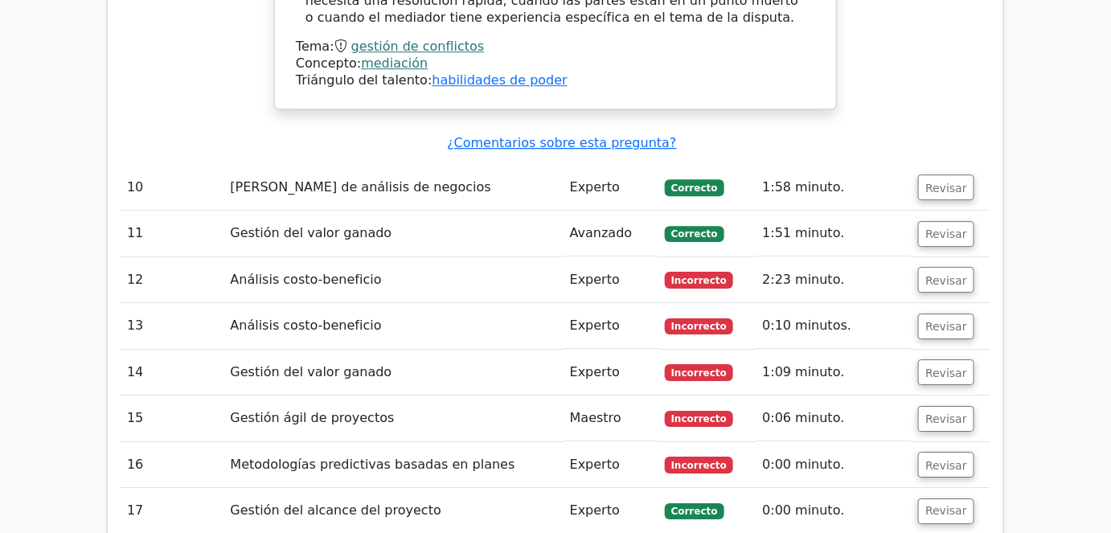
scroll to position [3443, 0]
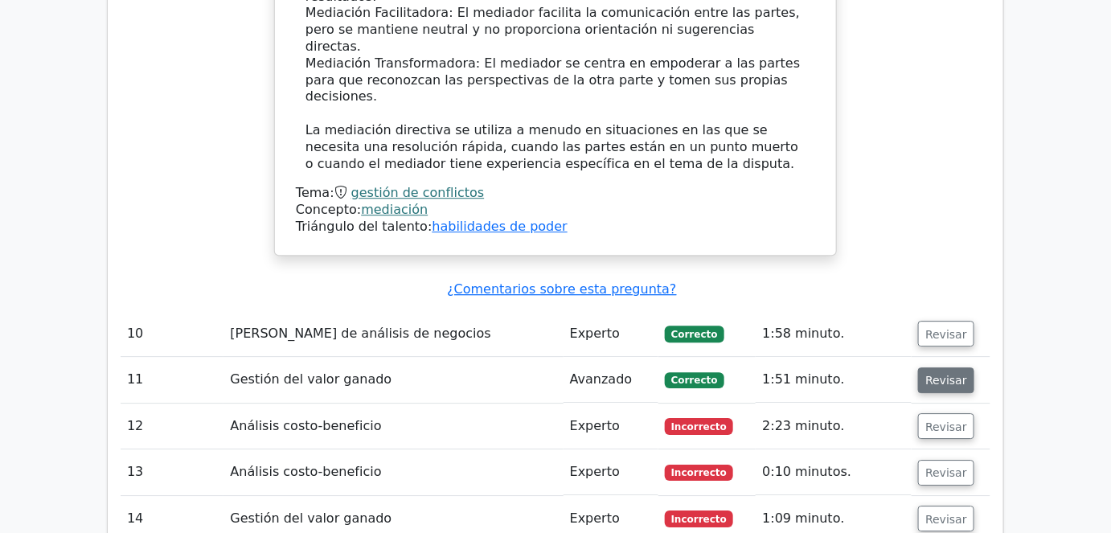
click at [943, 374] on font "Revisar" at bounding box center [946, 380] width 42 height 13
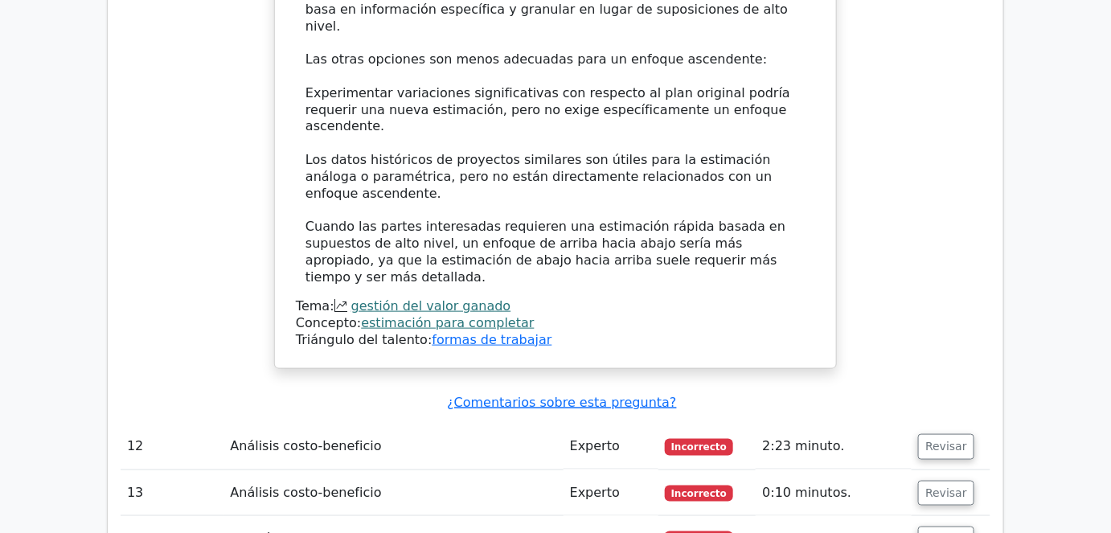
scroll to position [4540, 0]
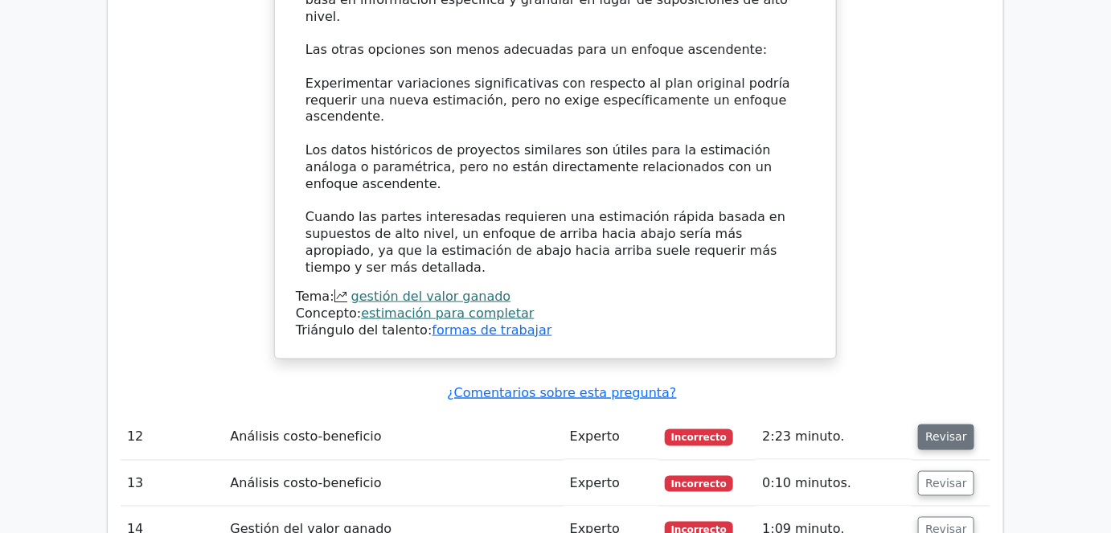
click at [935, 424] on button "Revisar" at bounding box center [946, 437] width 56 height 26
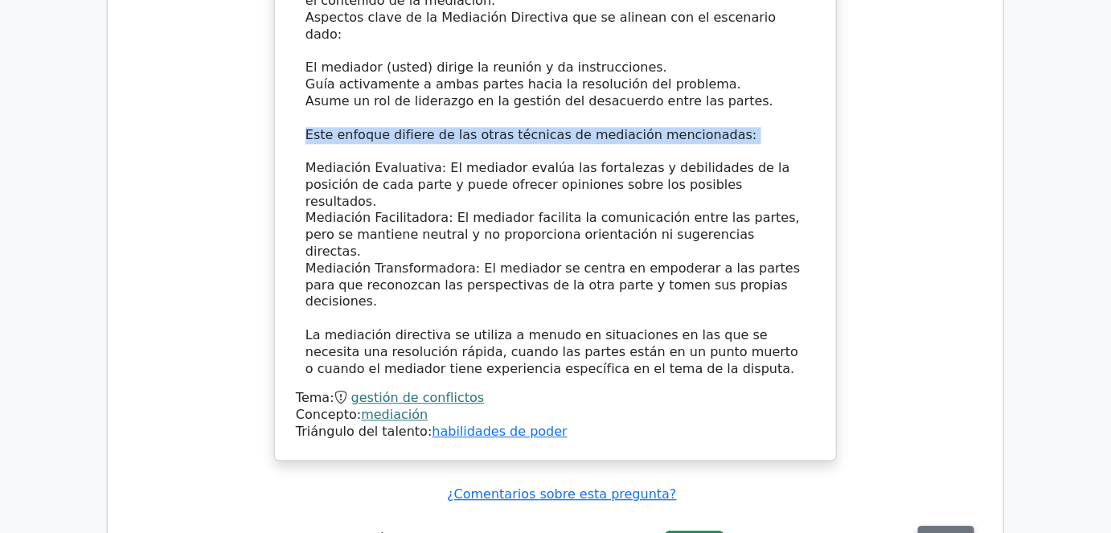
scroll to position [3224, 0]
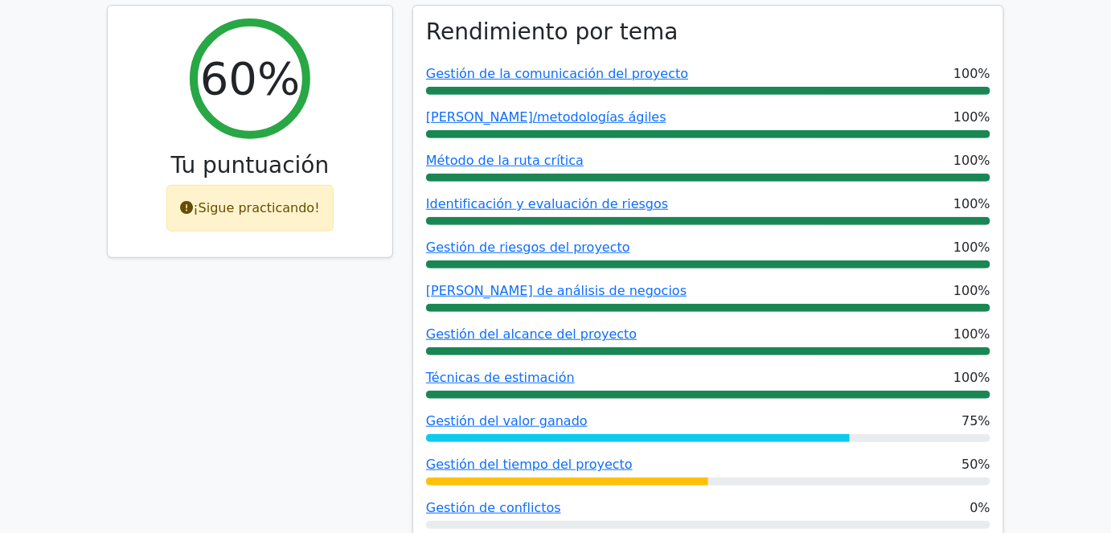
scroll to position [0, 0]
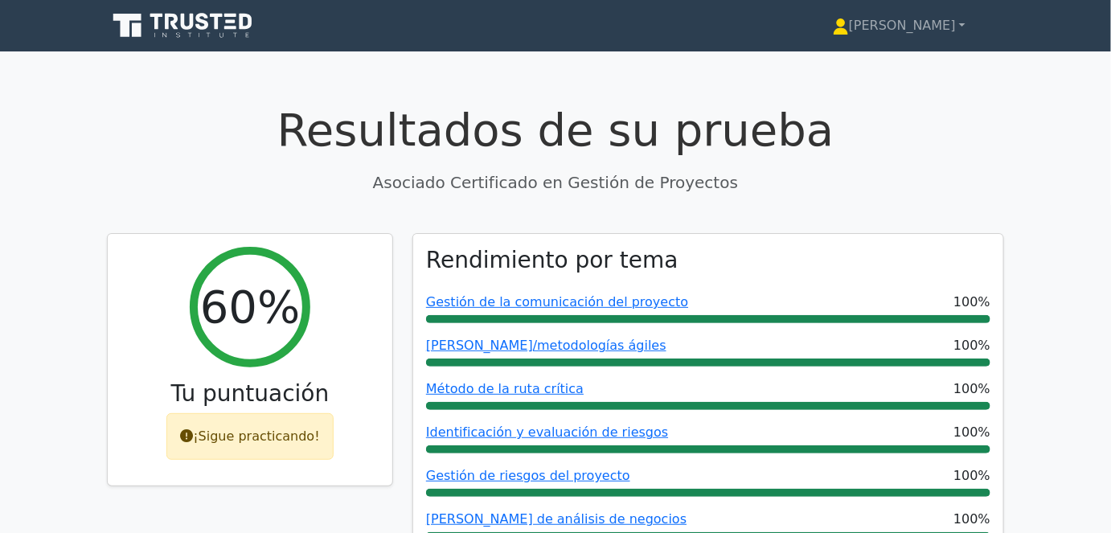
click at [166, 23] on icon at bounding box center [172, 22] width 13 height 16
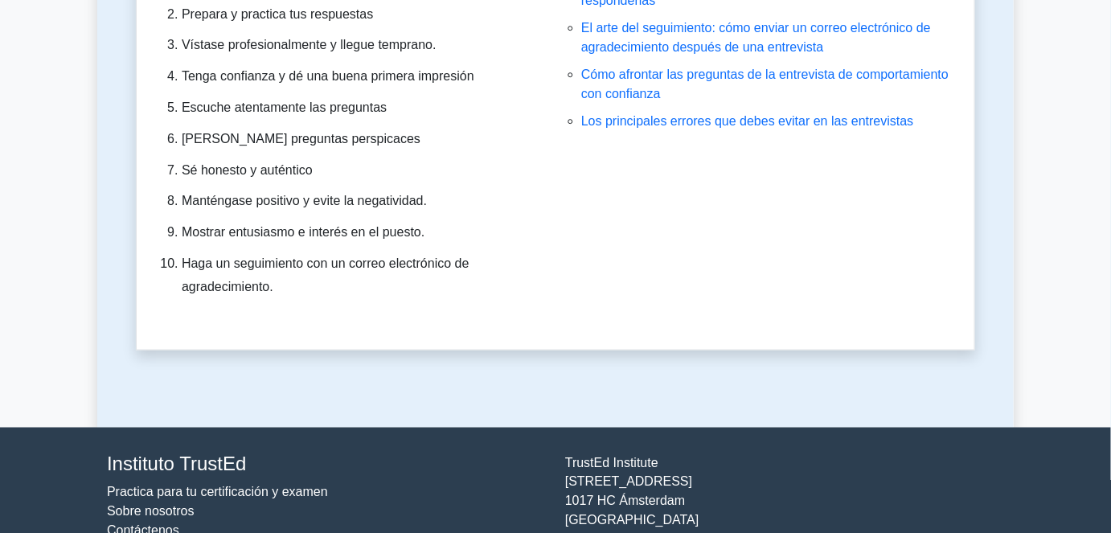
scroll to position [4630, 0]
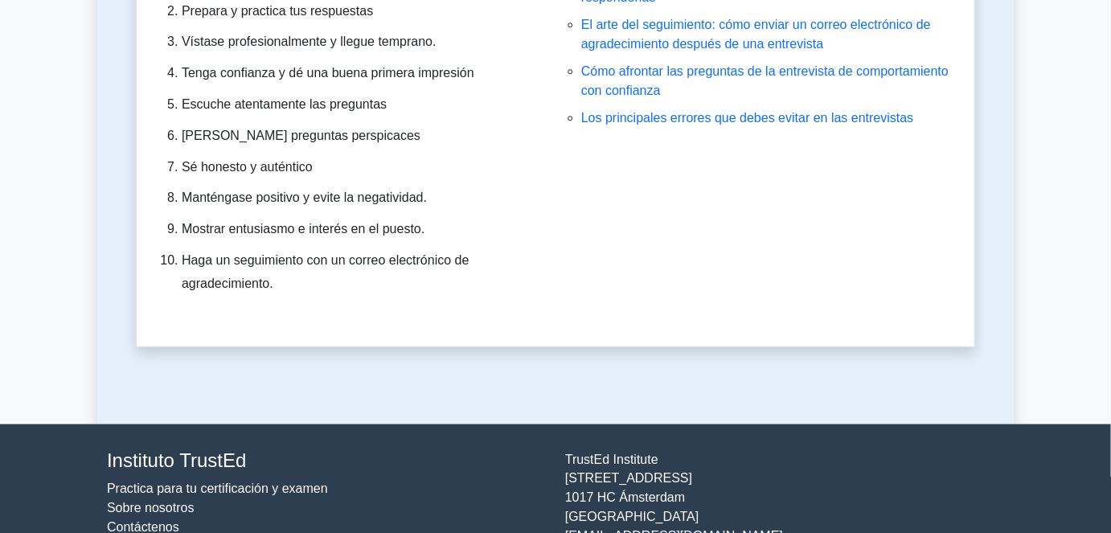
click at [165, 502] on font "Sobre nosotros" at bounding box center [151, 509] width 88 height 14
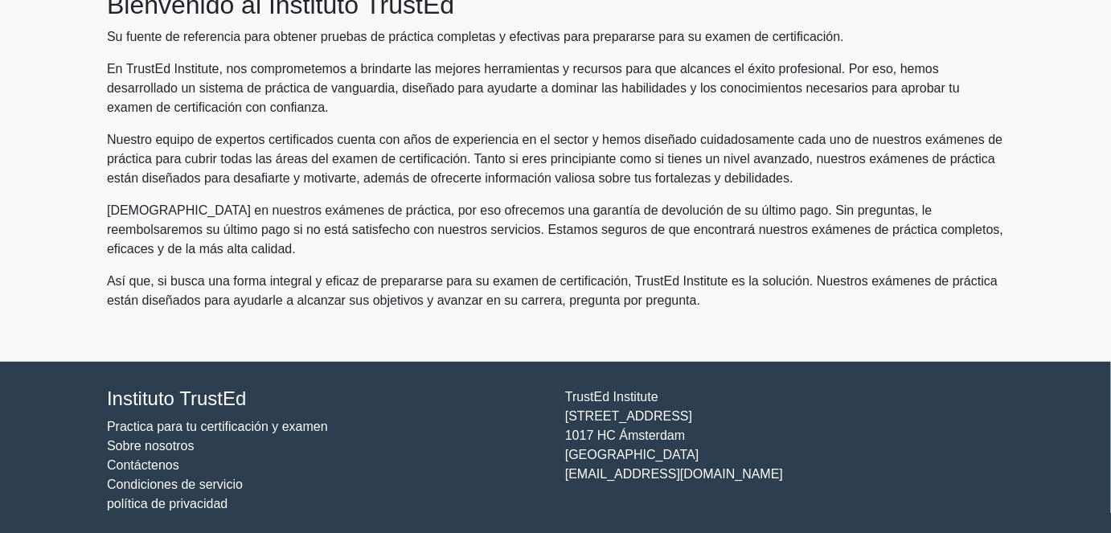
scroll to position [106, 0]
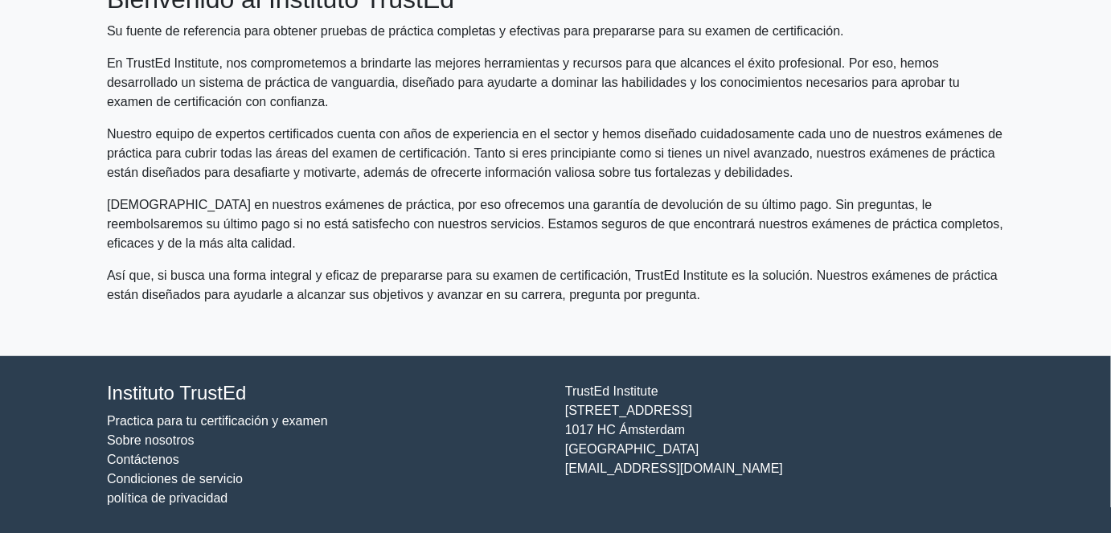
click at [159, 462] on font "Contáctenos" at bounding box center [143, 460] width 72 height 14
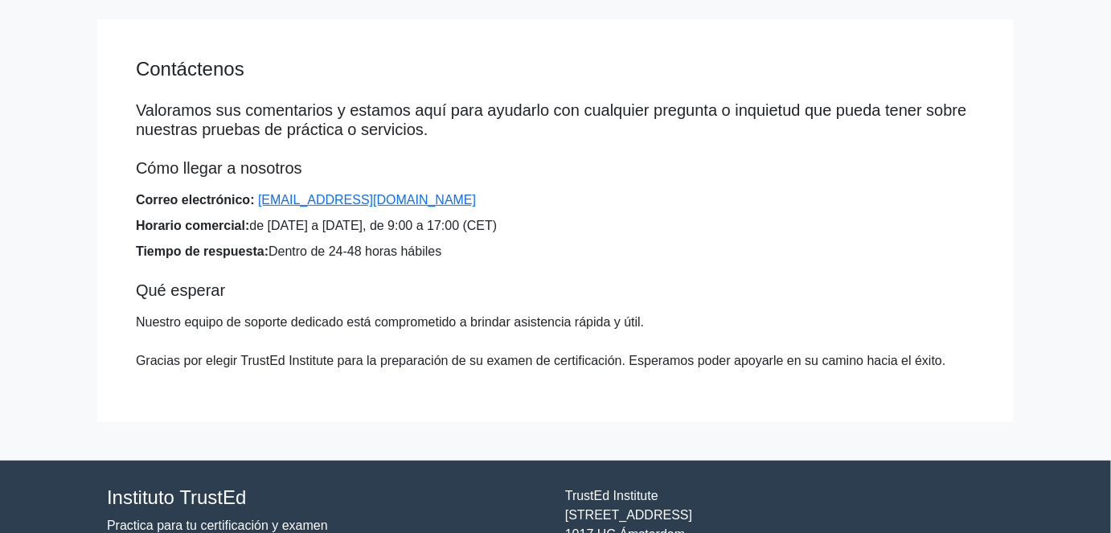
scroll to position [175, 0]
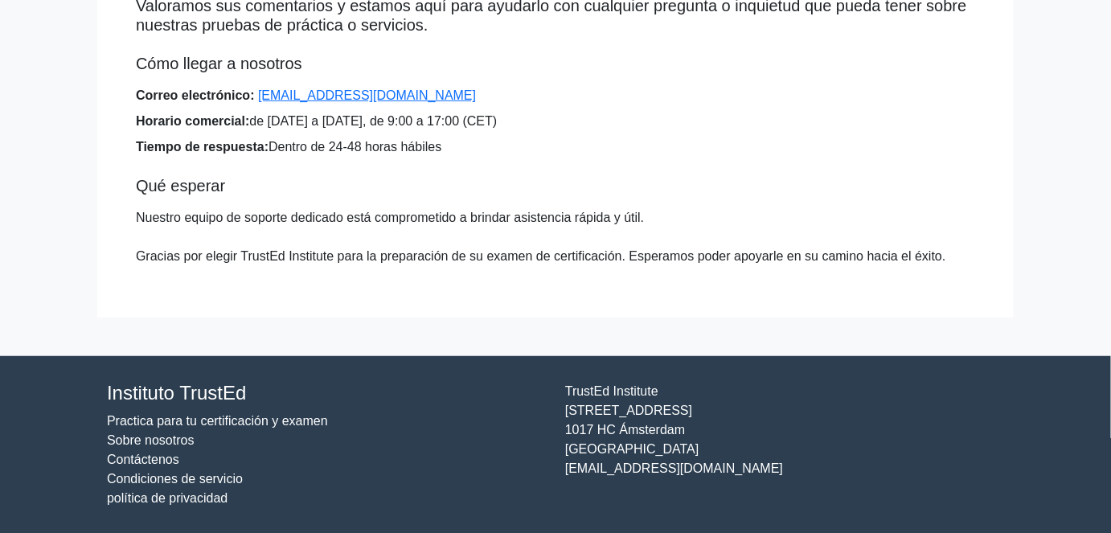
click at [188, 482] on font "Condiciones de servicio" at bounding box center [175, 479] width 136 height 14
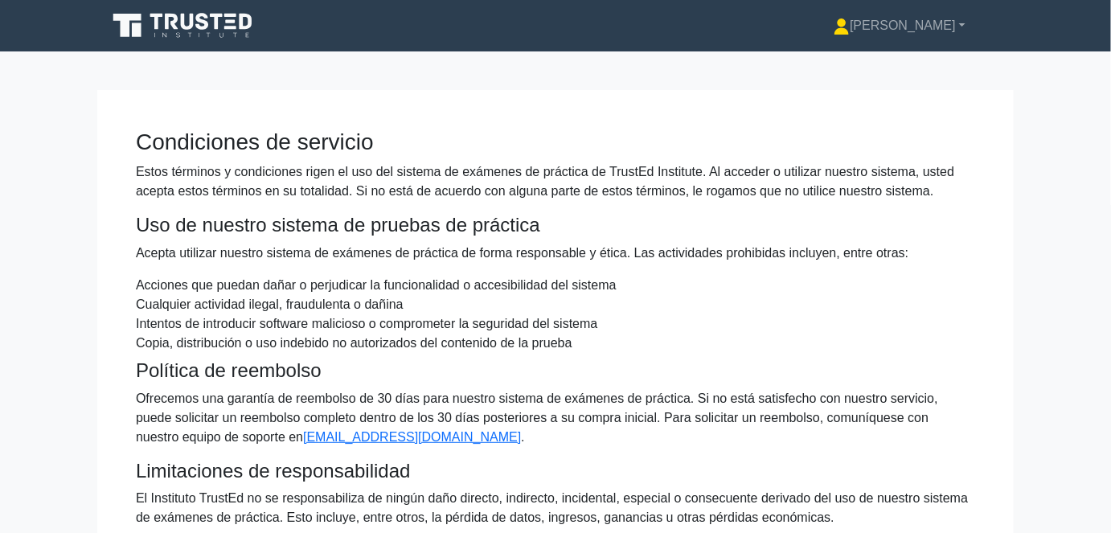
drag, startPoint x: 284, startPoint y: 20, endPoint x: 128, endPoint y: 14, distance: 156.0
click at [128, 14] on div "[PERSON_NAME] Perfil Ajustes Perfil Ajustes" at bounding box center [555, 25] width 916 height 39
click at [337, 37] on div "[PERSON_NAME] Perfil Ajustes Perfil Ajustes [PERSON_NAME] Perfil Ajustes" at bounding box center [639, 26] width 730 height 32
